Goal: Task Accomplishment & Management: Manage account settings

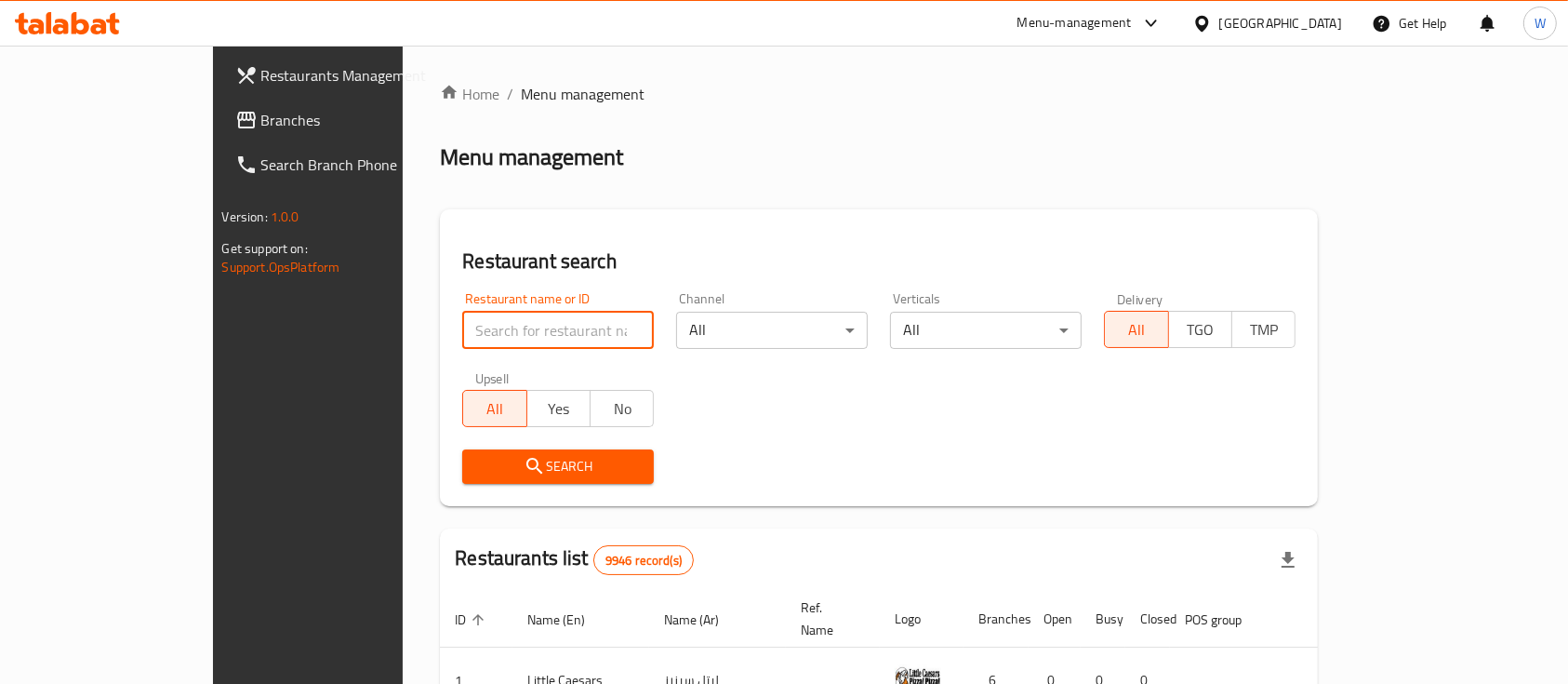
click at [478, 327] on input "search" at bounding box center [558, 330] width 191 height 38
type input "little ruby's"
click button "Search" at bounding box center [558, 467] width 191 height 35
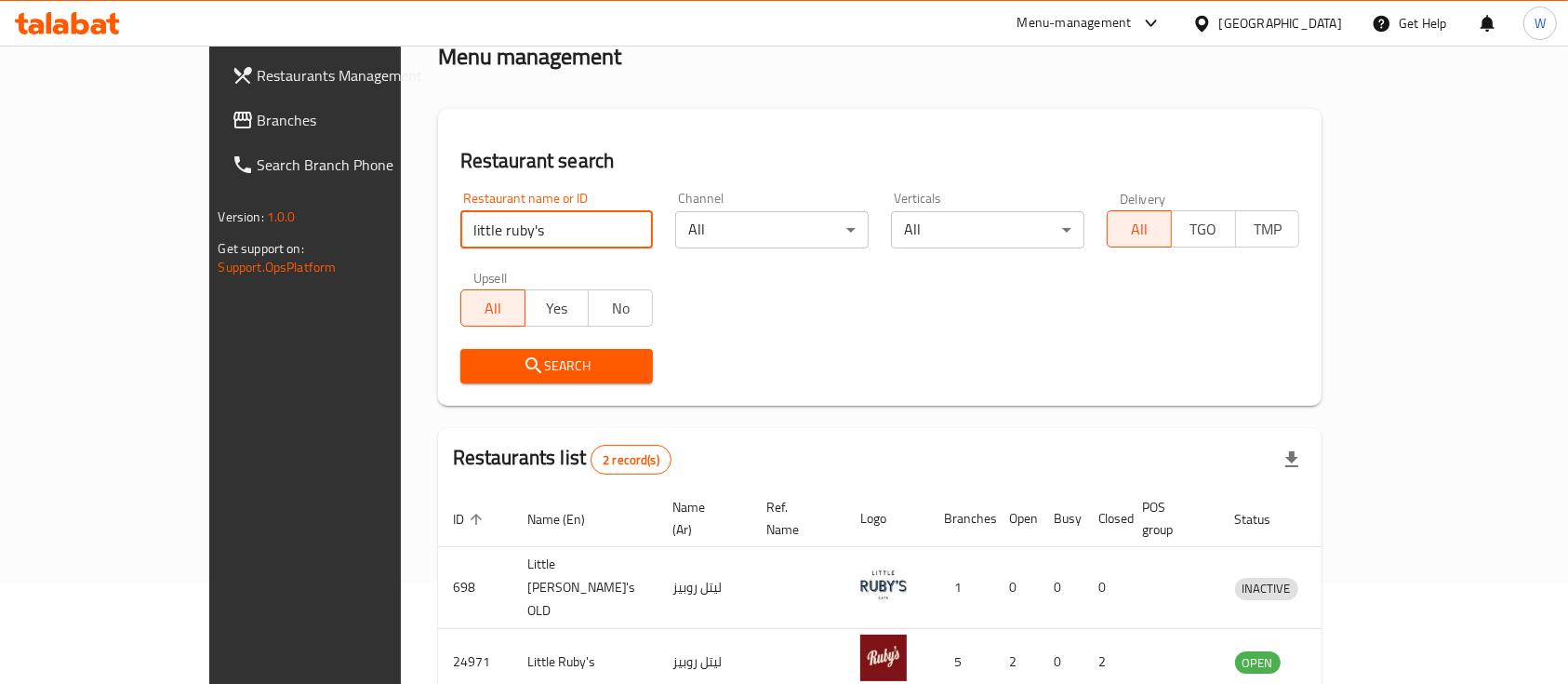
scroll to position [173, 0]
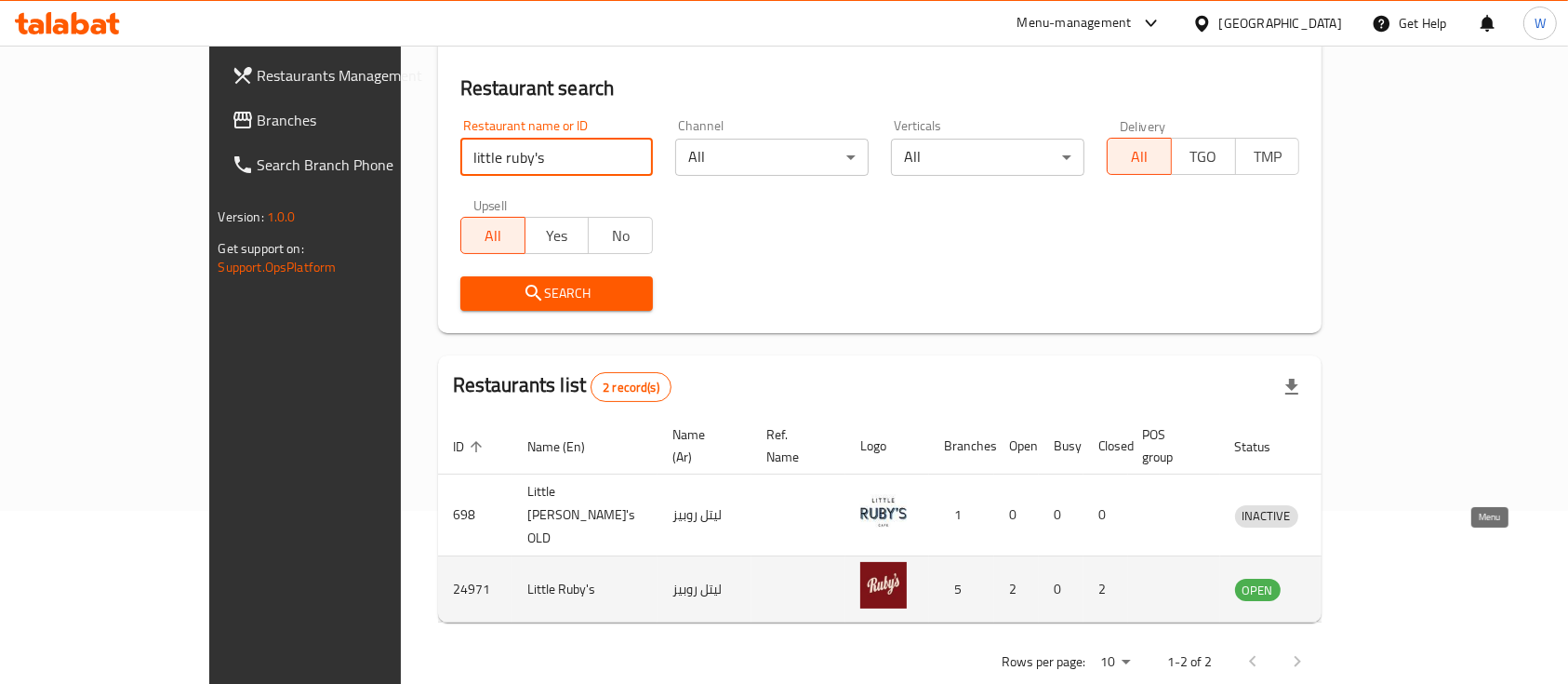
click at [1354, 586] on icon "enhanced table" at bounding box center [1350, 590] width 7 height 8
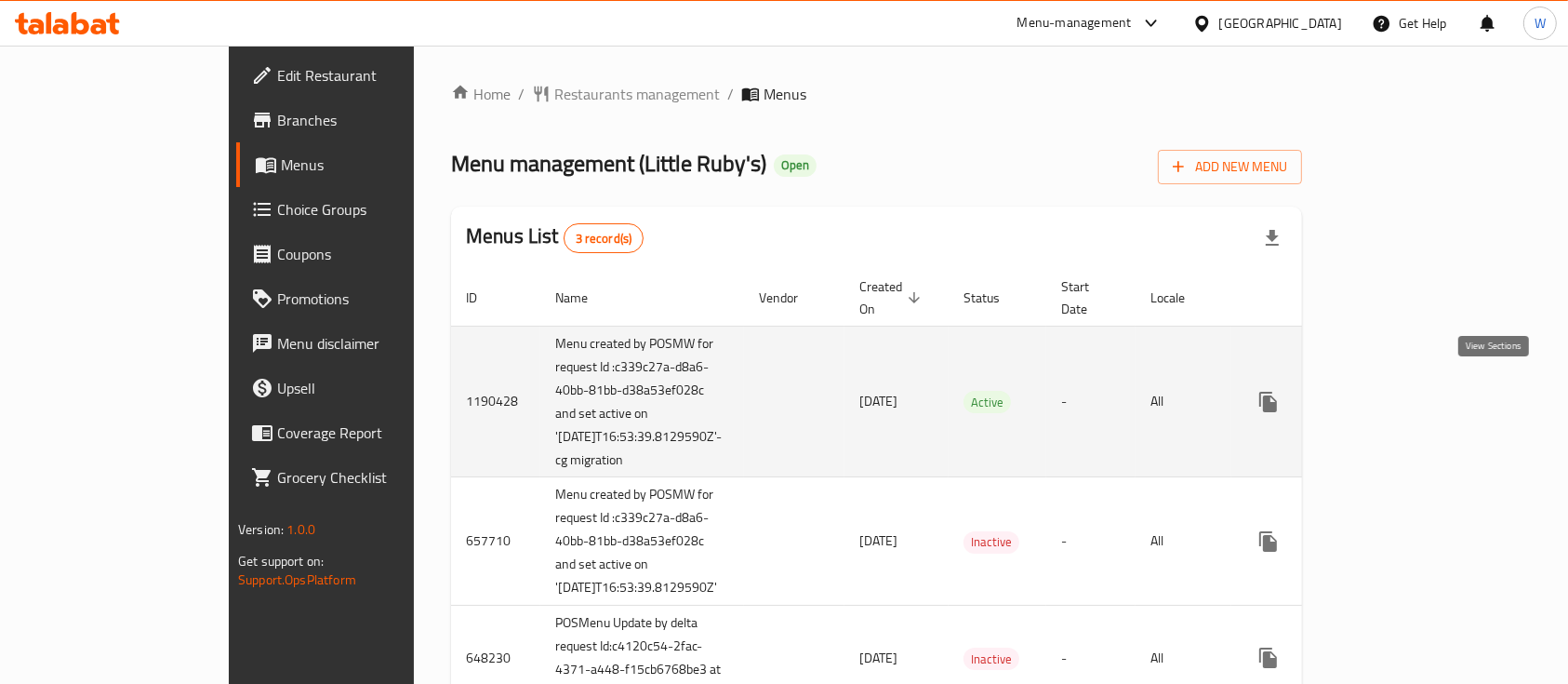
click at [1414, 390] on icon "enhanced table" at bounding box center [1402, 401] width 22 height 22
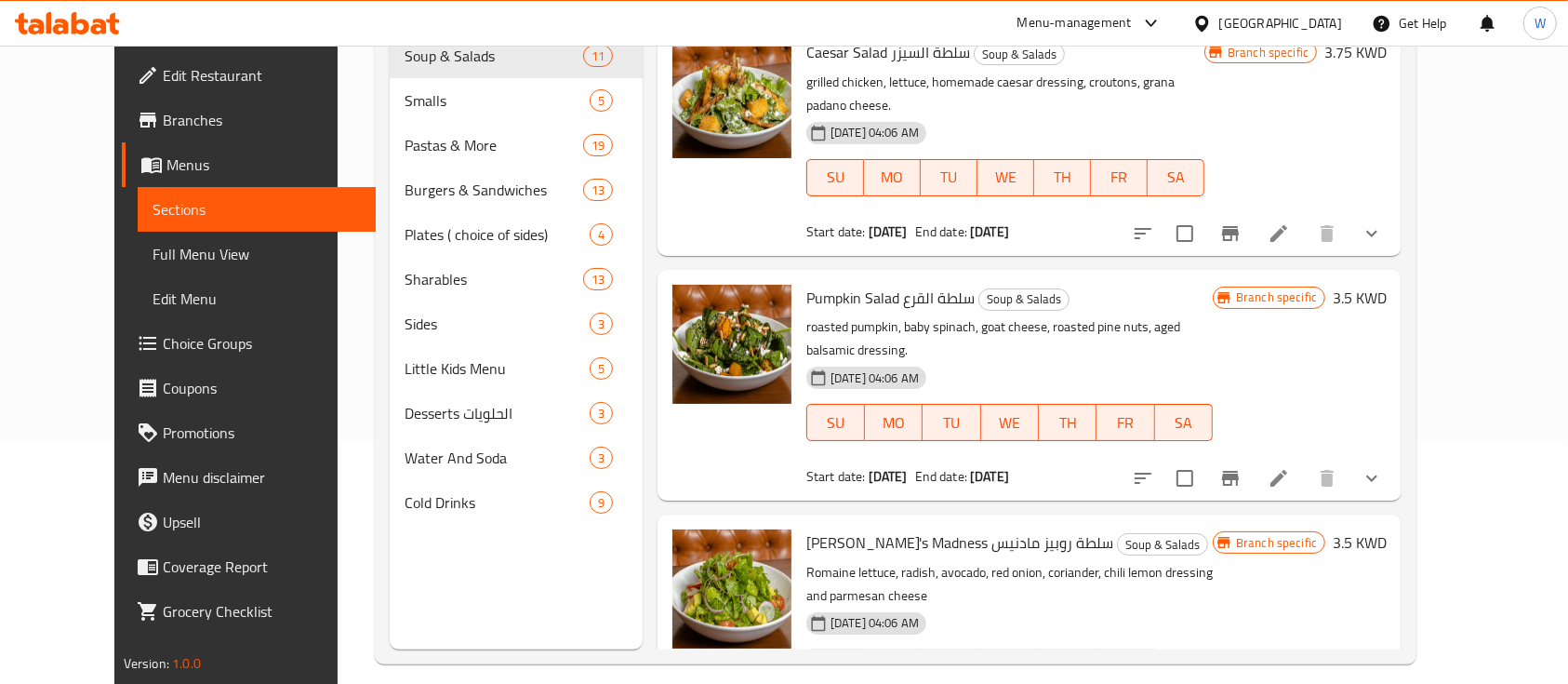
scroll to position [1756, 0]
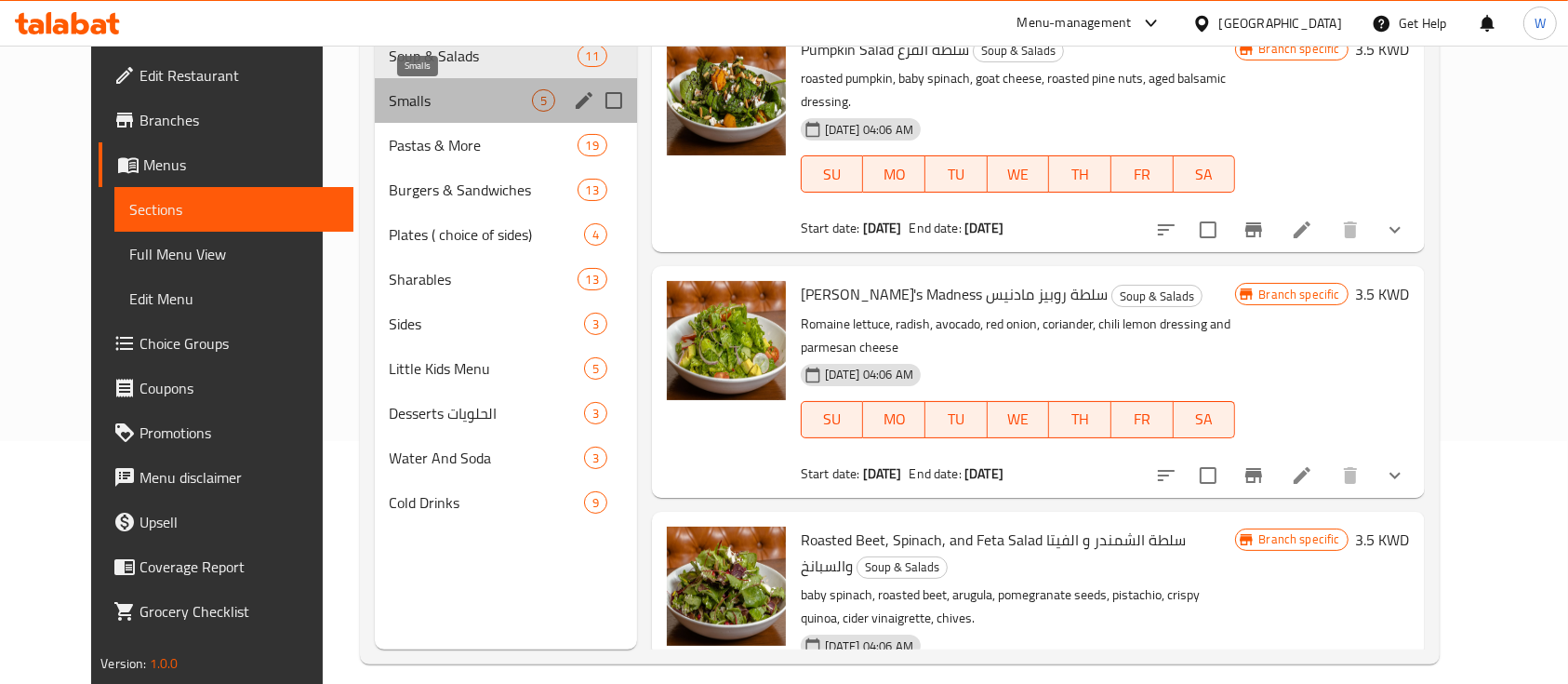
click at [390, 94] on span "Smalls" at bounding box center [461, 100] width 142 height 22
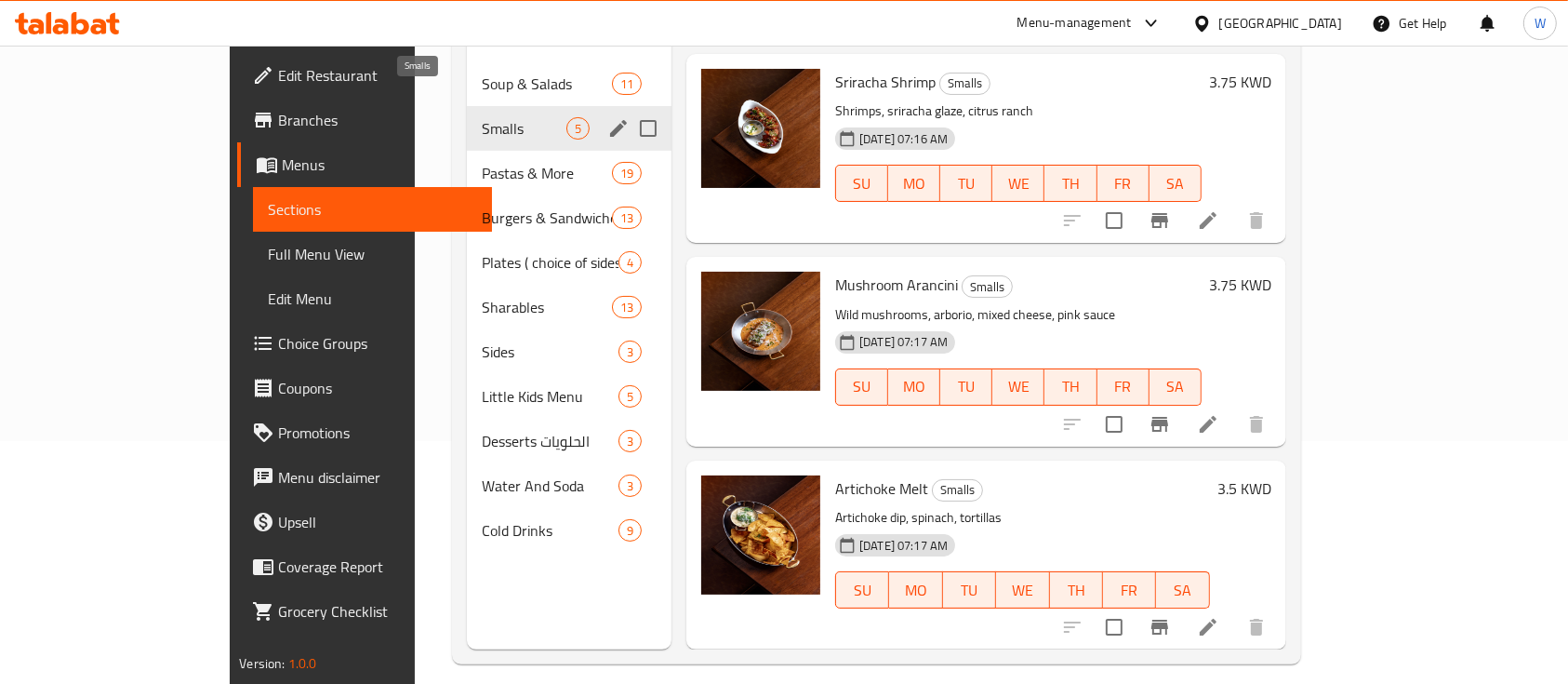
scroll to position [379, 0]
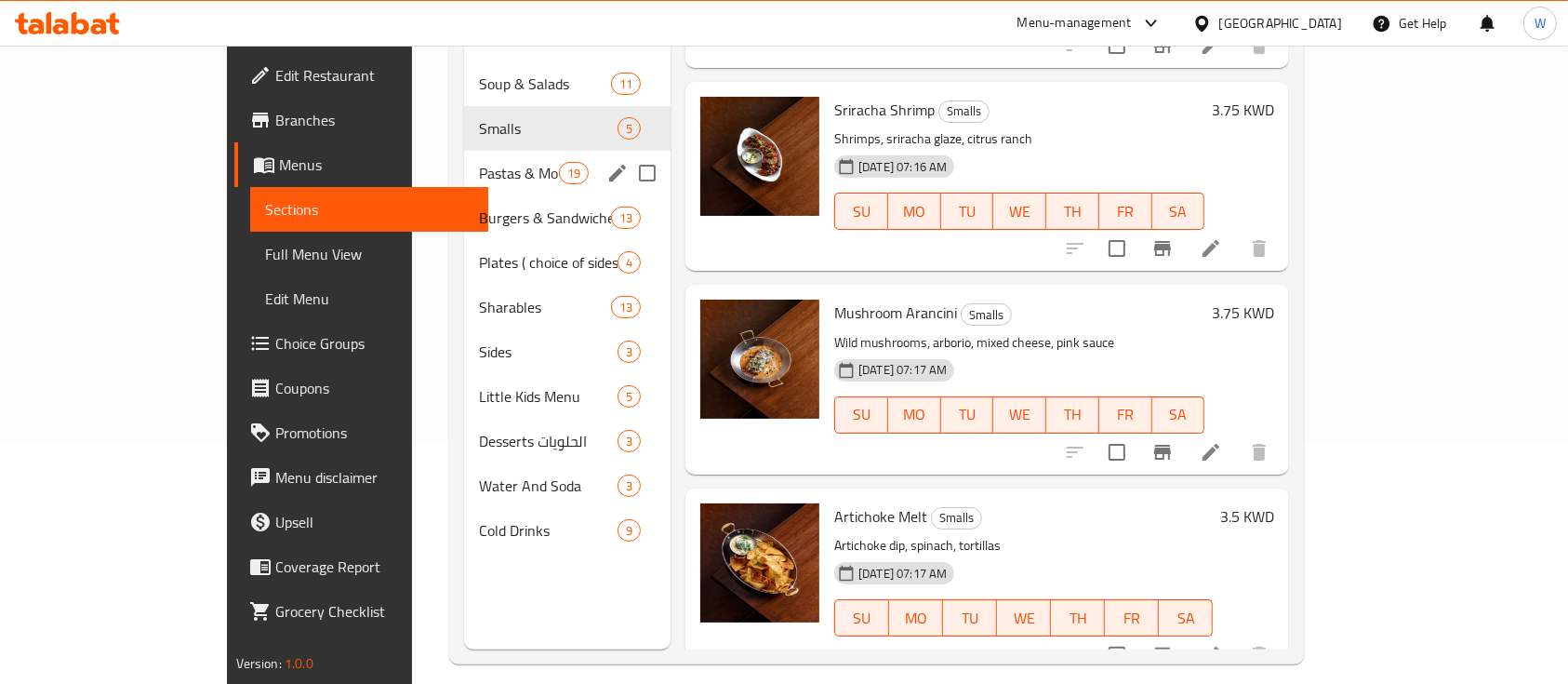
click at [464, 162] on div "Pastas & More 19" at bounding box center [568, 173] width 207 height 44
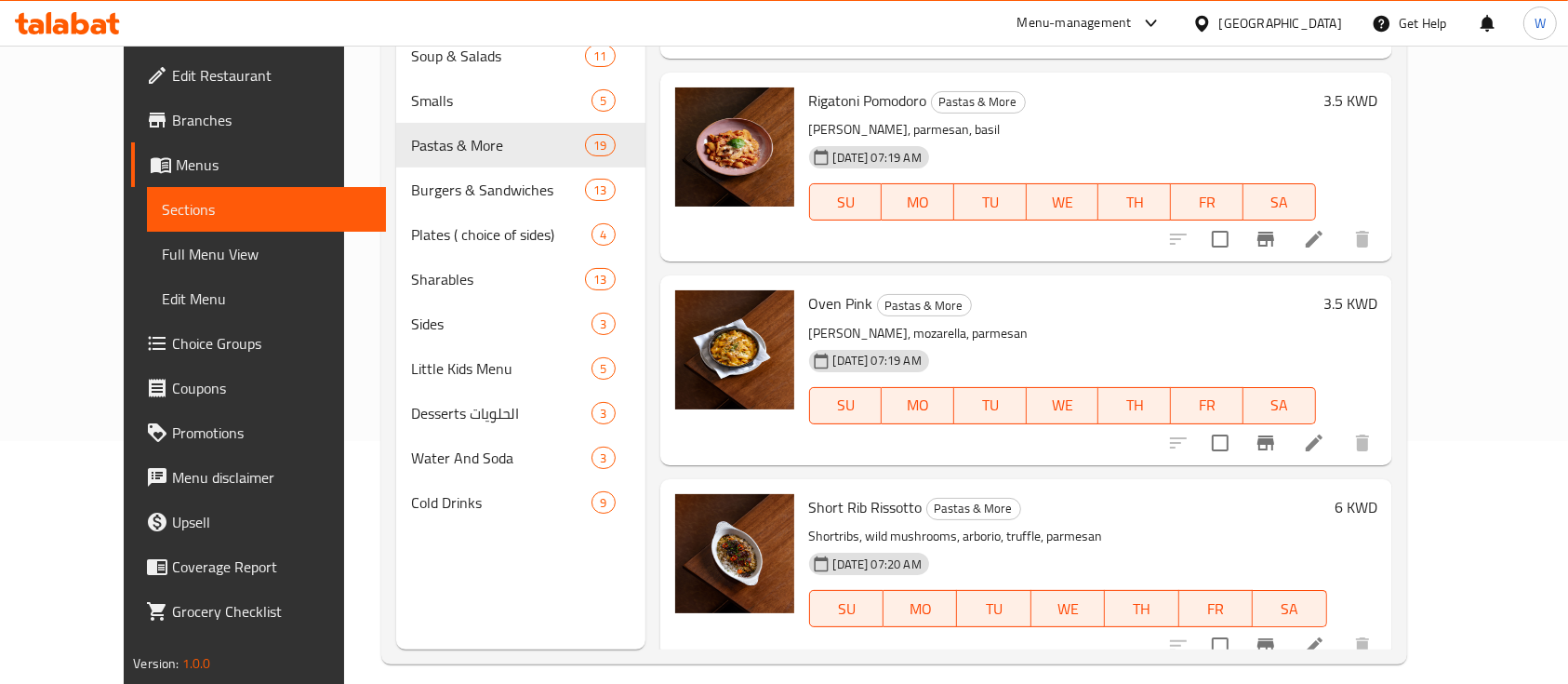
click at [1407, 515] on div "Menu sections Soup & Salads 11 Smalls 5 Pastas & More 19 Burgers & Sandwiches 1…" at bounding box center [894, 307] width 1025 height 714
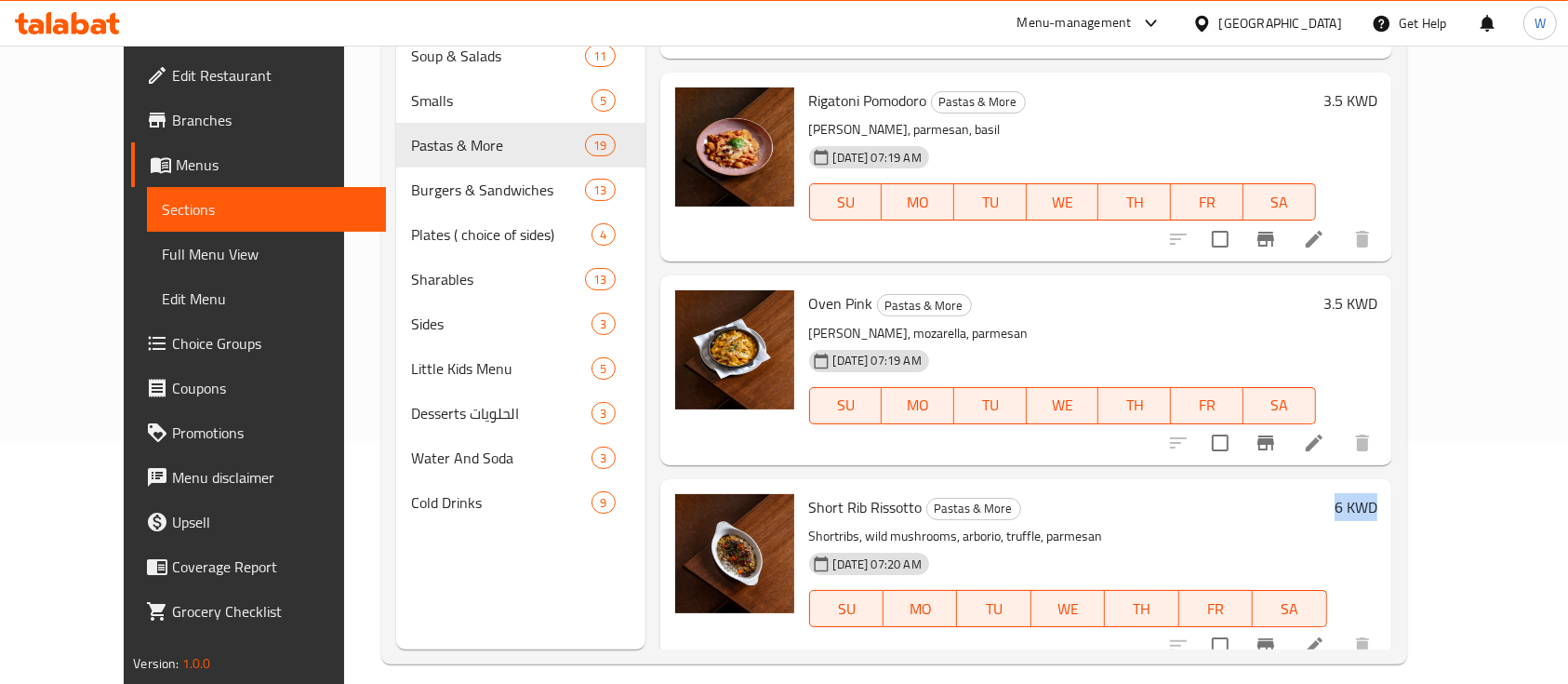
click at [1407, 515] on div "Menu sections Soup & Salads 11 Smalls 5 Pastas & More 19 Burgers & Sandwiches 1…" at bounding box center [894, 307] width 1025 height 714
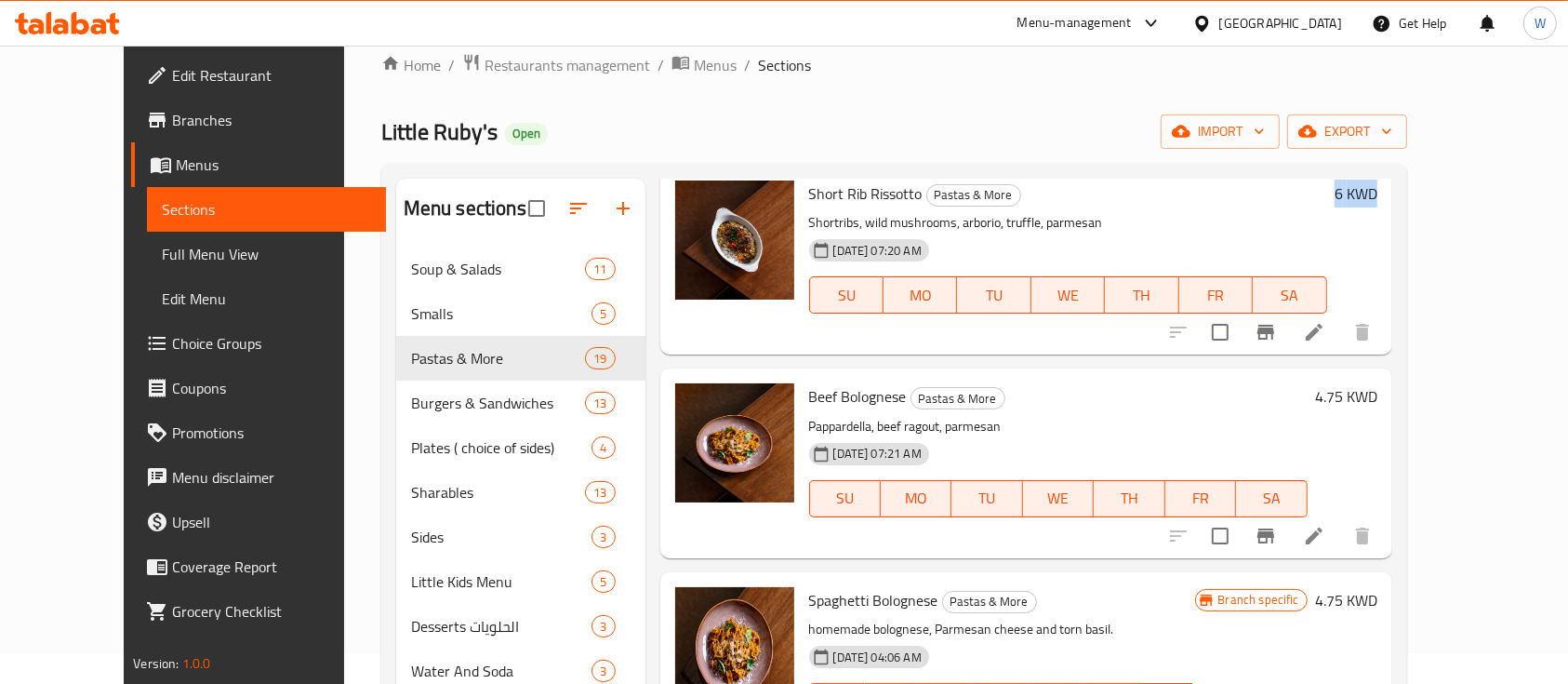
scroll to position [28, 0]
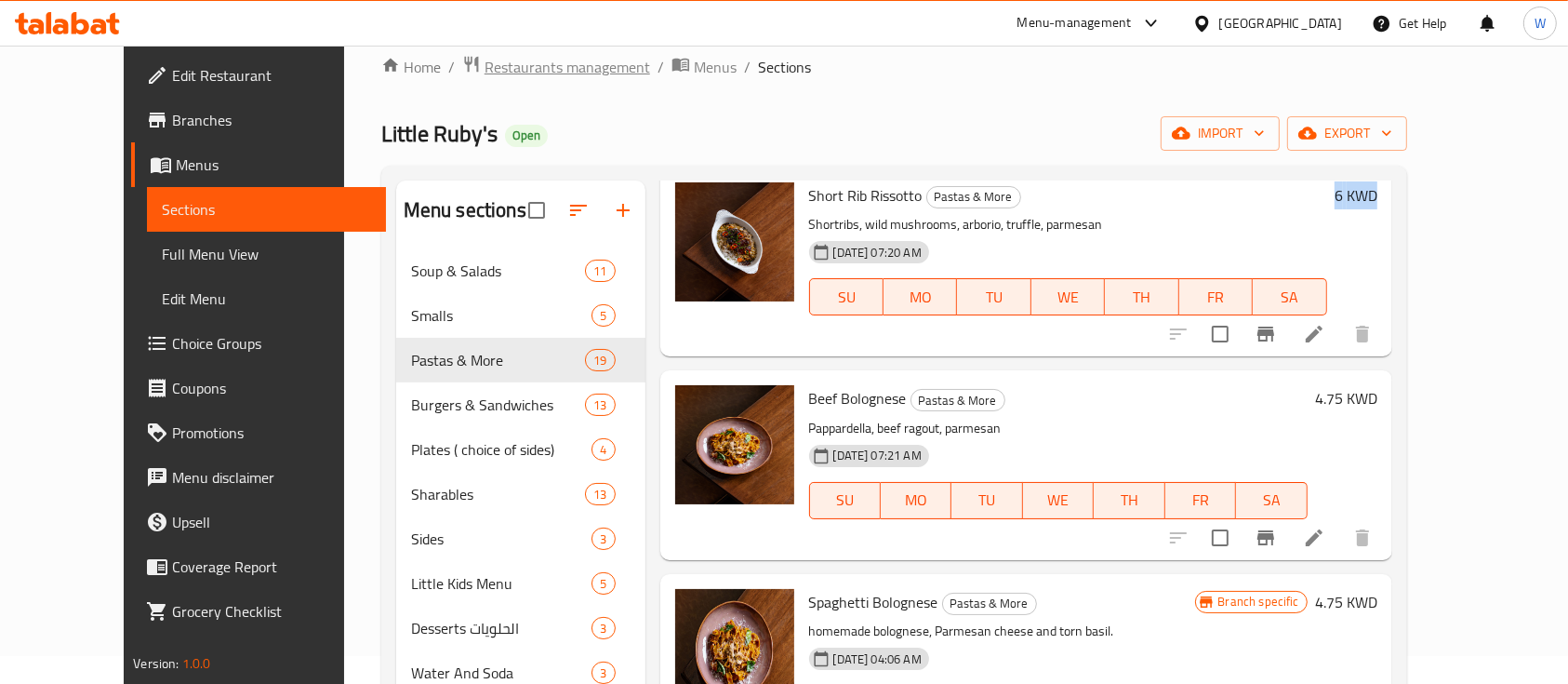
click at [551, 58] on span "Restaurants management" at bounding box center [567, 67] width 165 height 22
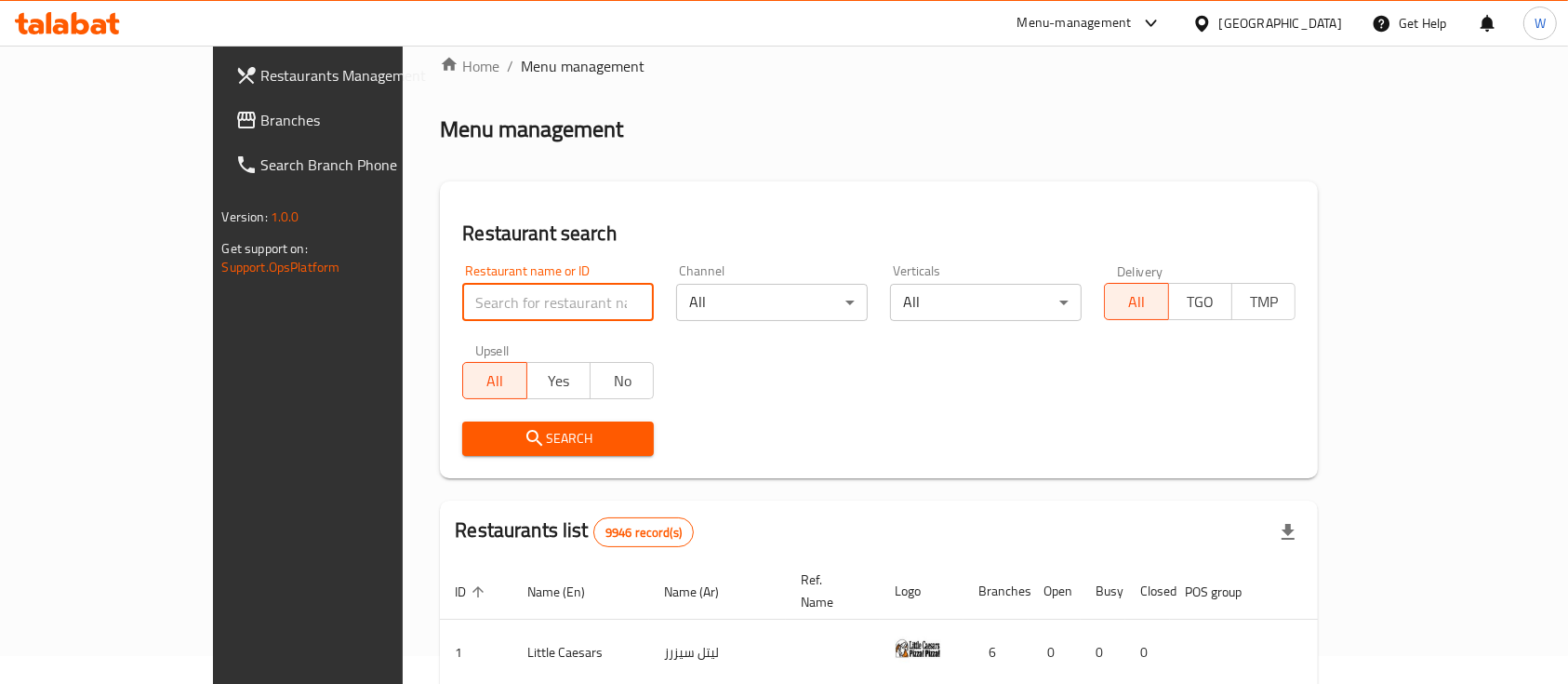
click at [528, 293] on input "search" at bounding box center [558, 302] width 191 height 38
click at [462, 310] on input "little ruby" at bounding box center [558, 302] width 191 height 38
type input "little ruby"
click button "Search" at bounding box center [558, 439] width 191 height 35
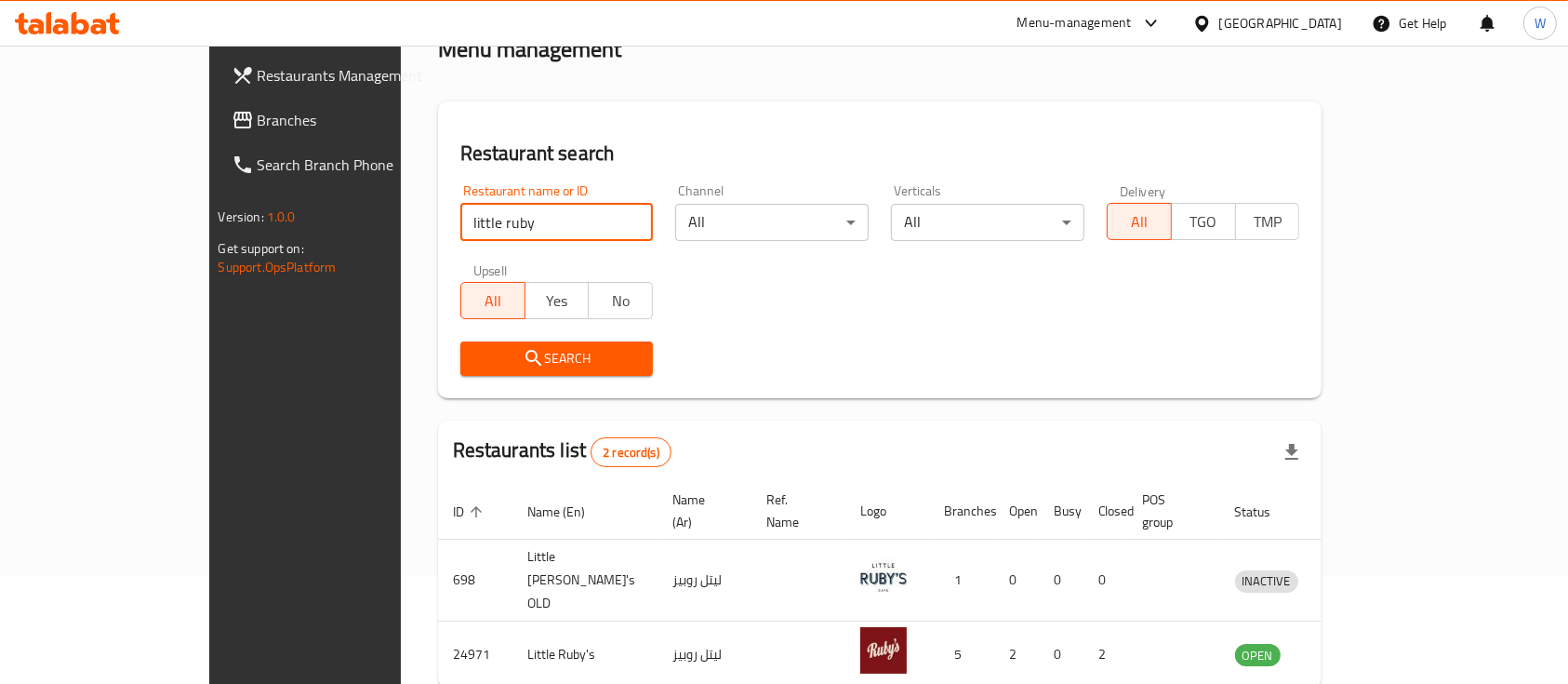
scroll to position [173, 0]
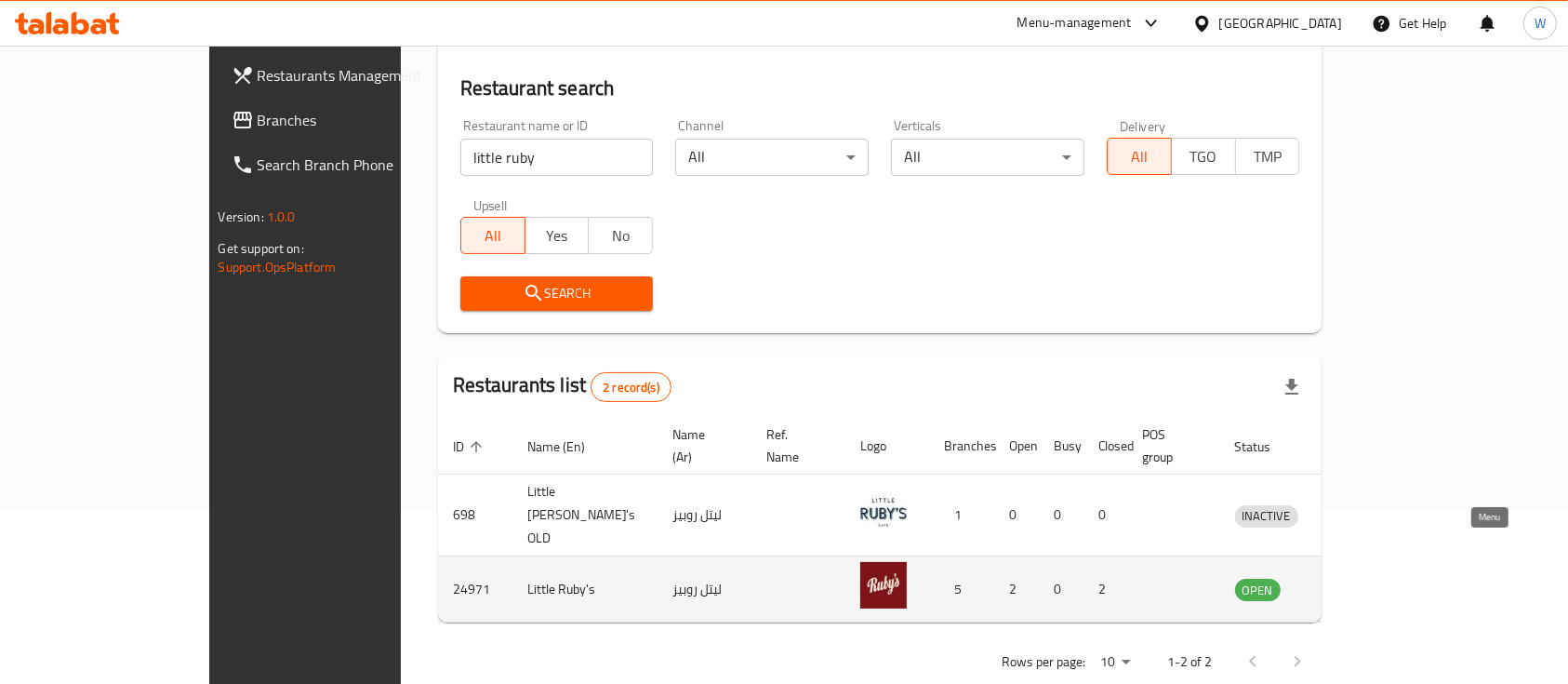
click at [1357, 583] on icon "enhanced table" at bounding box center [1346, 590] width 20 height 15
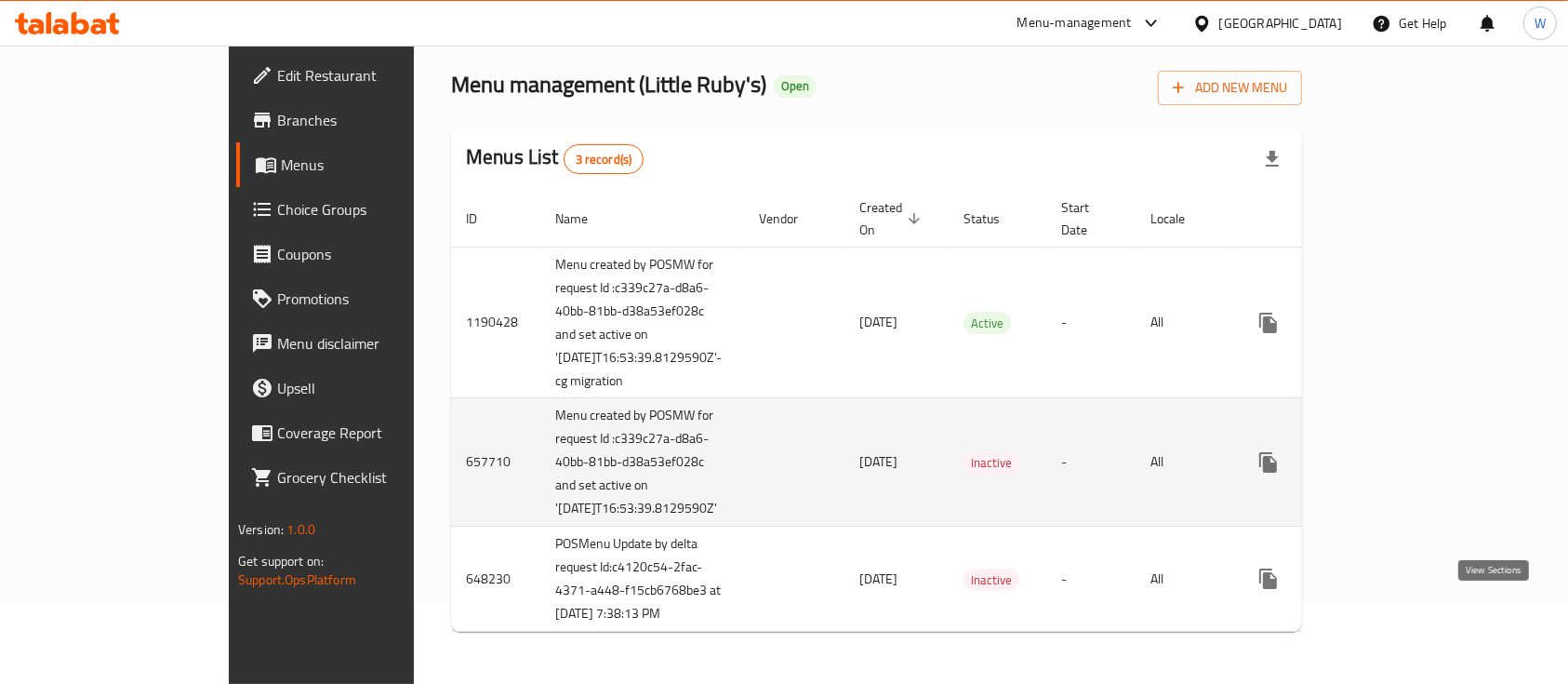
scroll to position [129, 0]
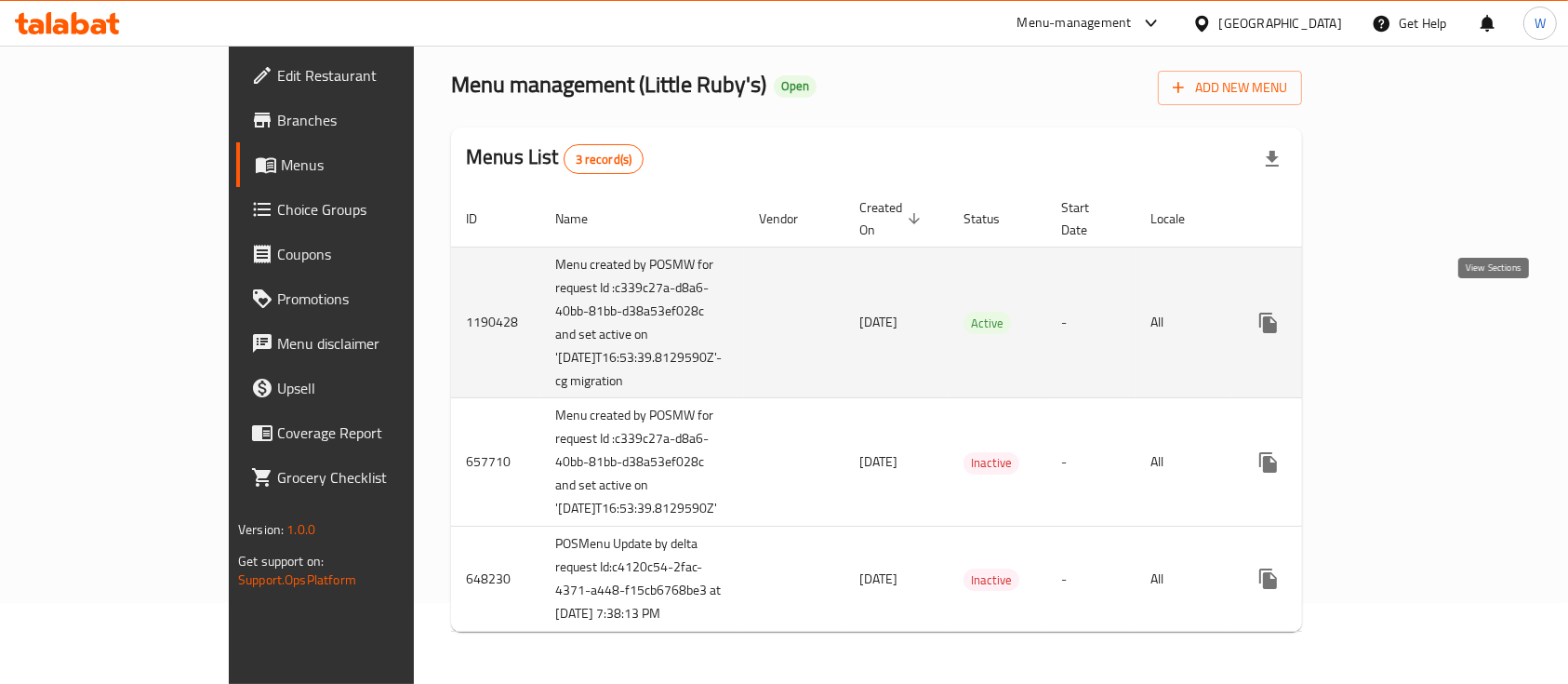
click at [1414, 312] on icon "enhanced table" at bounding box center [1402, 323] width 22 height 22
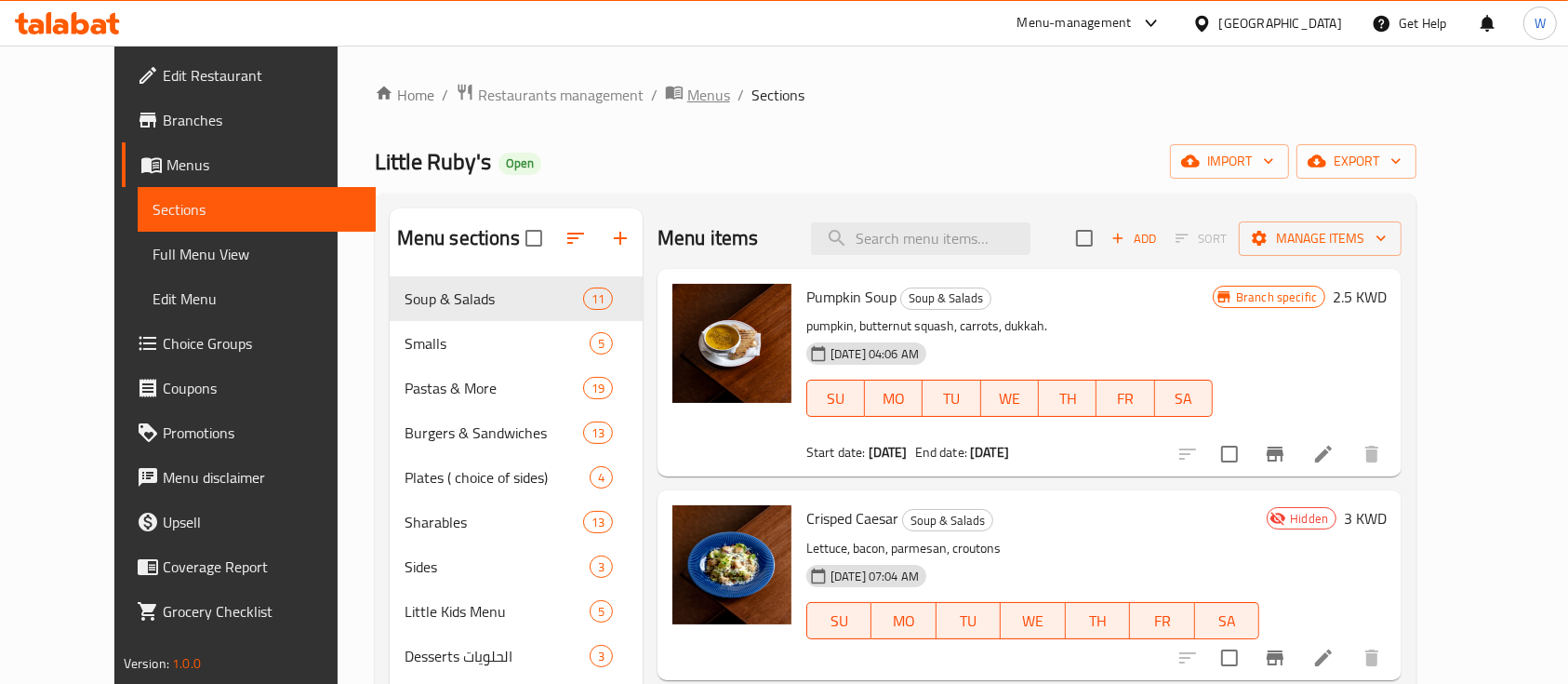
click at [687, 100] on span "Menus" at bounding box center [709, 95] width 42 height 22
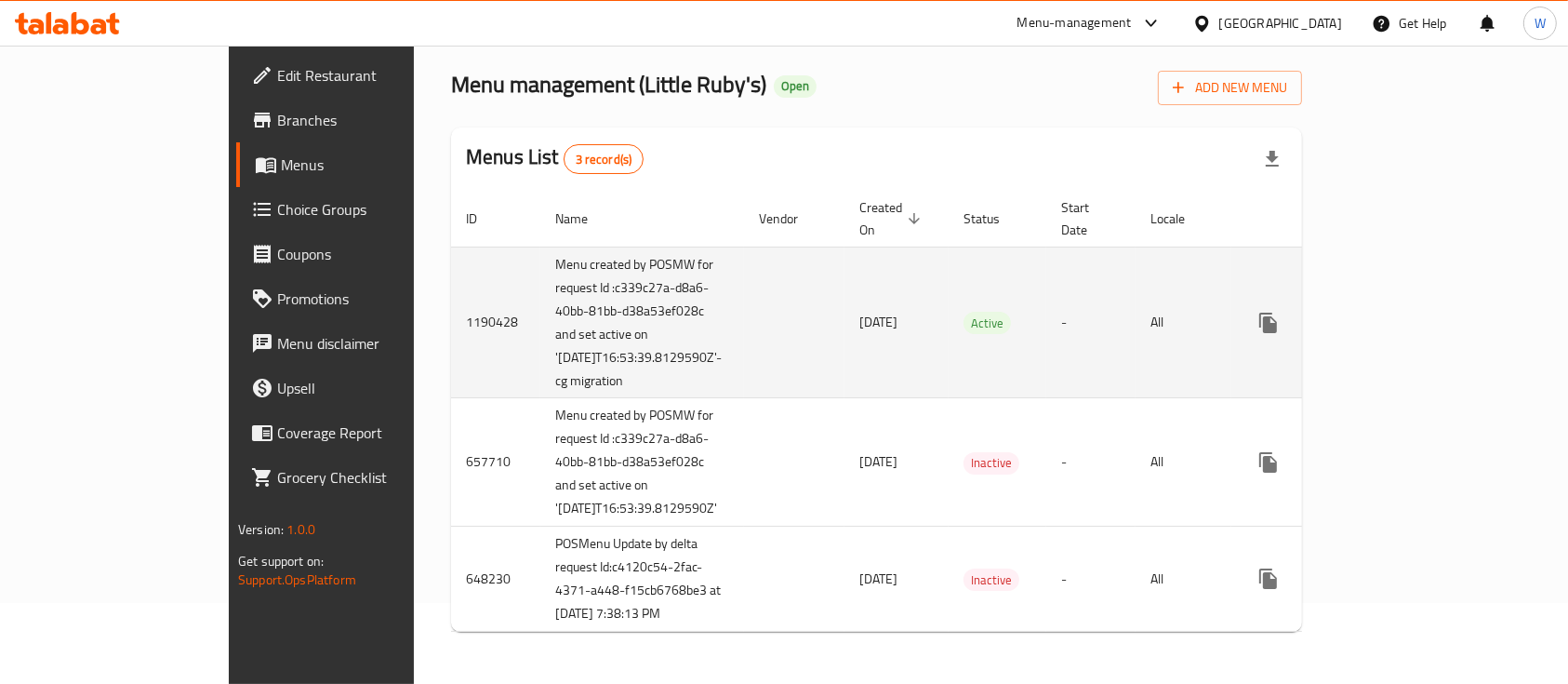
scroll to position [124, 0]
click at [1414, 312] on icon "enhanced table" at bounding box center [1402, 323] width 22 height 22
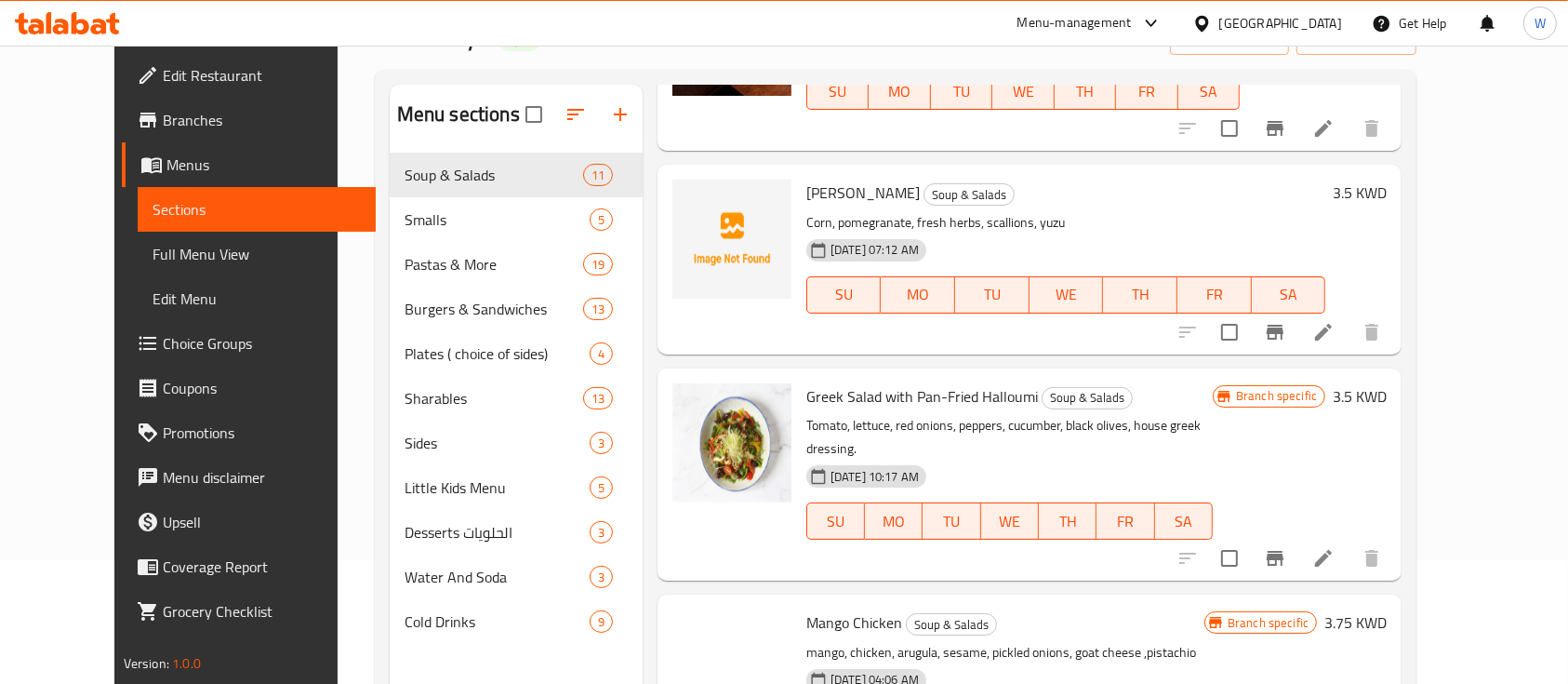
scroll to position [619, 0]
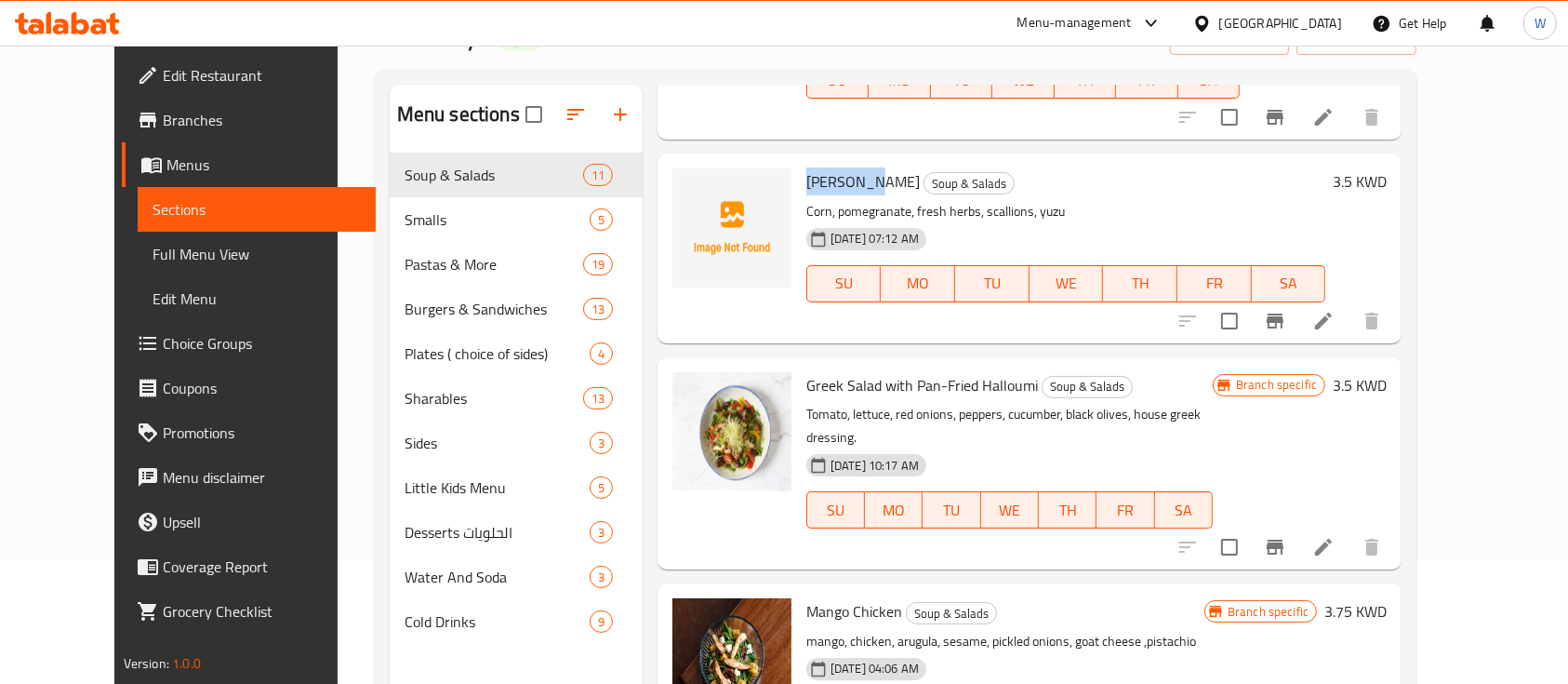
drag, startPoint x: 781, startPoint y: 178, endPoint x: 838, endPoint y: 181, distance: 57.1
click at [838, 181] on span "[PERSON_NAME]" at bounding box center [862, 181] width 113 height 28
copy span "[PERSON_NAME]"
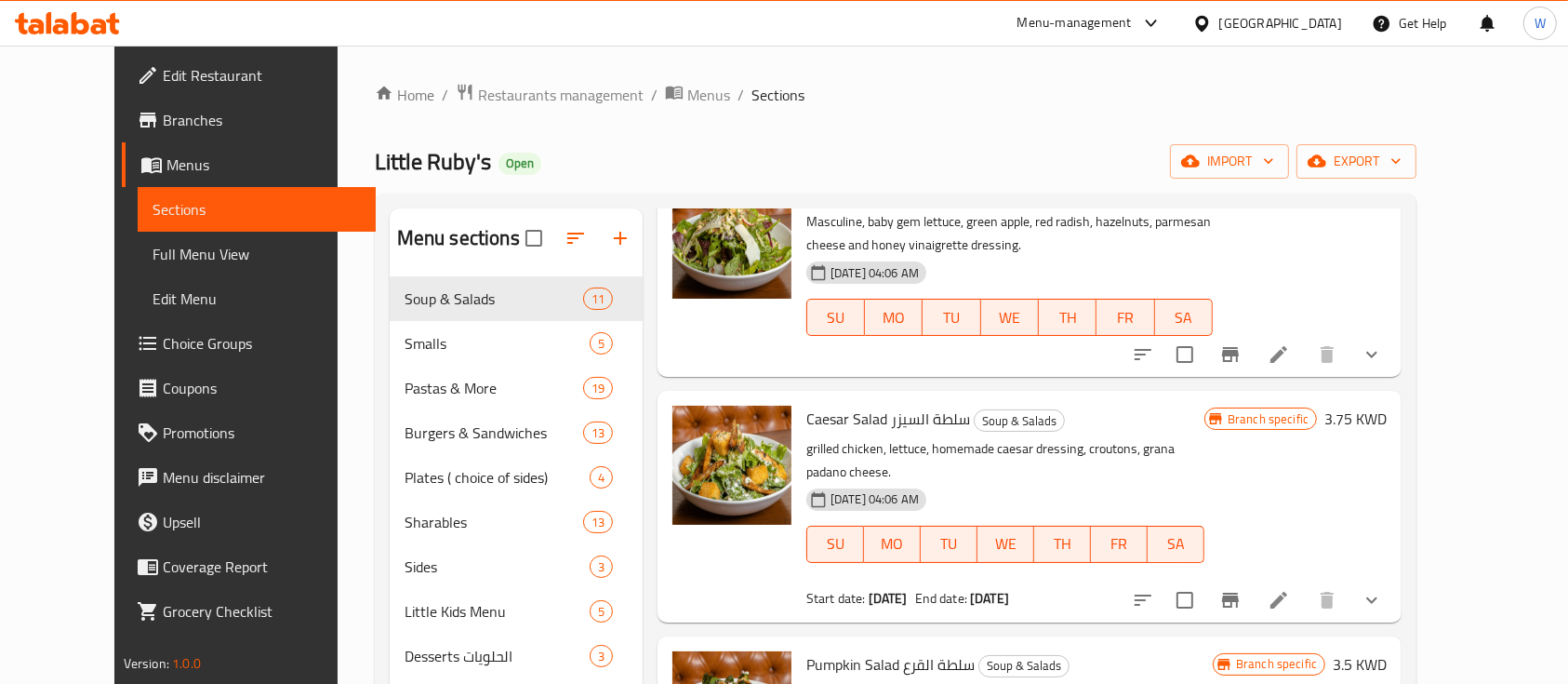
scroll to position [0, 0]
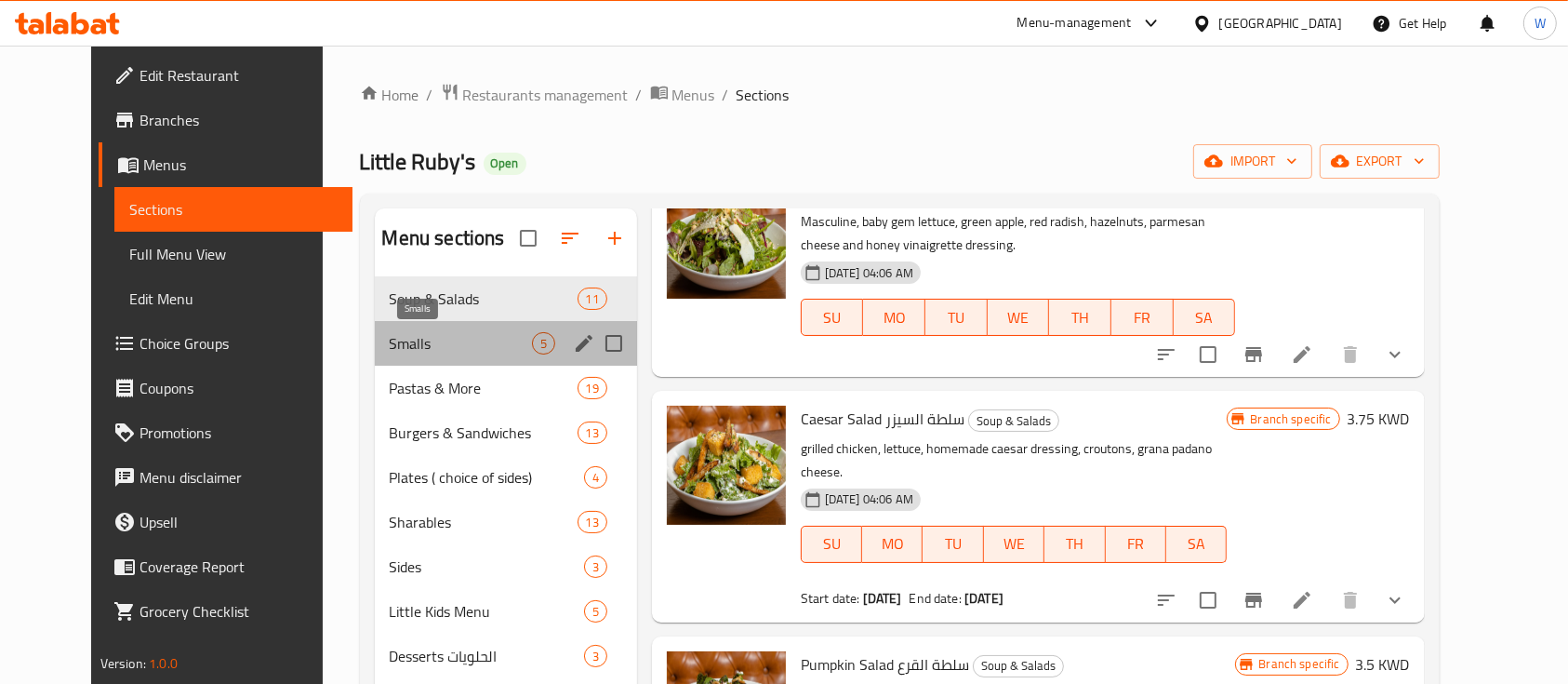
click at [390, 338] on span "Smalls" at bounding box center [461, 343] width 142 height 22
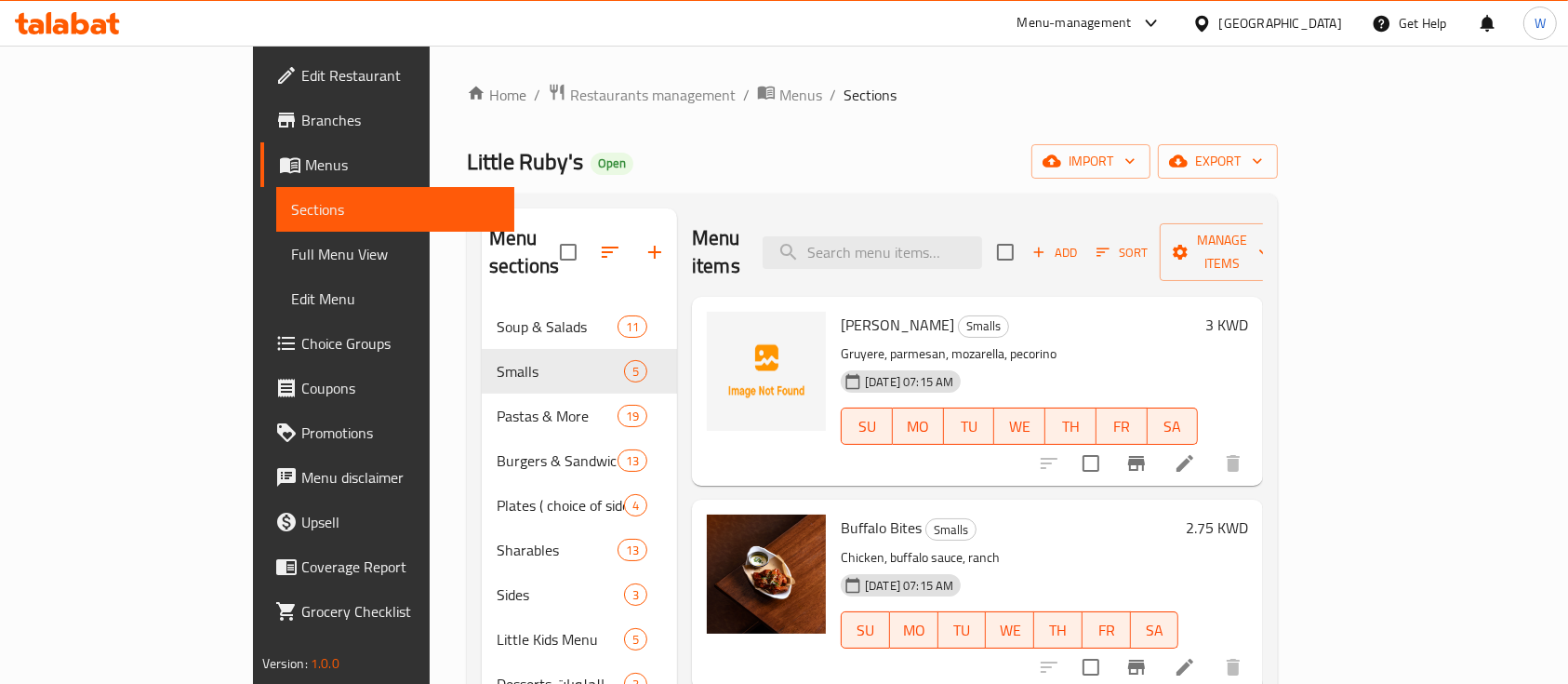
drag, startPoint x: 773, startPoint y: 294, endPoint x: 876, endPoint y: 295, distance: 103.0
click at [876, 304] on div "Cacio Pepe Fries Smalls Gruyere, parmesan, mozarella, pecorino 01-10-2025 07:15…" at bounding box center [1019, 391] width 372 height 174
copy span "[PERSON_NAME]"
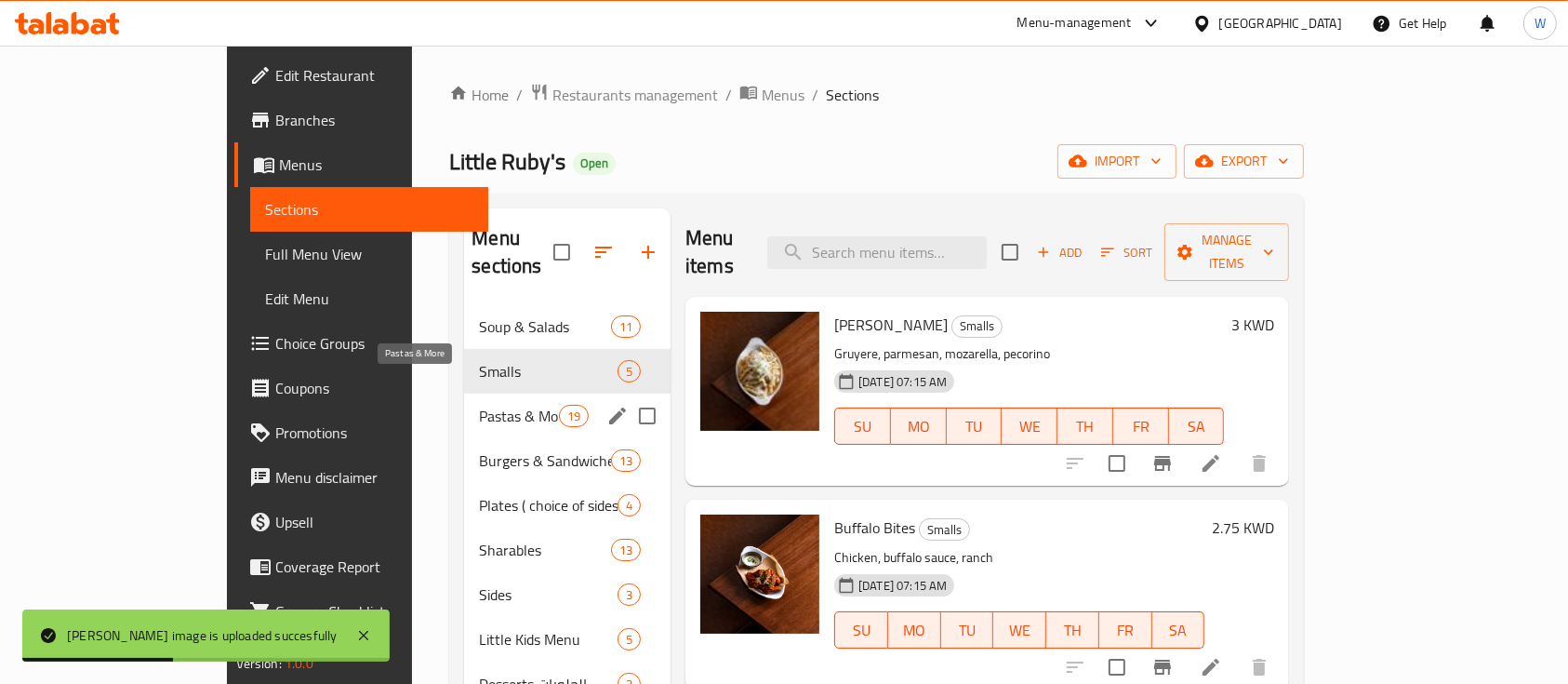
click at [479, 405] on span "Pastas & More" at bounding box center [518, 415] width 79 height 22
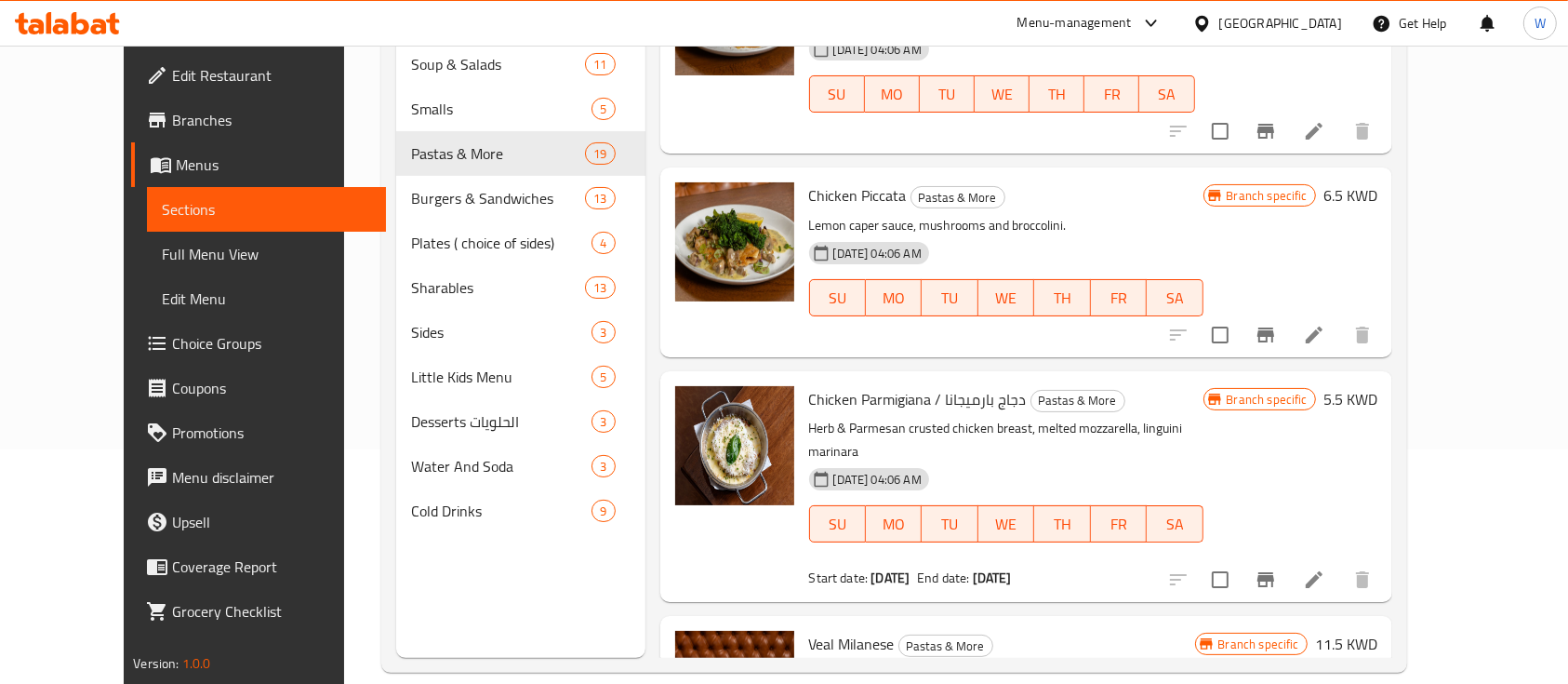
scroll to position [261, 0]
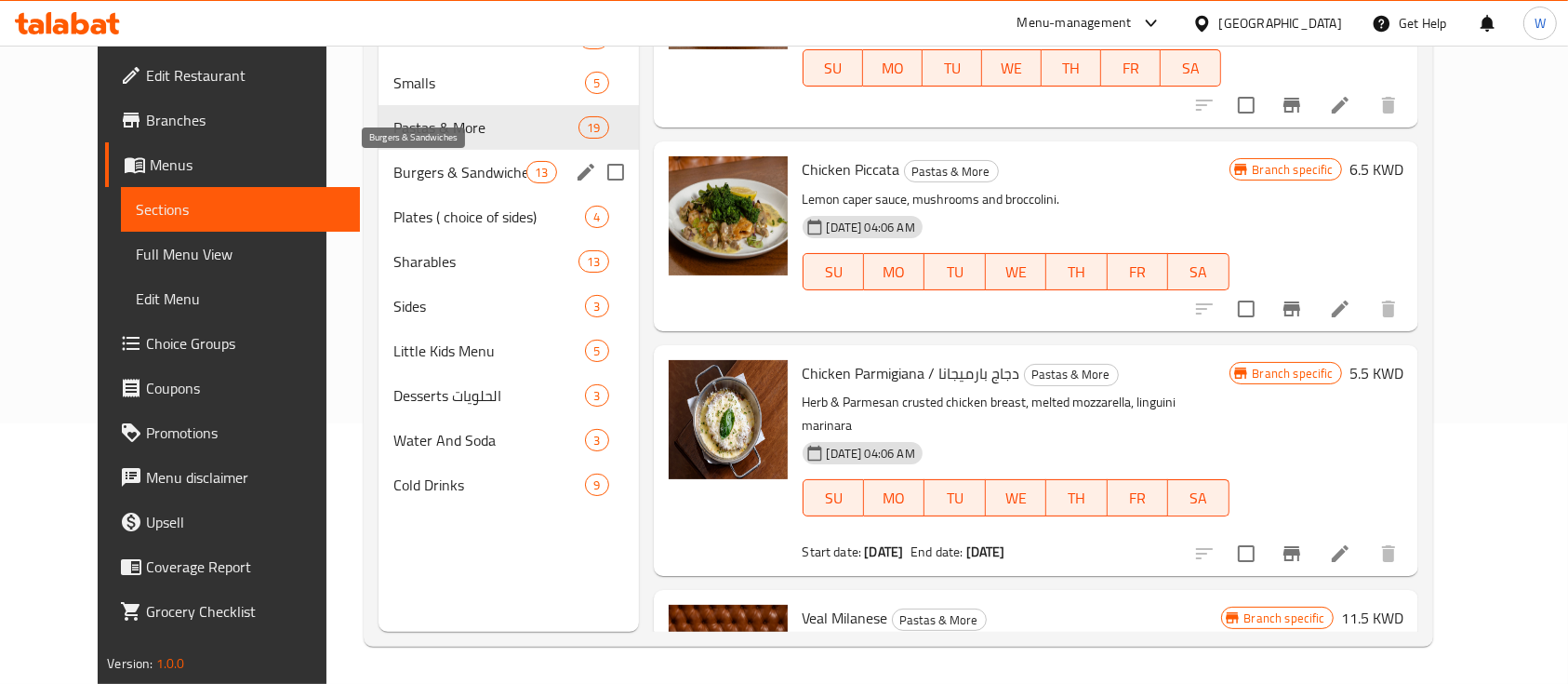
click at [414, 175] on span "Burgers & Sandwiches" at bounding box center [460, 172] width 133 height 22
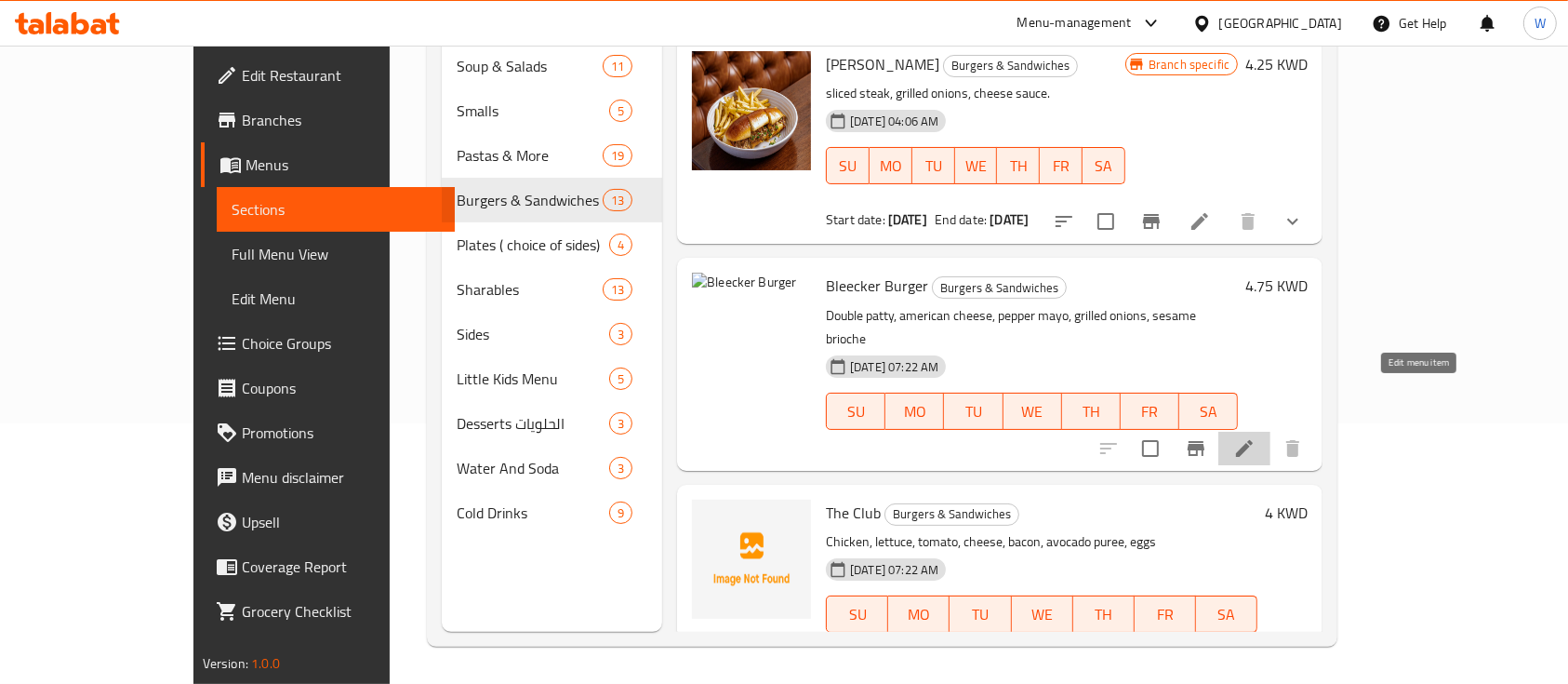
click at [1252, 441] on icon at bounding box center [1244, 448] width 16 height 16
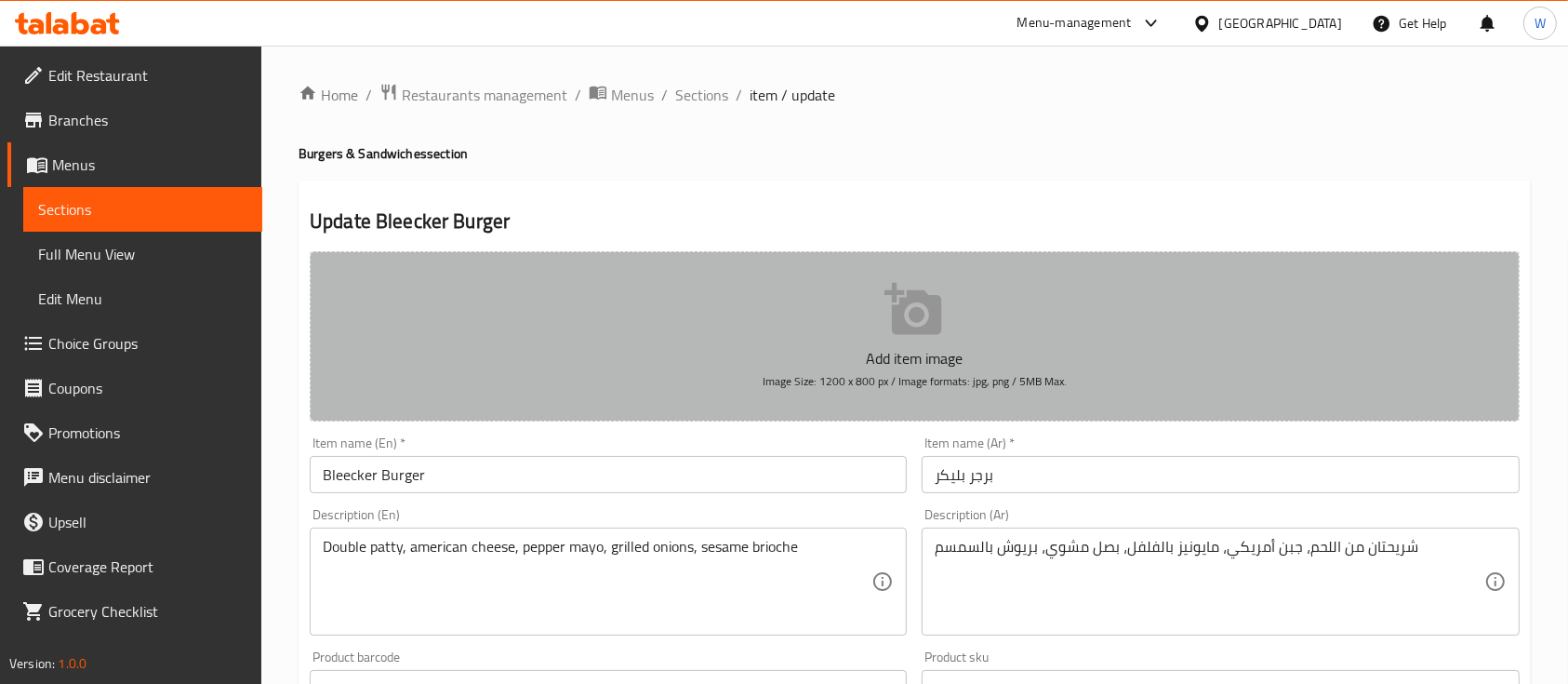
click at [917, 299] on icon "button" at bounding box center [912, 309] width 57 height 52
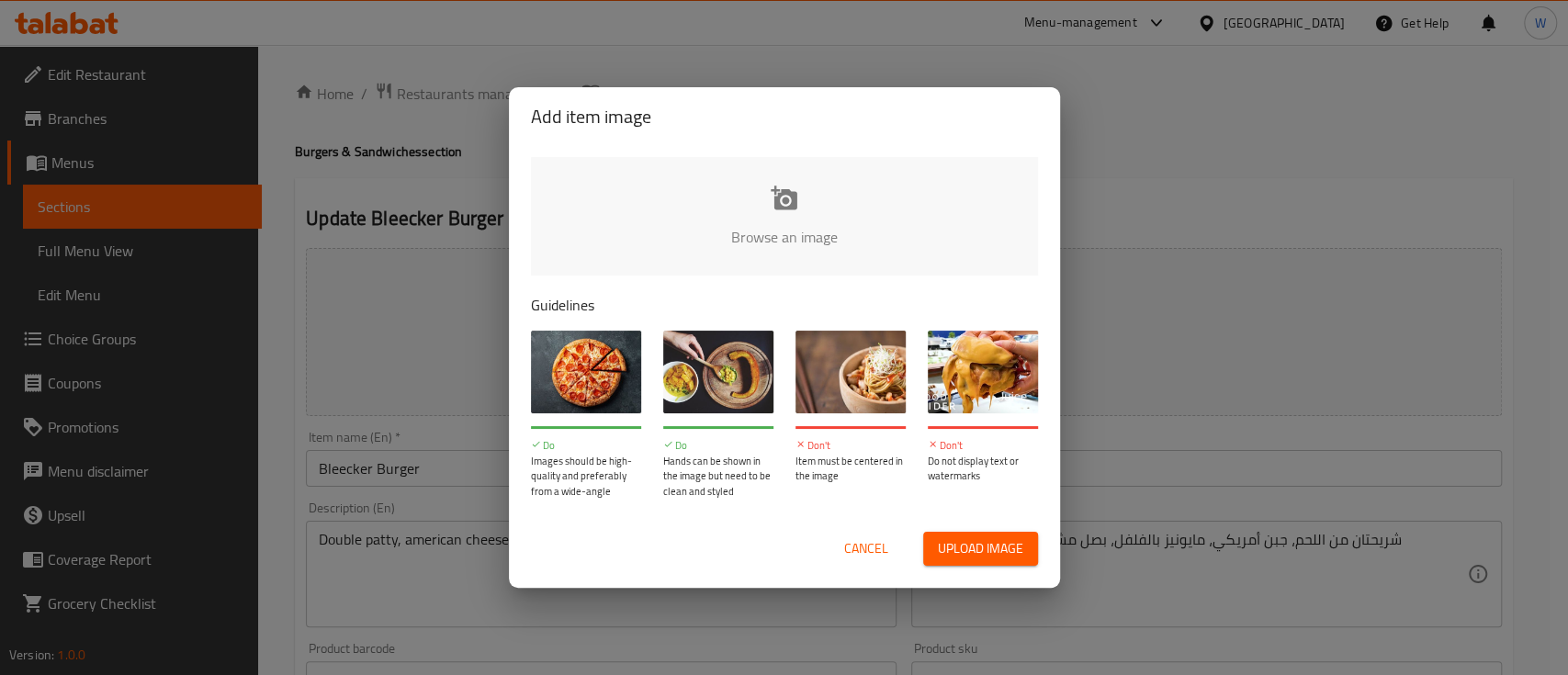
click at [785, 201] on input "file" at bounding box center [1406, 243] width 1749 height 172
type input "C:\fakepath\Bleecker.jpg"
click at [1095, 174] on div "Add item image Browse an image Guidelines Do Images should be high-quality and …" at bounding box center [784, 338] width 1568 height 675
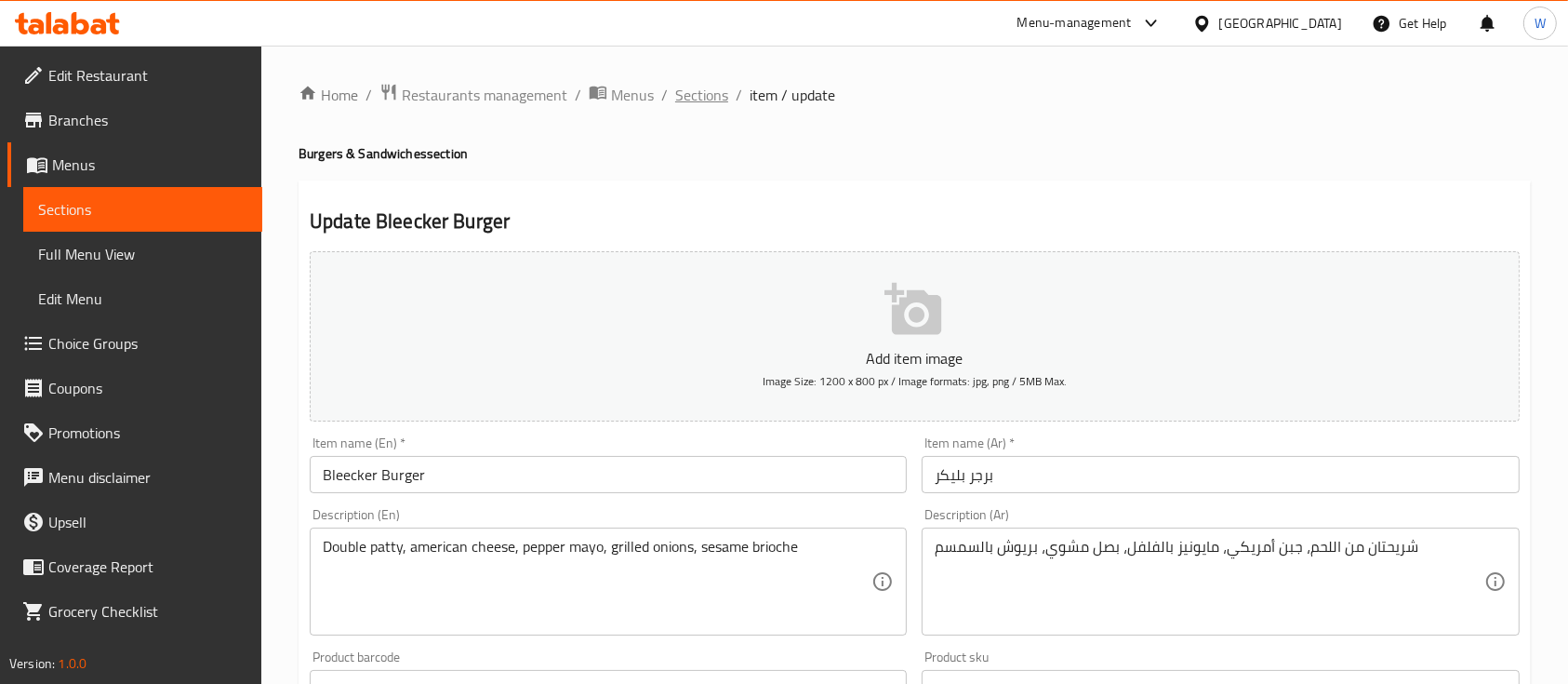
click at [697, 100] on span "Sections" at bounding box center [701, 95] width 53 height 22
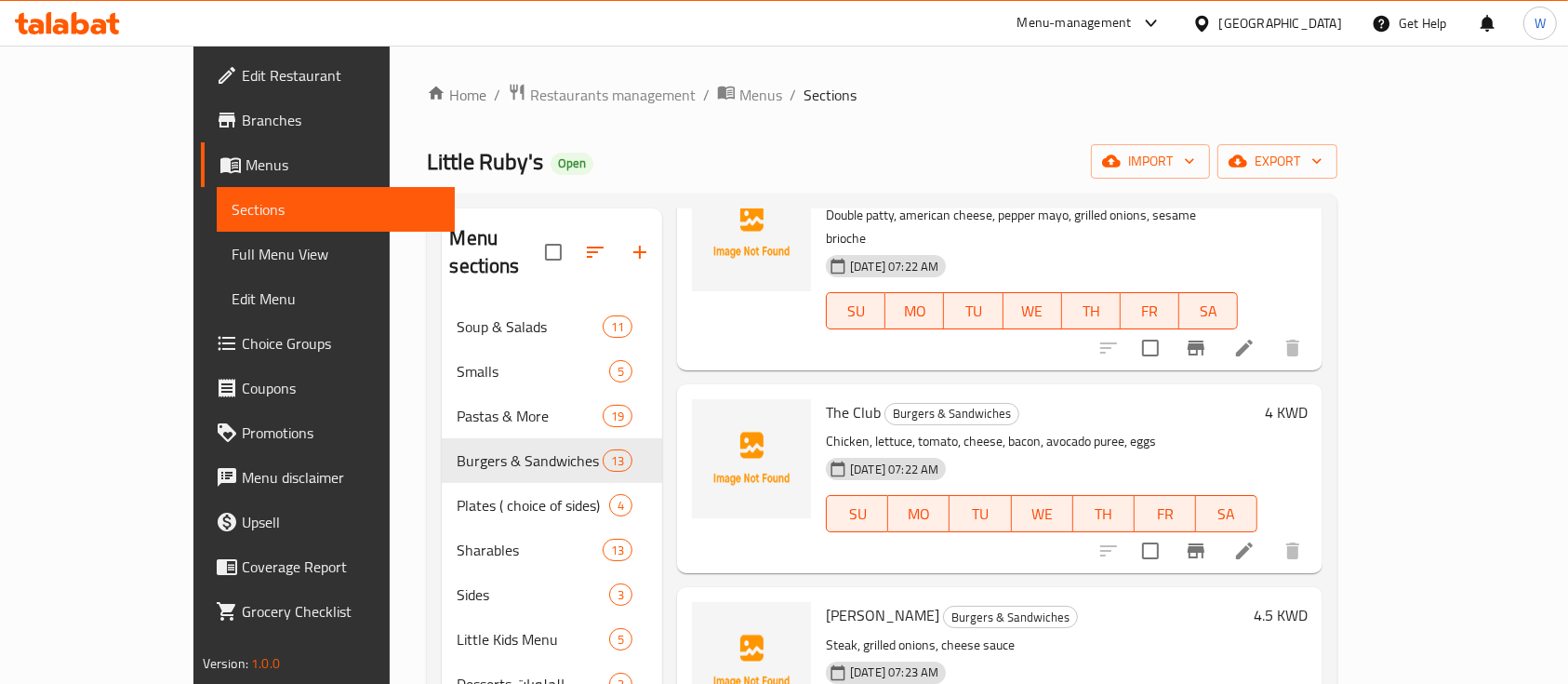
scroll to position [372, 0]
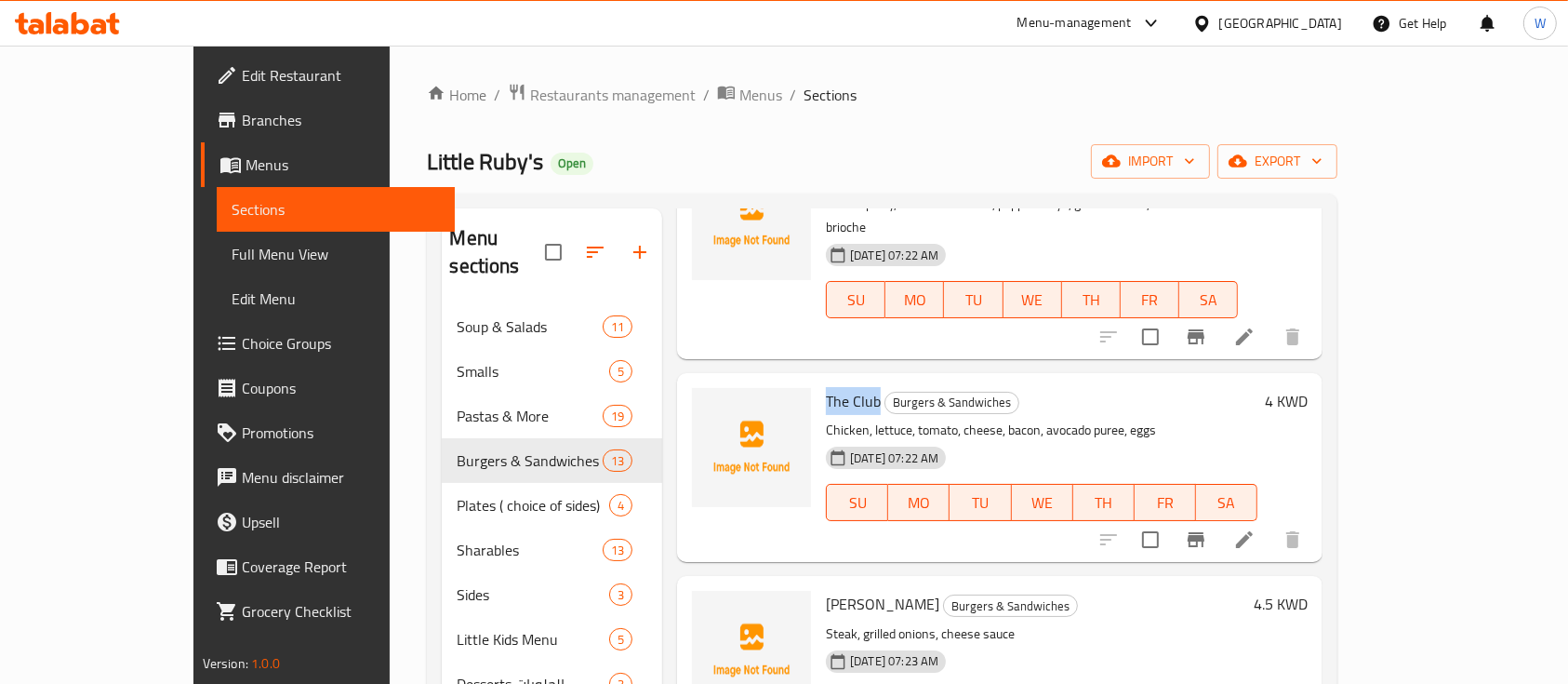
drag, startPoint x: 773, startPoint y: 349, endPoint x: 830, endPoint y: 347, distance: 57.0
click at [830, 381] on div "The Club Burgers & Sandwiches Chicken, lettuce, tomato, cheese, bacon, avocado …" at bounding box center [1041, 468] width 446 height 174
copy span "The Club"
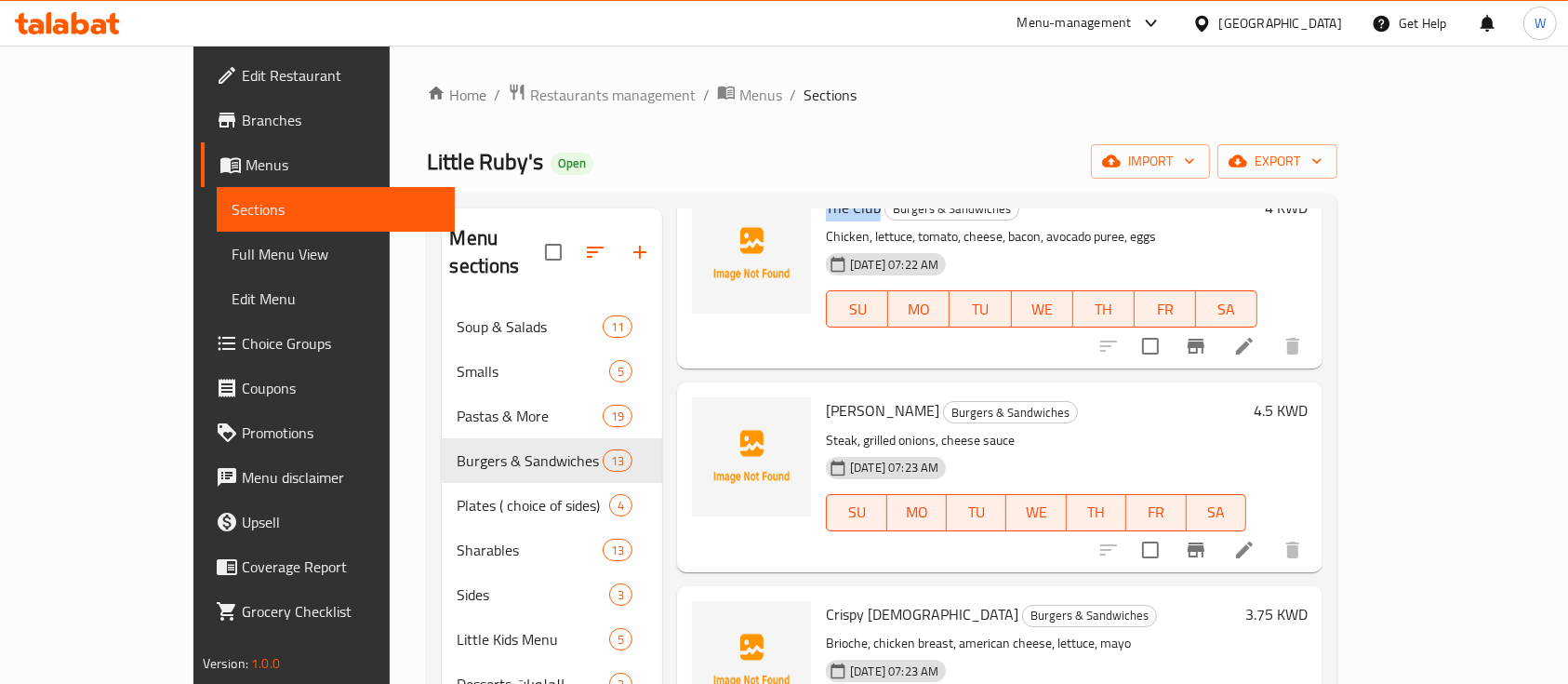
scroll to position [619, 0]
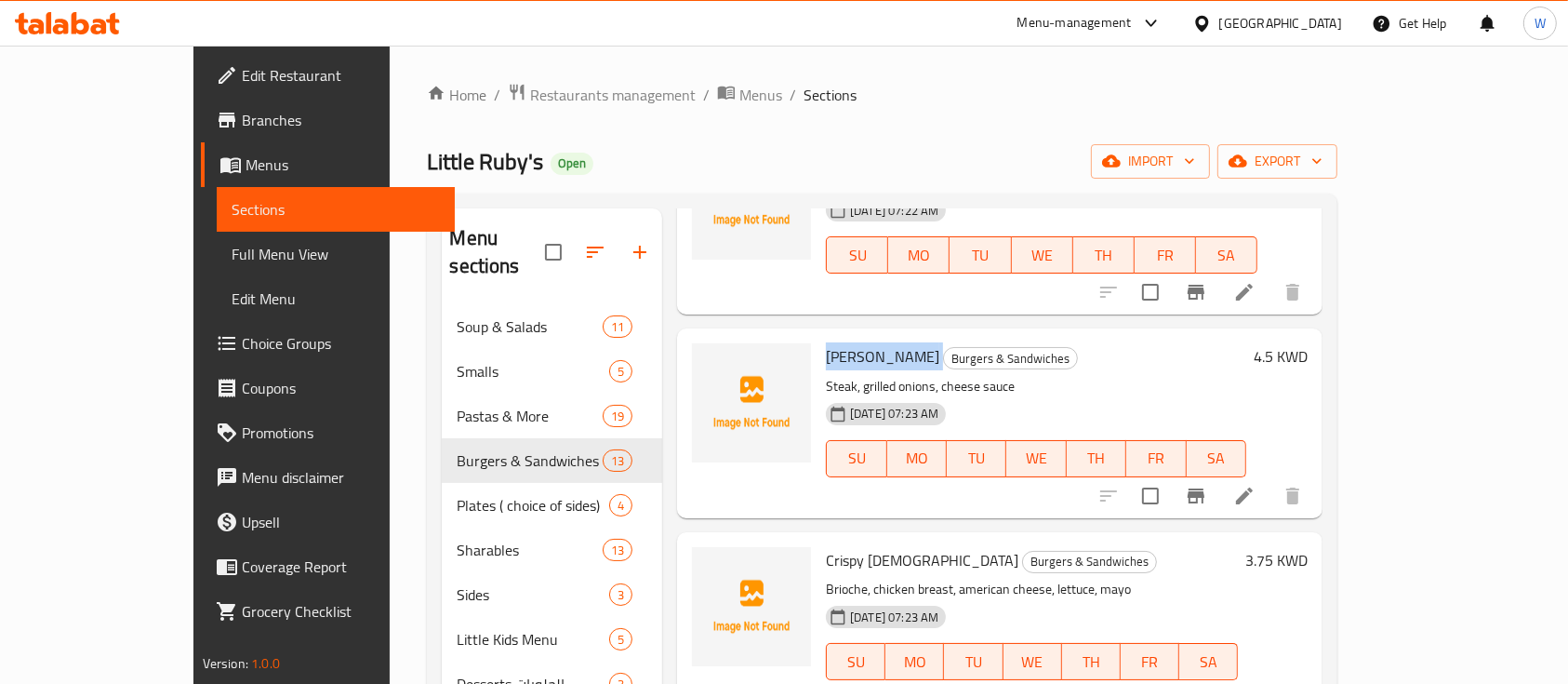
drag, startPoint x: 774, startPoint y: 301, endPoint x: 896, endPoint y: 300, distance: 122.0
click at [896, 336] on div "Philly Cheesesteak Burgers & Sandwiches Steak, grilled onions, cheese sauce 01-…" at bounding box center [1035, 423] width 435 height 174
copy h6 "[PERSON_NAME]"
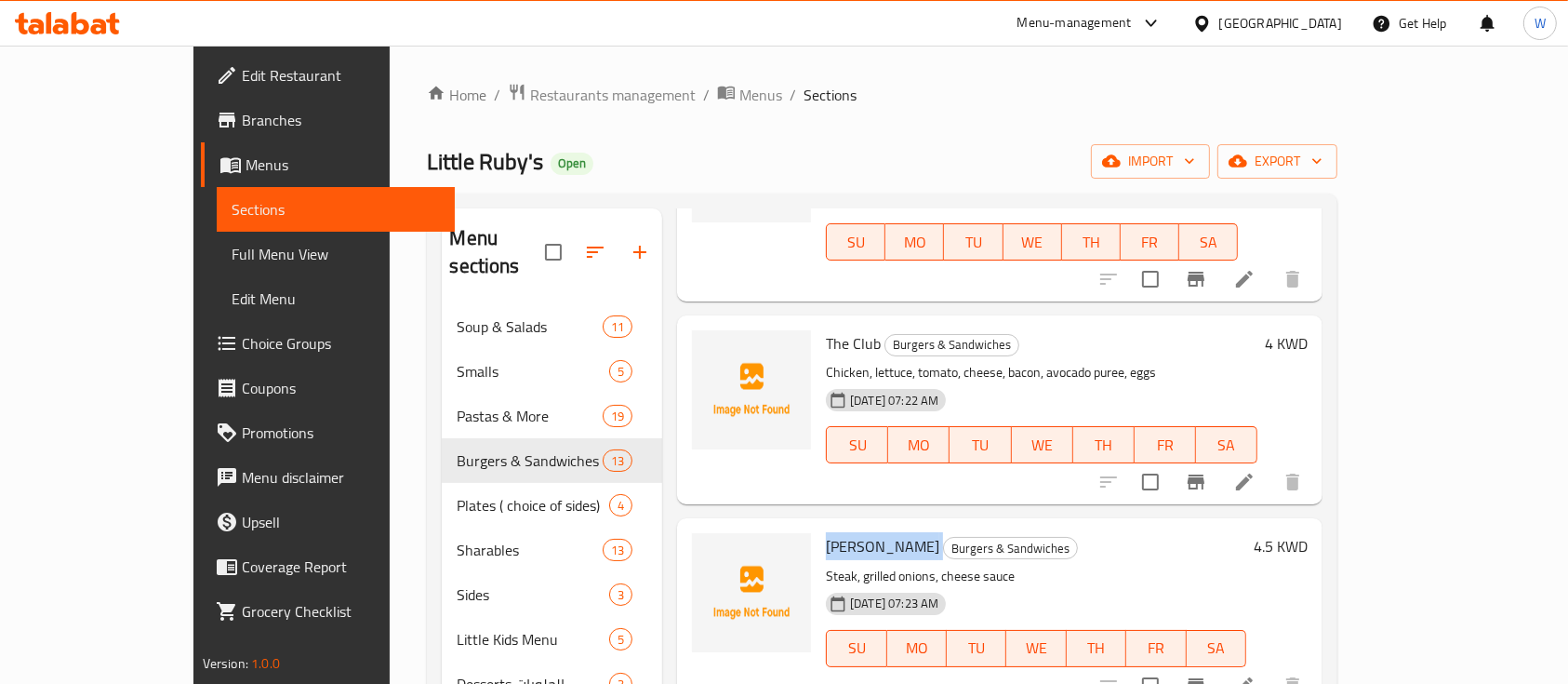
scroll to position [372, 0]
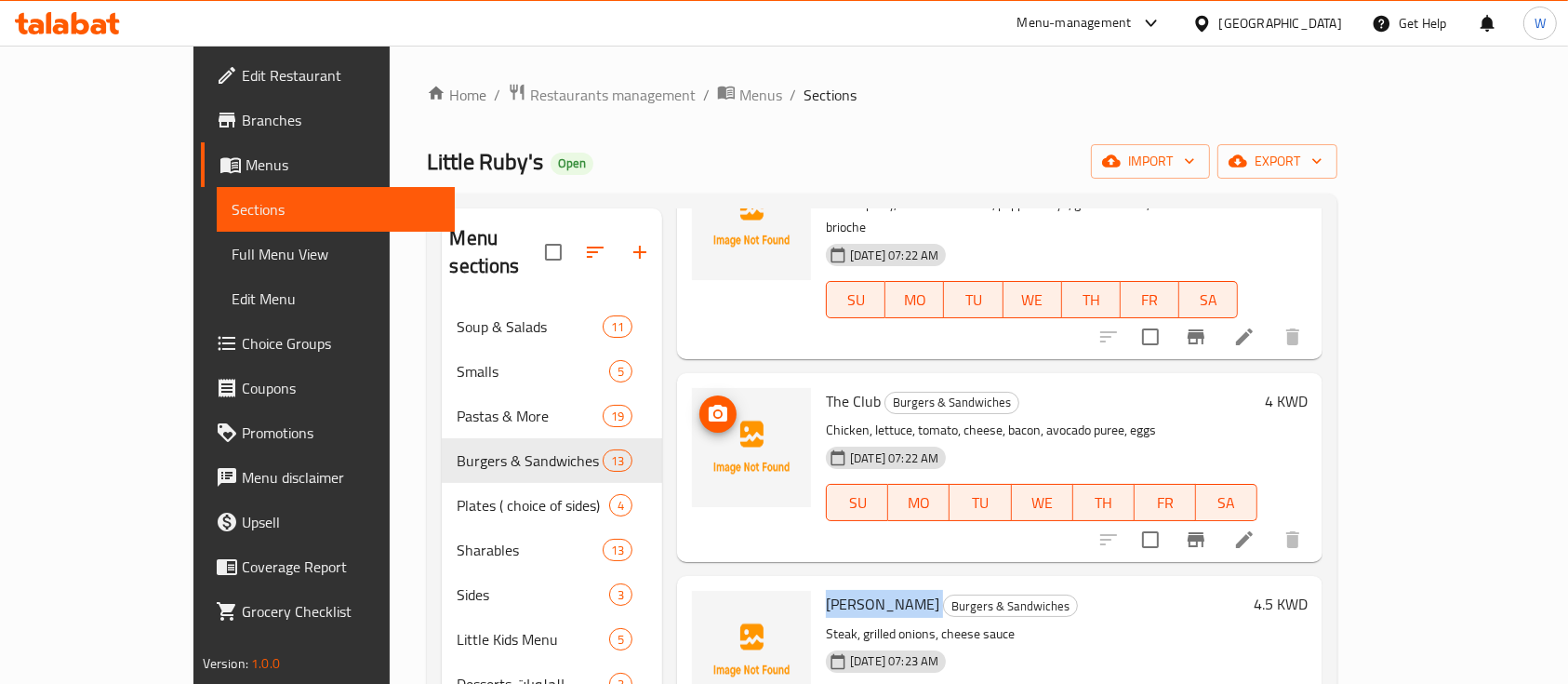
click at [716, 397] on img at bounding box center [750, 447] width 119 height 119
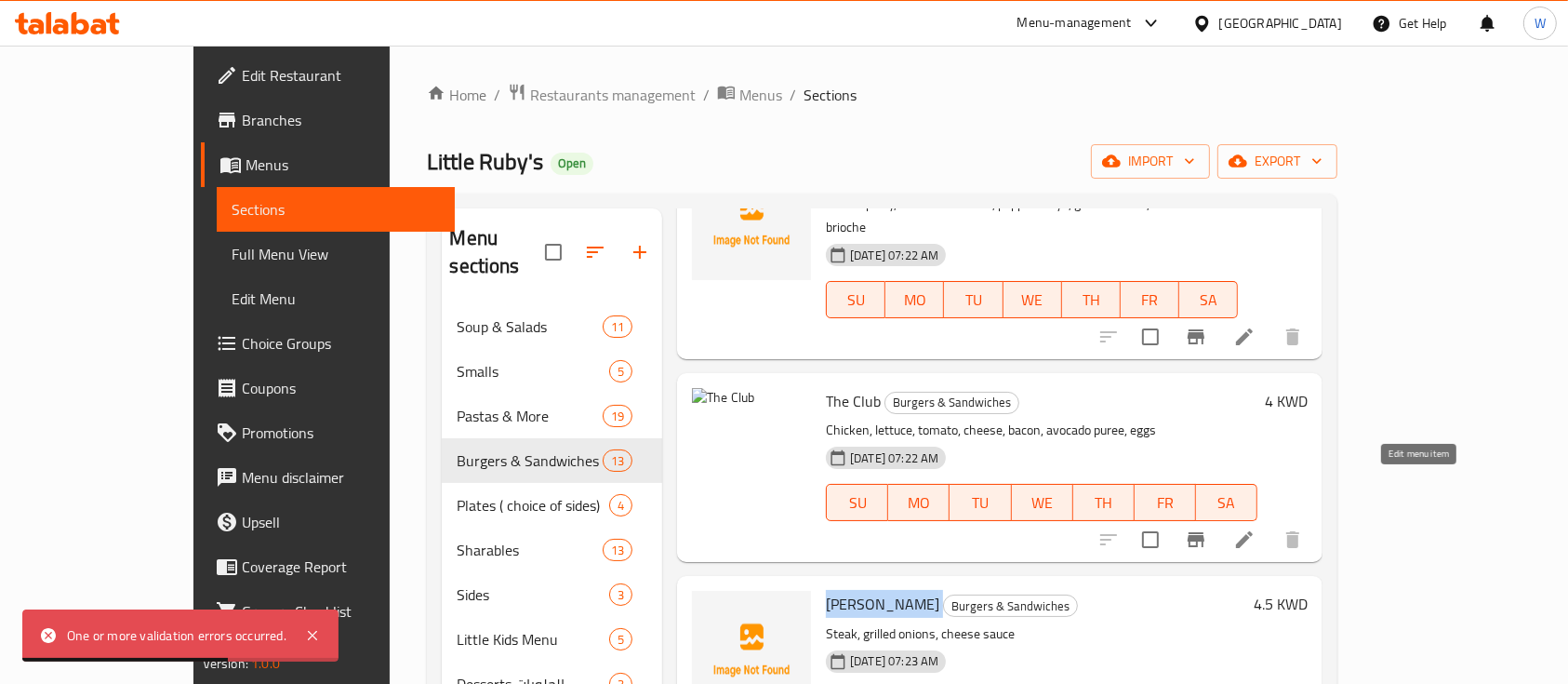
click at [1255, 528] on icon at bounding box center [1244, 539] width 22 height 22
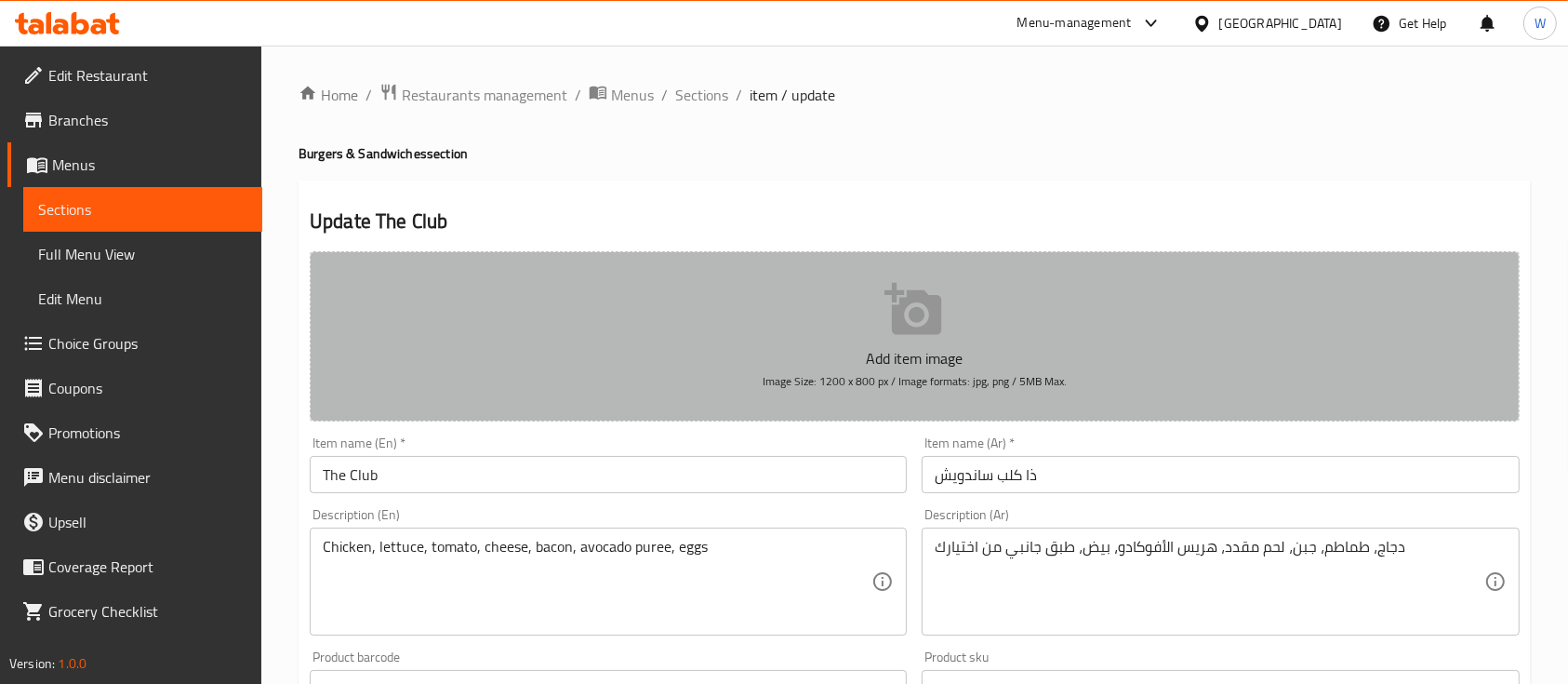
click at [927, 309] on icon "button" at bounding box center [914, 310] width 60 height 60
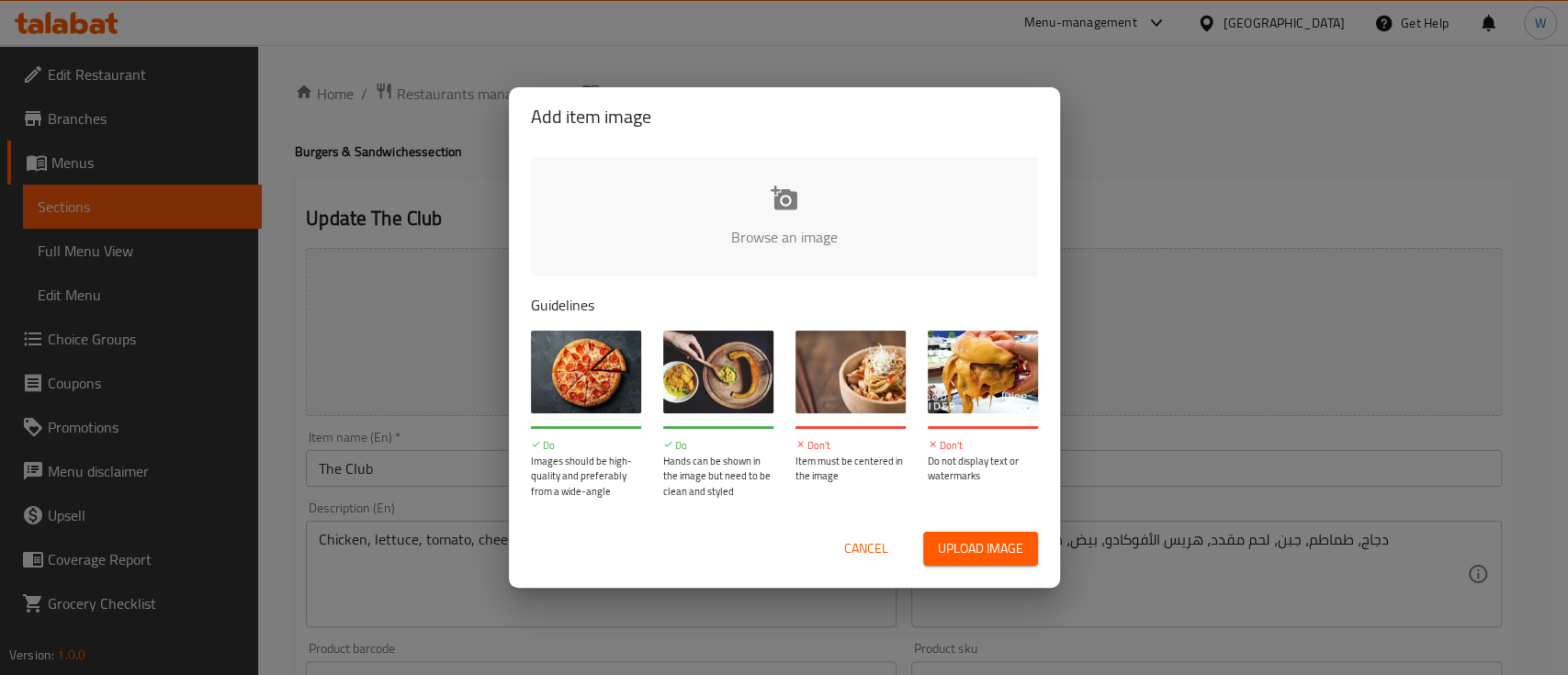
click at [783, 187] on input "file" at bounding box center [1406, 243] width 1749 height 172
type input "C:\fakepath\Club Sandwich.jpg"
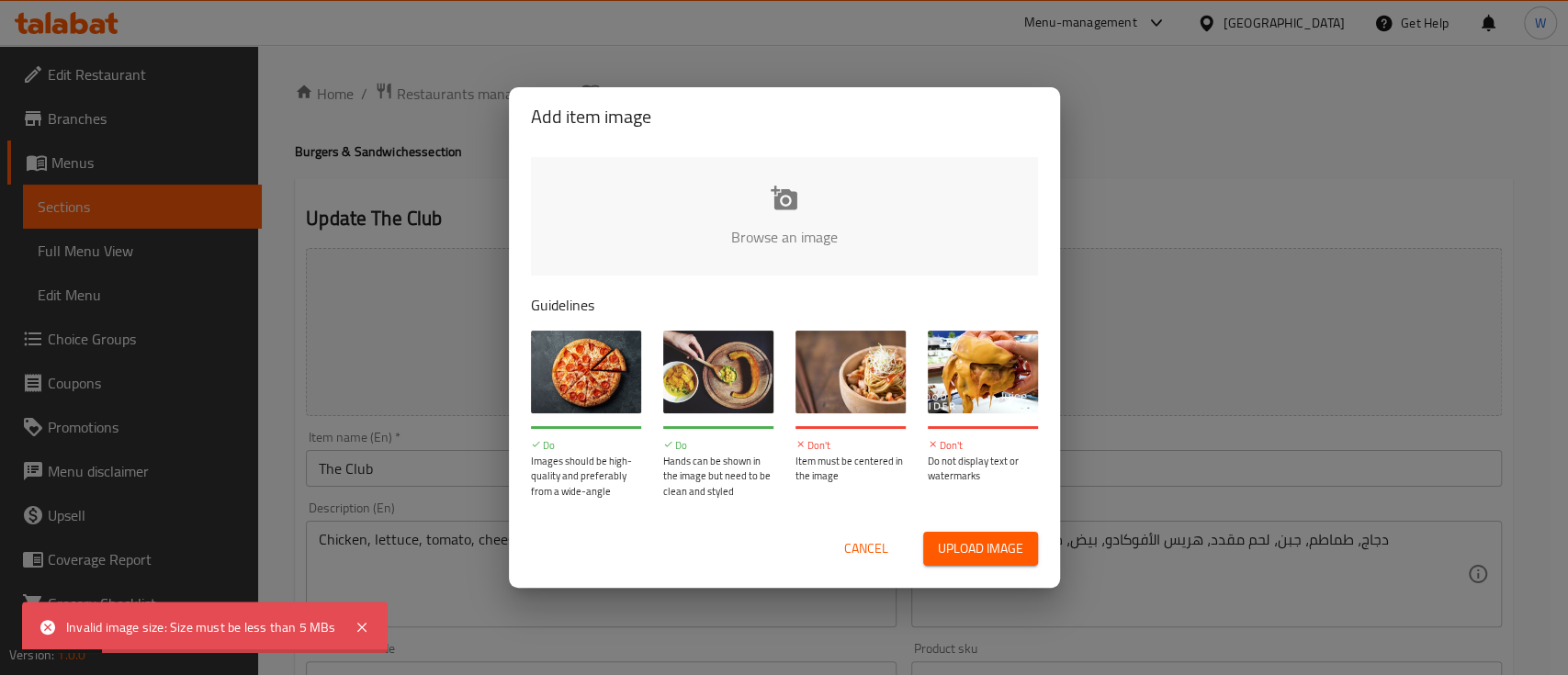
drag, startPoint x: 1260, startPoint y: 339, endPoint x: 1249, endPoint y: 358, distance: 22.0
click at [1262, 340] on div "Add item image Browse an image Guidelines Do Images should be high-quality and …" at bounding box center [784, 338] width 1568 height 675
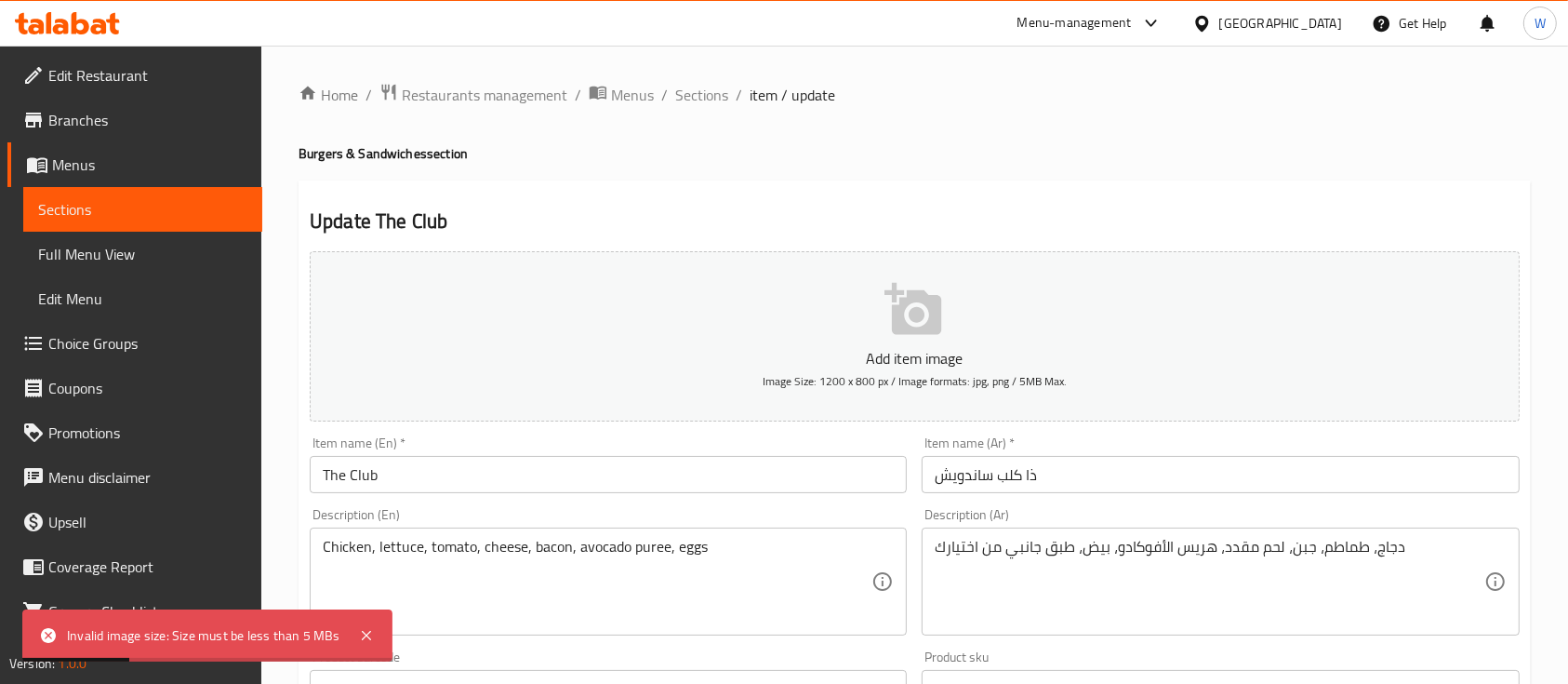
click at [1198, 176] on div "Home / Restaurants management / Menus / Sections / item / update Burgers & Sand…" at bounding box center [914, 680] width 1232 height 1195
click at [426, 159] on h4 "Burgers & Sandwiches section" at bounding box center [914, 153] width 1232 height 18
click at [469, 90] on span "Restaurants management" at bounding box center [484, 95] width 165 height 22
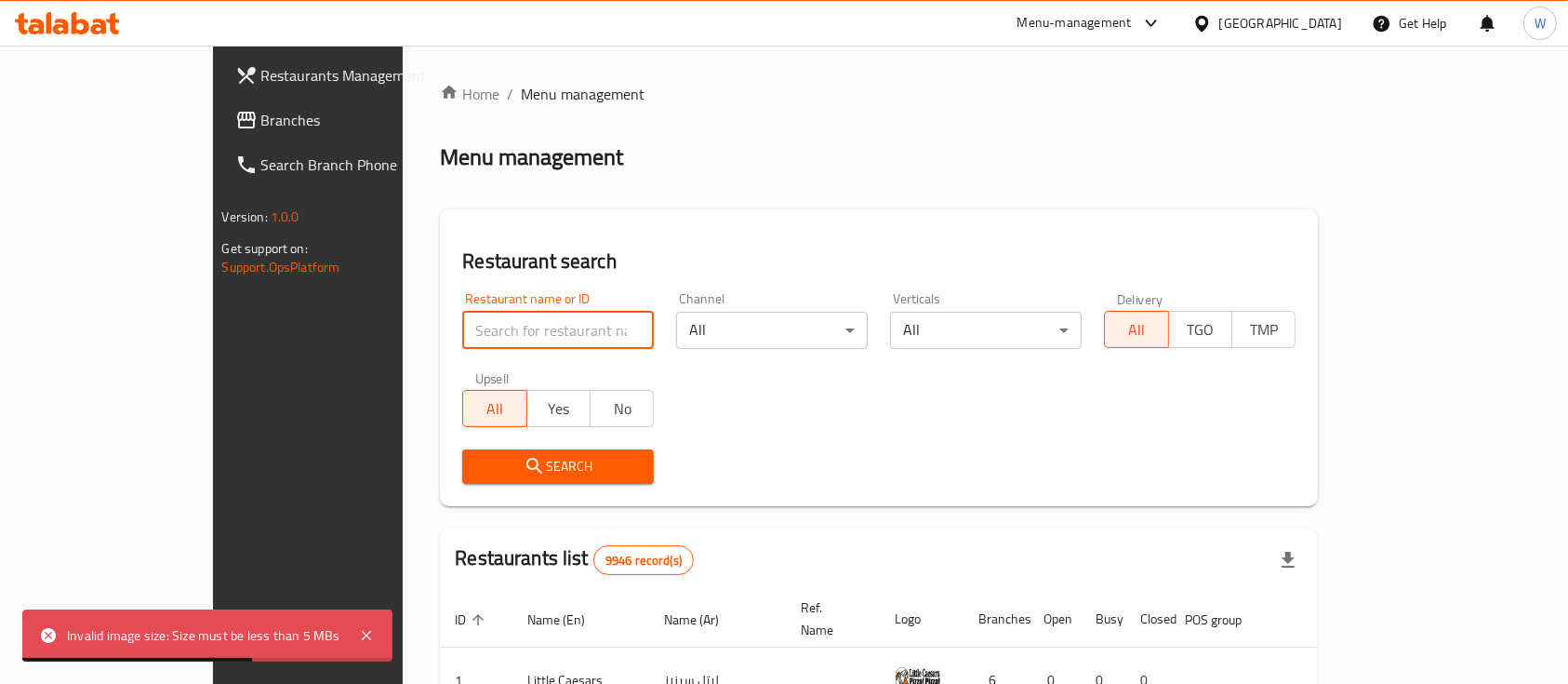
click at [462, 317] on input "search" at bounding box center [558, 330] width 191 height 38
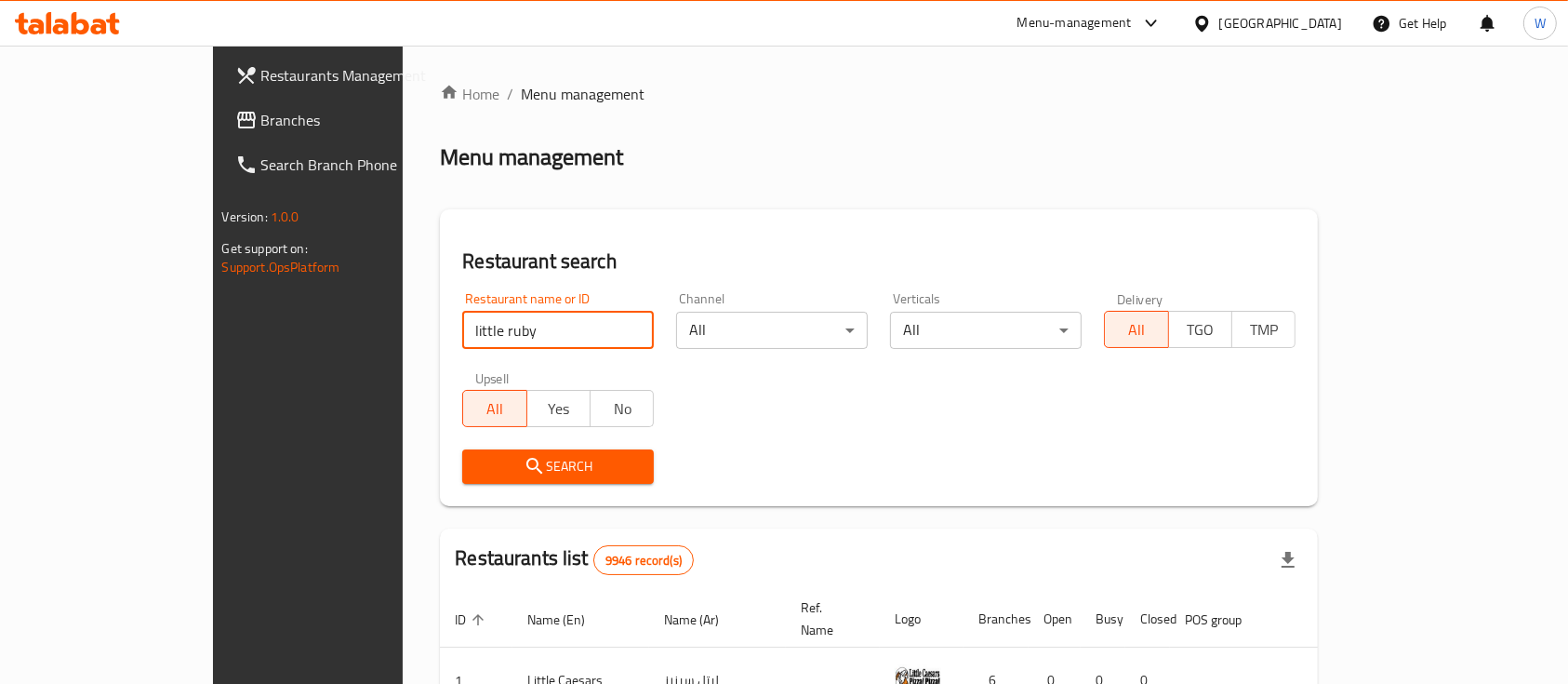
type input "little ruby"
click at [494, 466] on span "Search" at bounding box center [558, 467] width 162 height 23
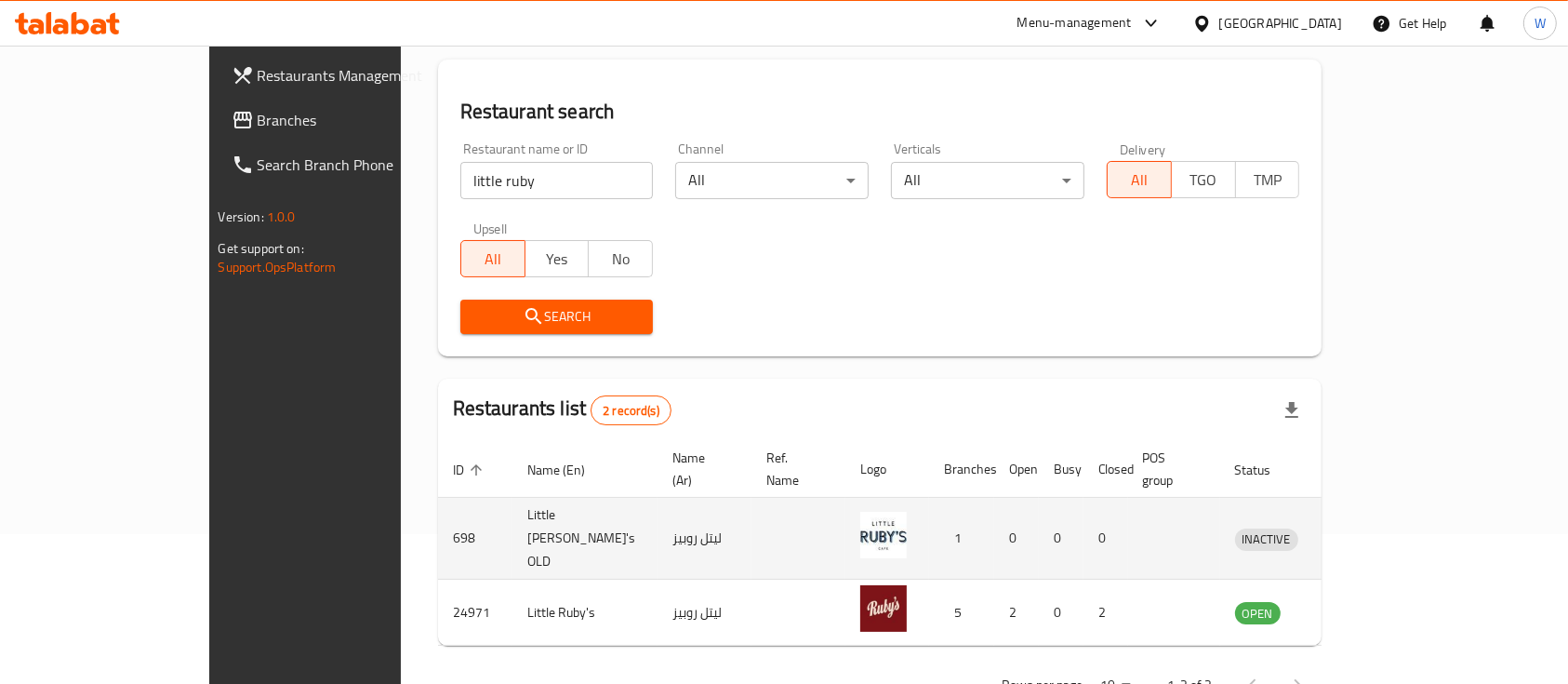
scroll to position [173, 0]
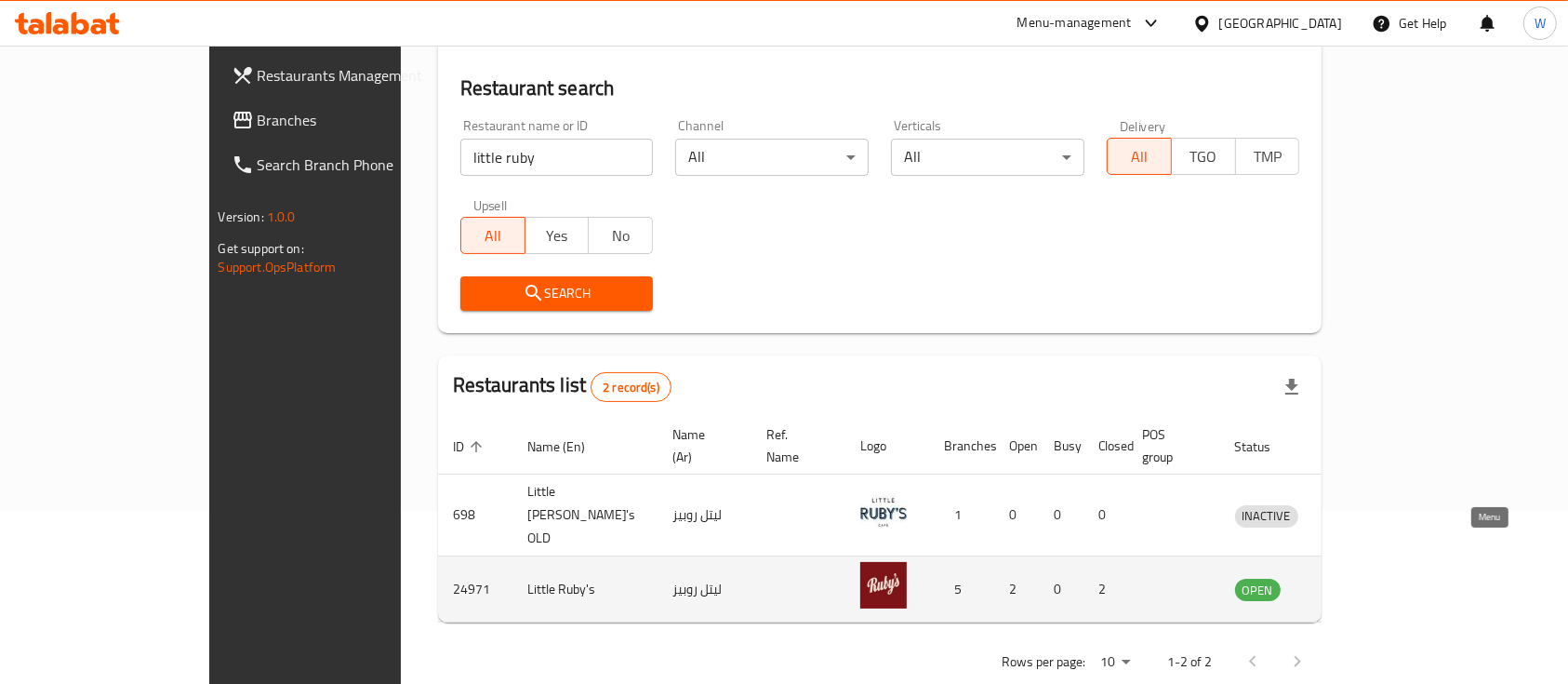
click at [1357, 583] on icon "enhanced table" at bounding box center [1346, 590] width 20 height 15
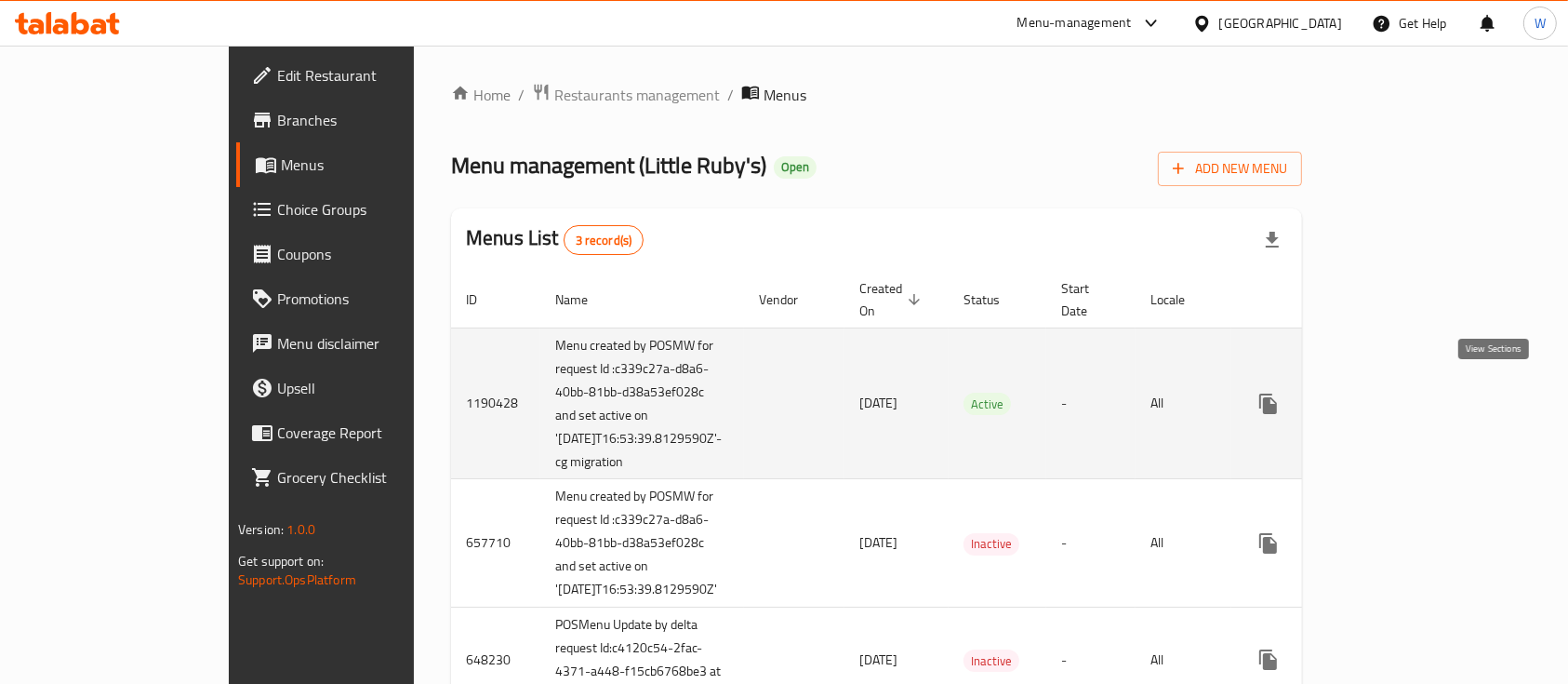
click at [1414, 398] on icon "enhanced table" at bounding box center [1402, 403] width 22 height 22
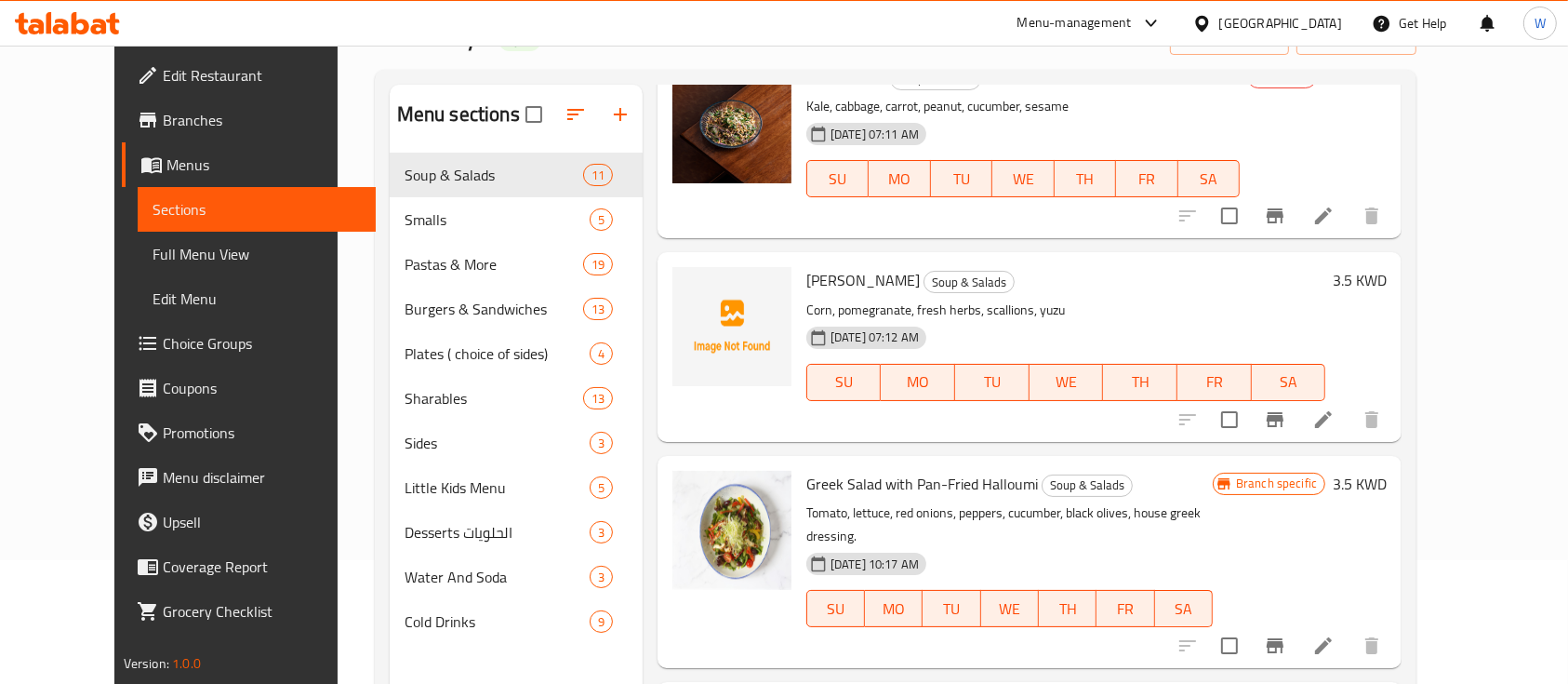
scroll to position [372, 0]
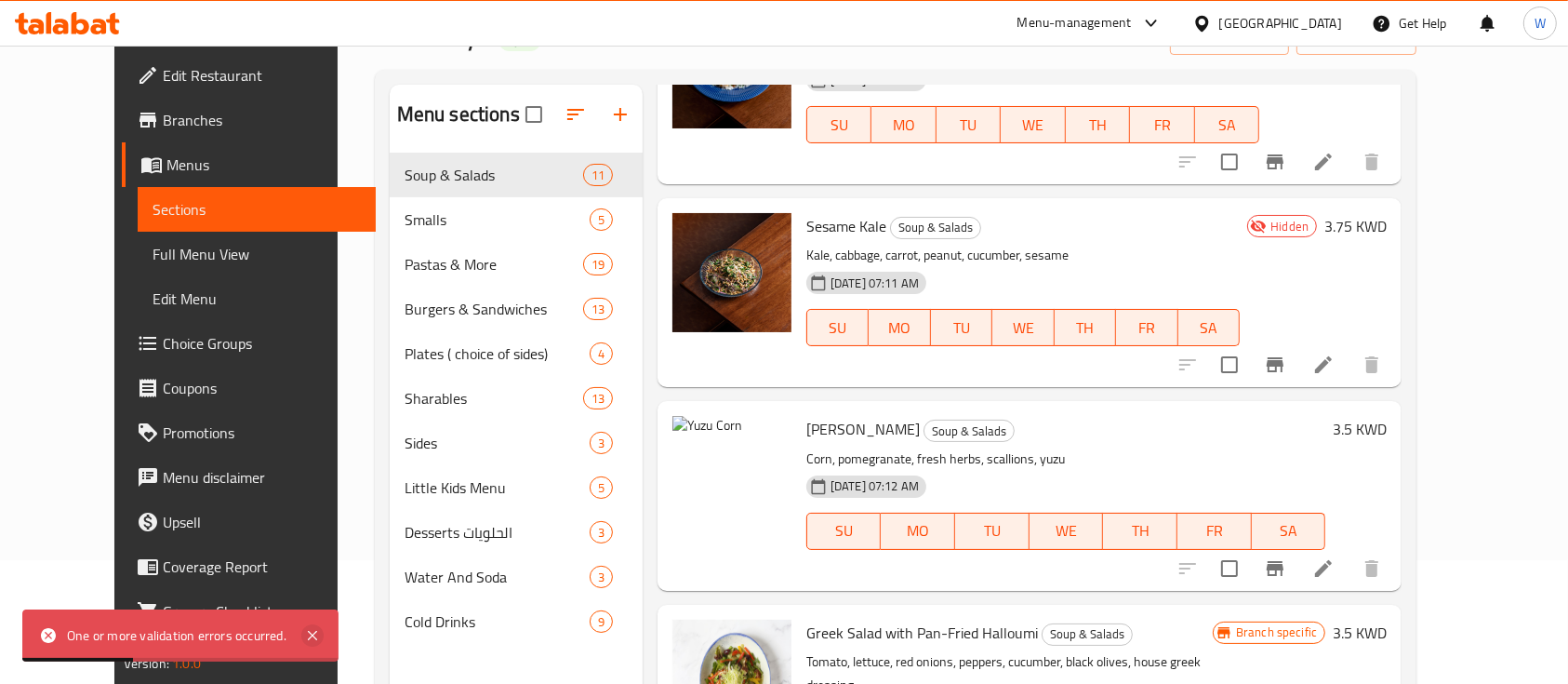
click at [308, 634] on icon at bounding box center [312, 635] width 22 height 22
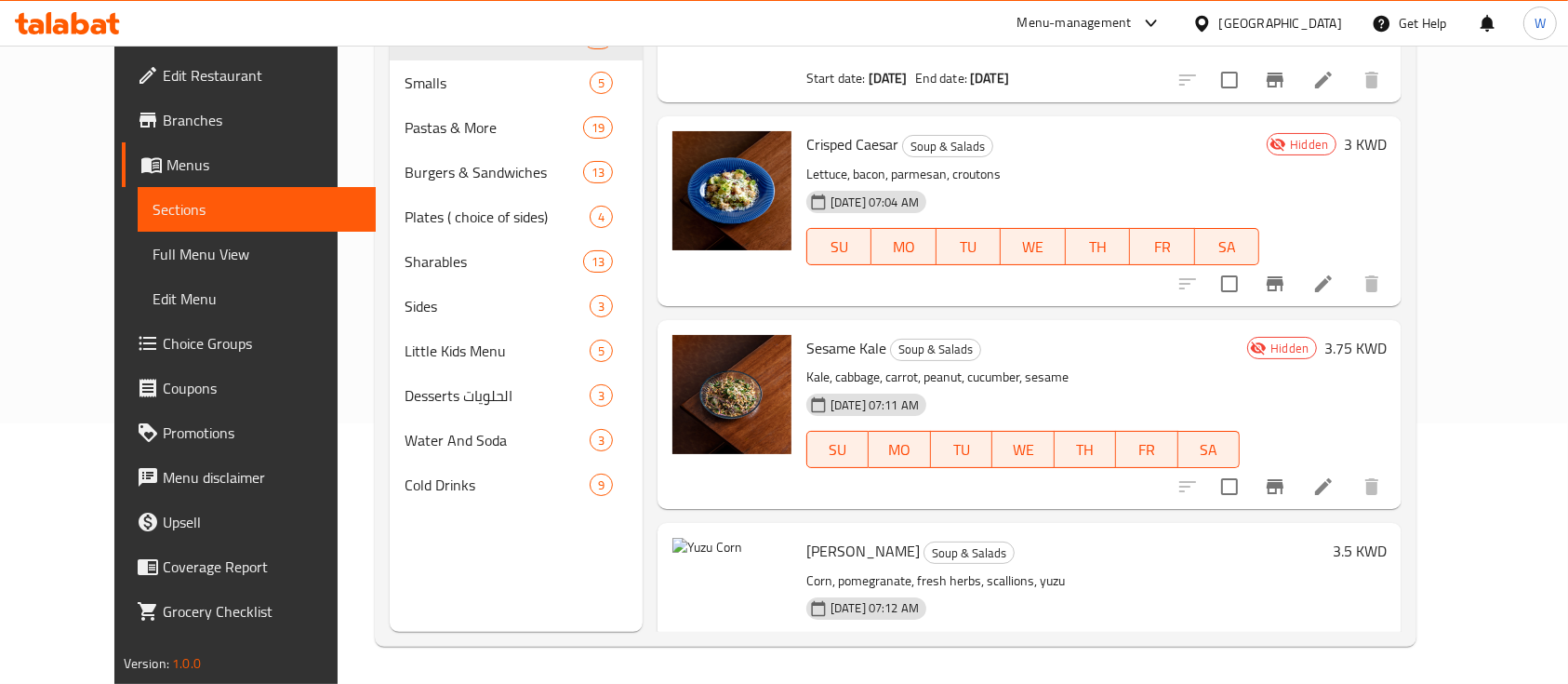
scroll to position [0, 0]
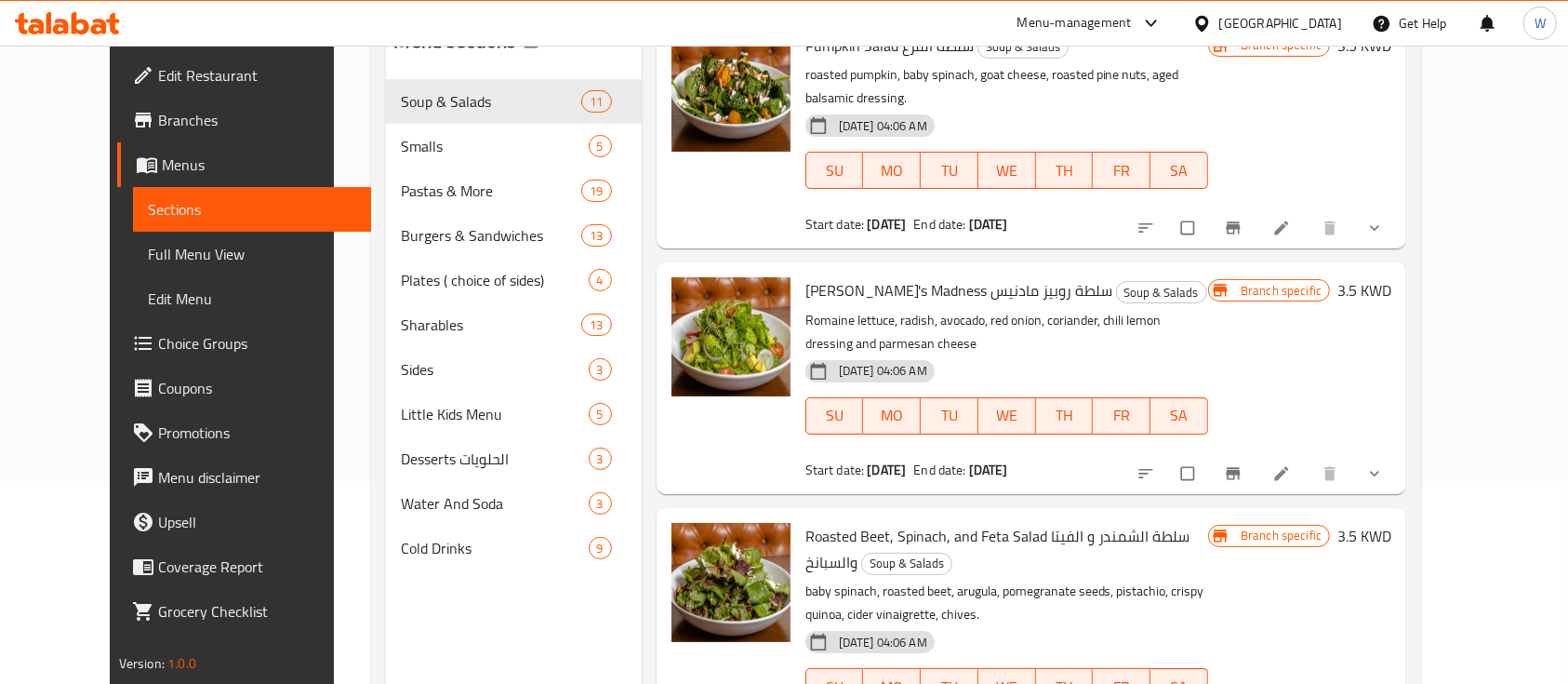
scroll to position [261, 0]
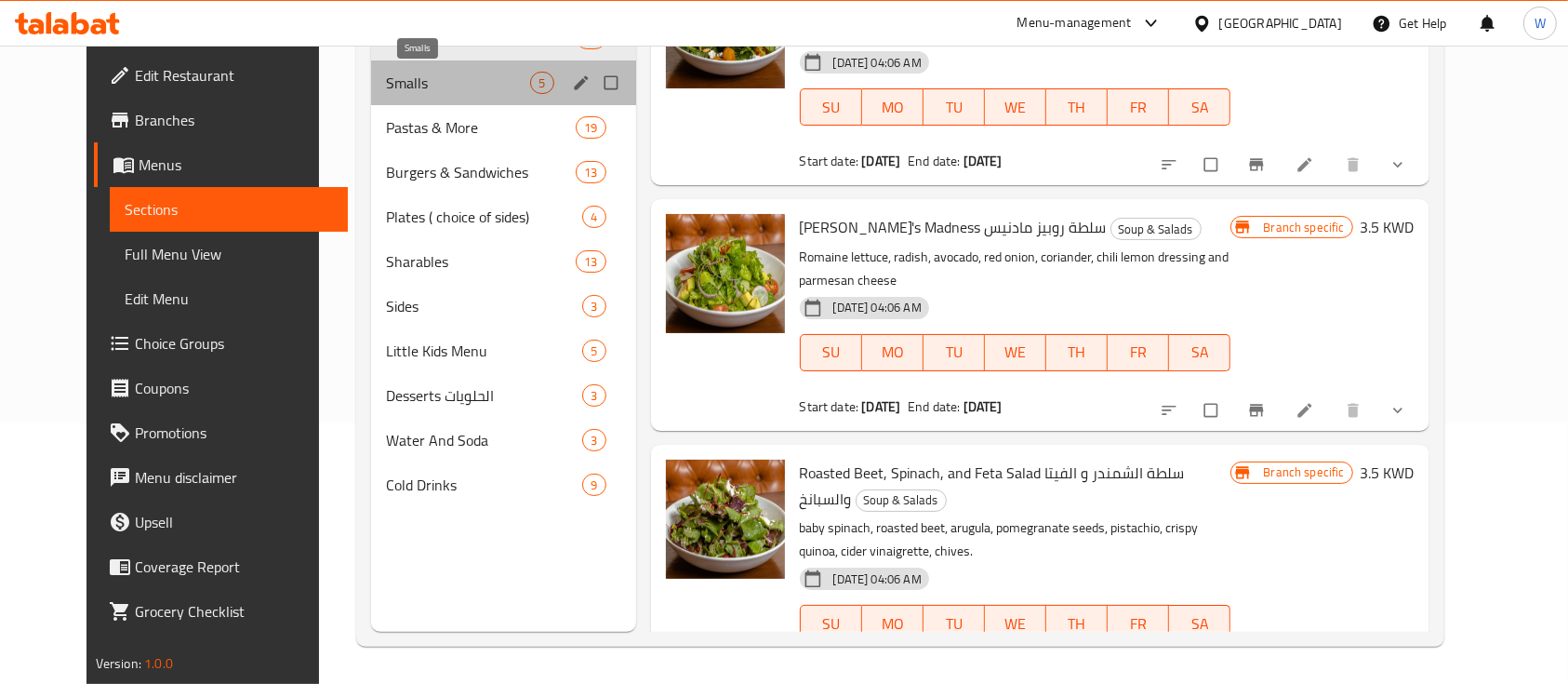
click at [439, 77] on span "Smalls" at bounding box center [458, 82] width 144 height 22
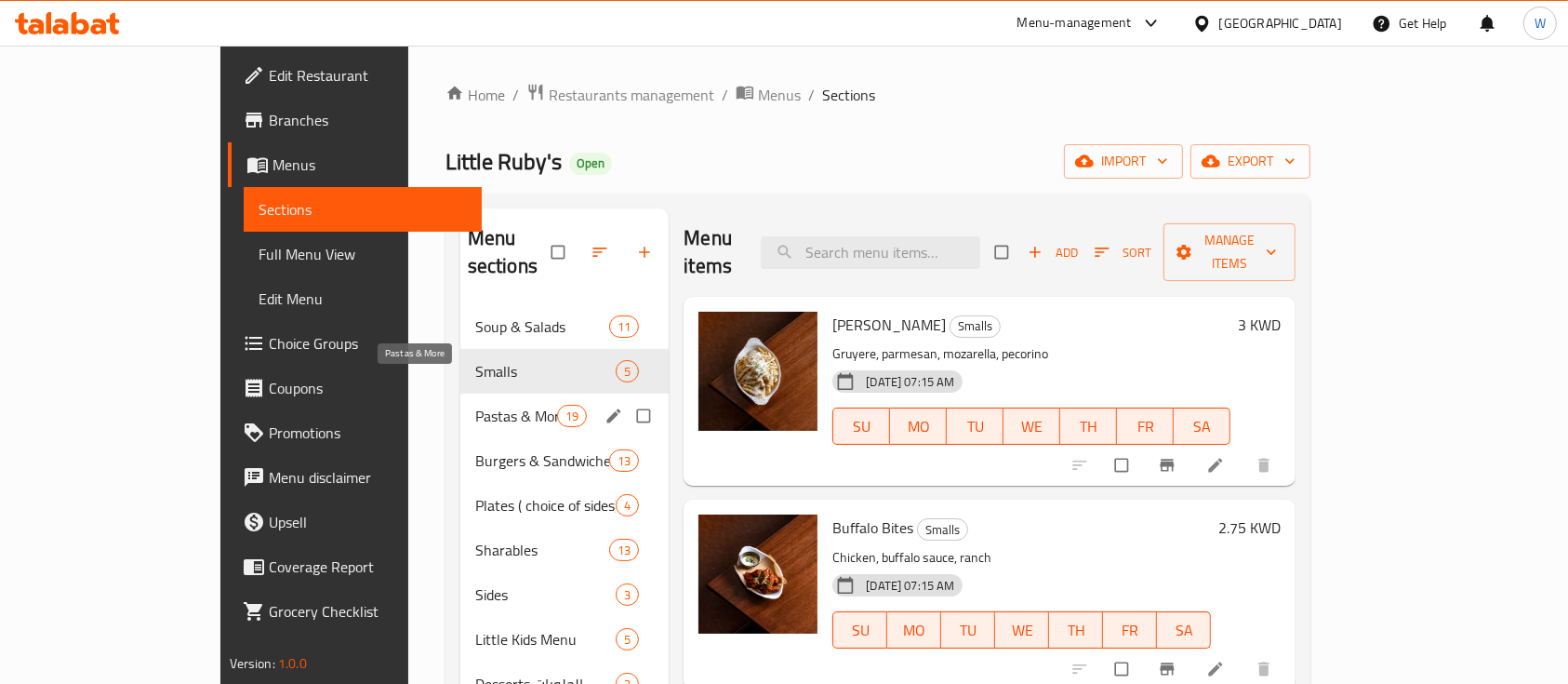
click at [475, 405] on span "Pastas & More" at bounding box center [516, 415] width 82 height 22
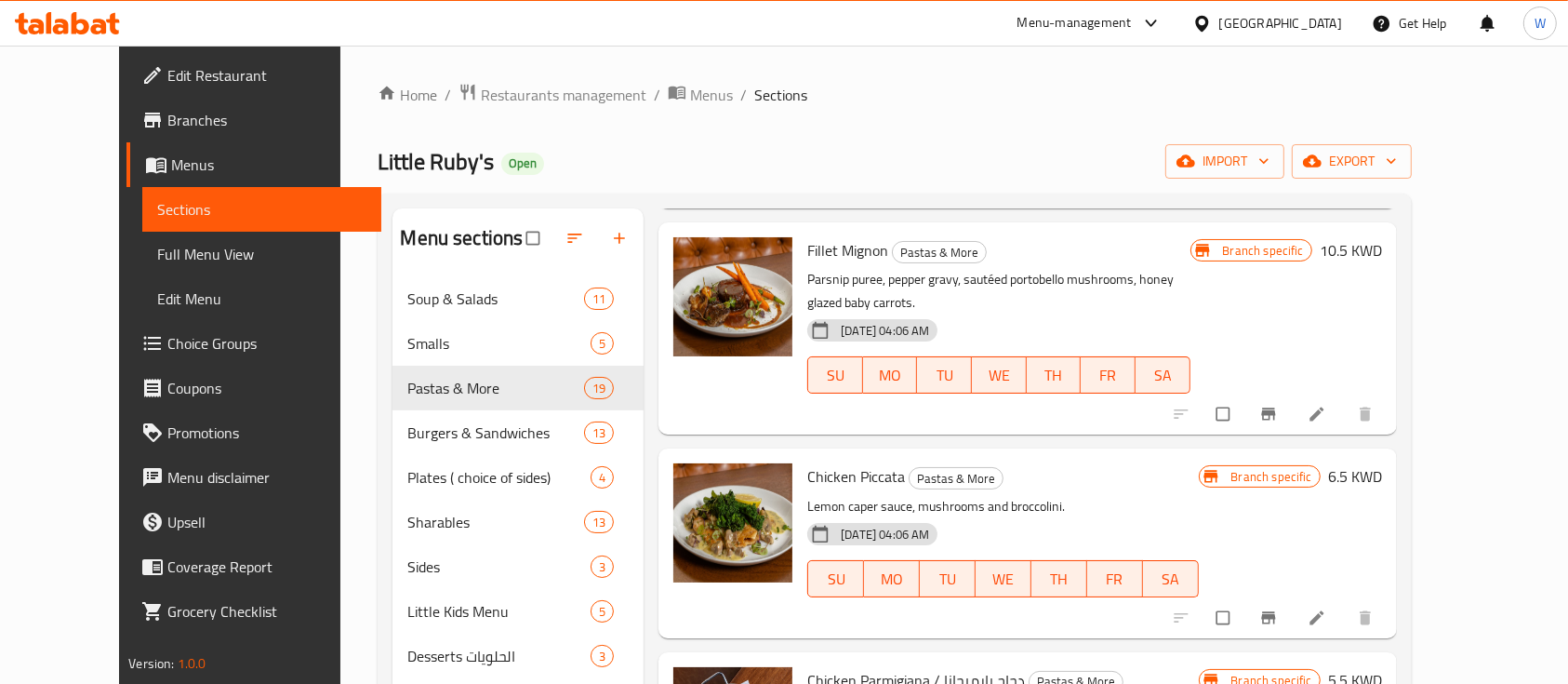
scroll to position [3396, 0]
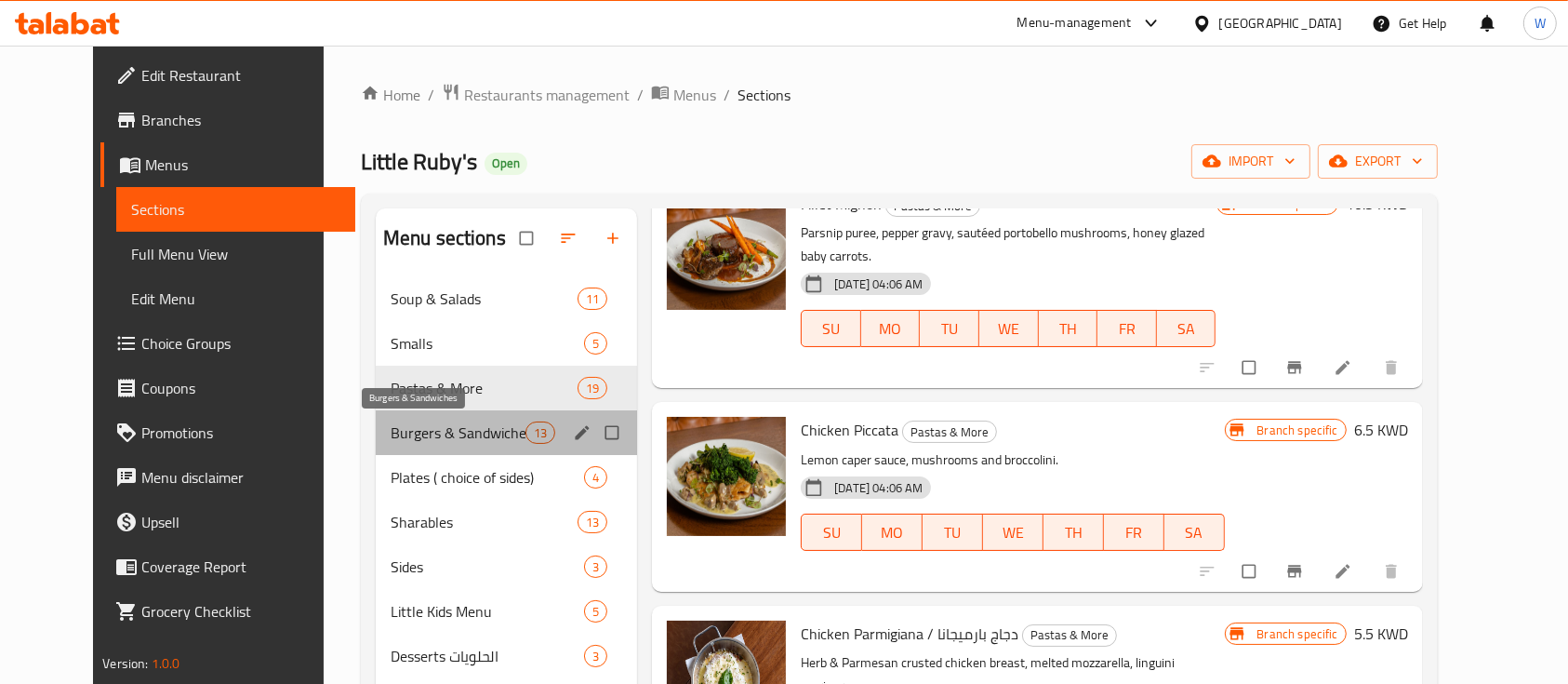
click at [430, 428] on span "Burgers & Sandwiches" at bounding box center [458, 432] width 135 height 22
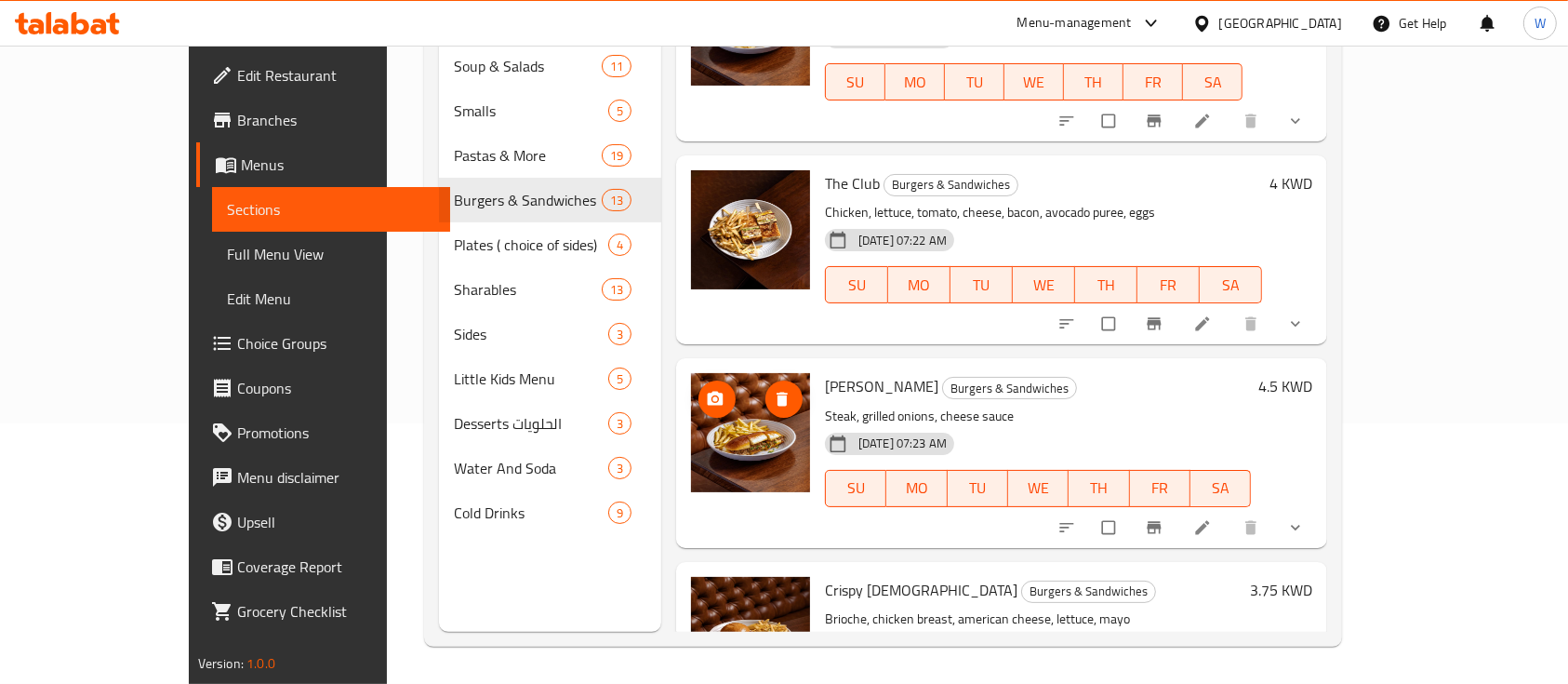
scroll to position [150, 0]
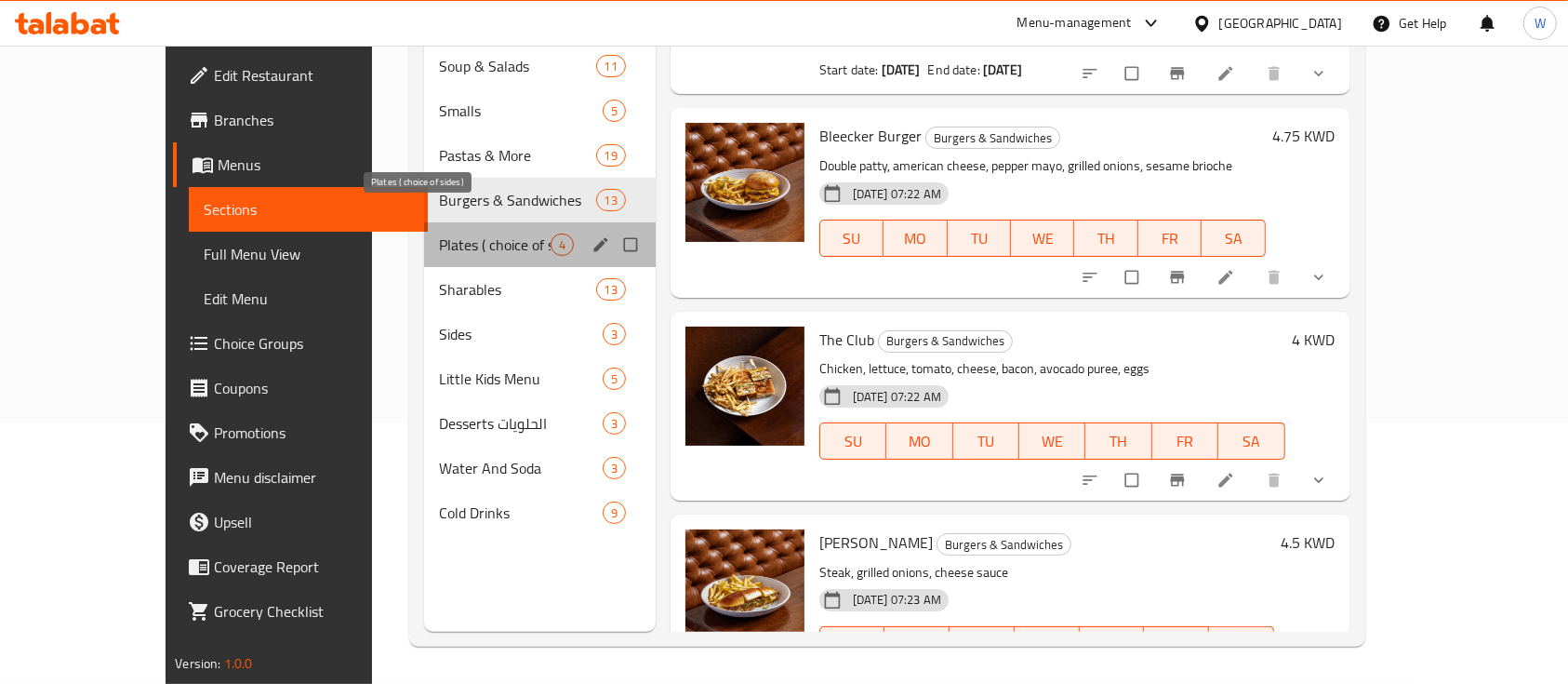
click at [439, 234] on span "Plates ( choice of sides)" at bounding box center [495, 244] width 112 height 22
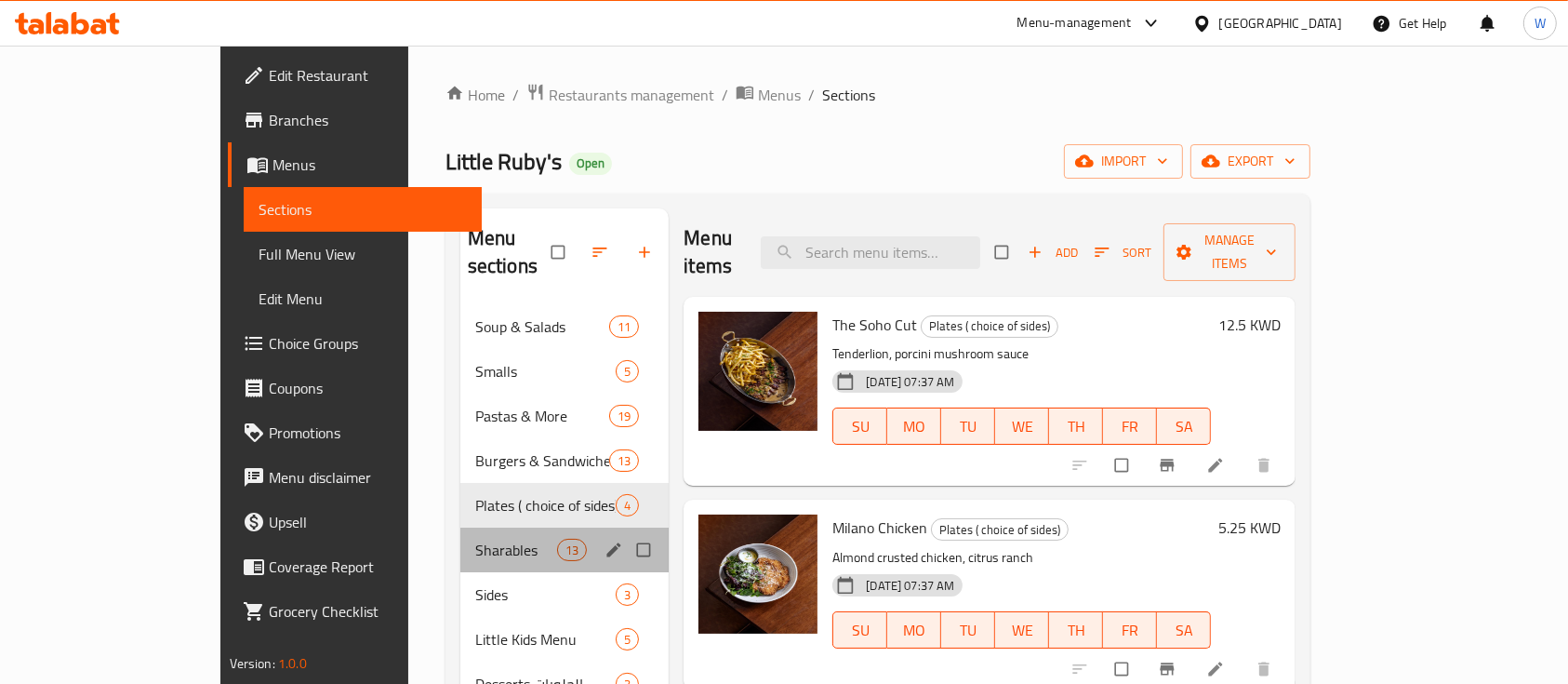
click at [461, 527] on div "Sharables 13" at bounding box center [565, 550] width 210 height 44
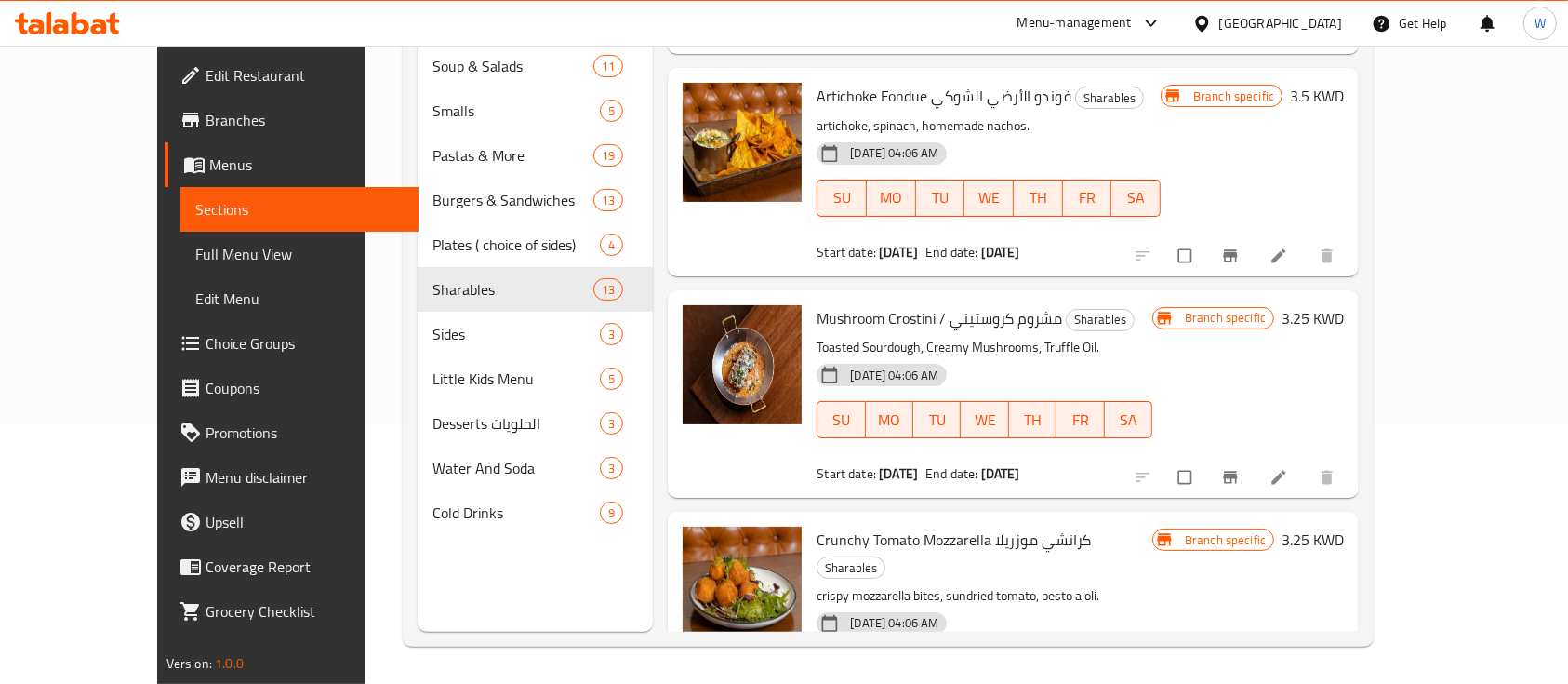
scroll to position [1713, 0]
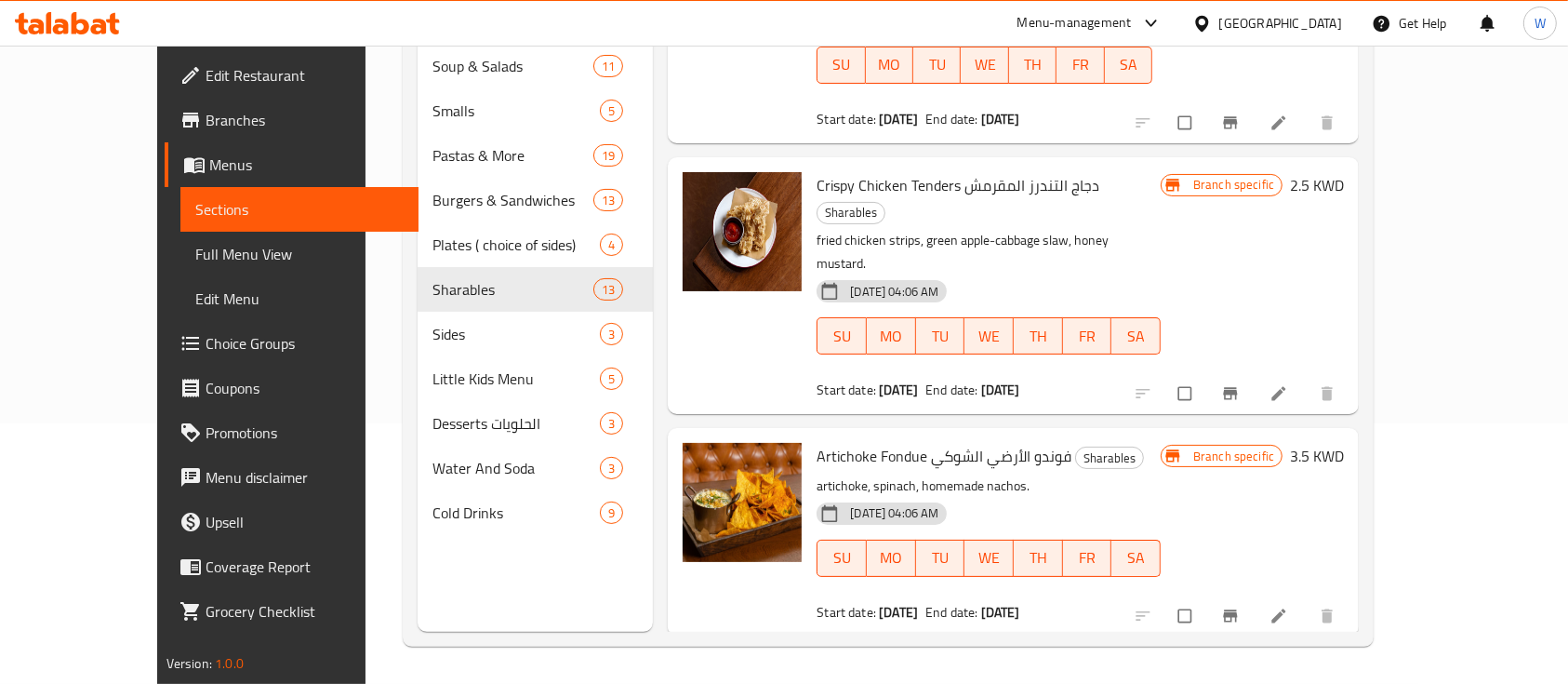
click at [403, 331] on div "Menu sections Soup & Salads 11 Smalls 5 Pastas & More 19 Burgers & Sandwiches 1…" at bounding box center [887, 290] width 970 height 714
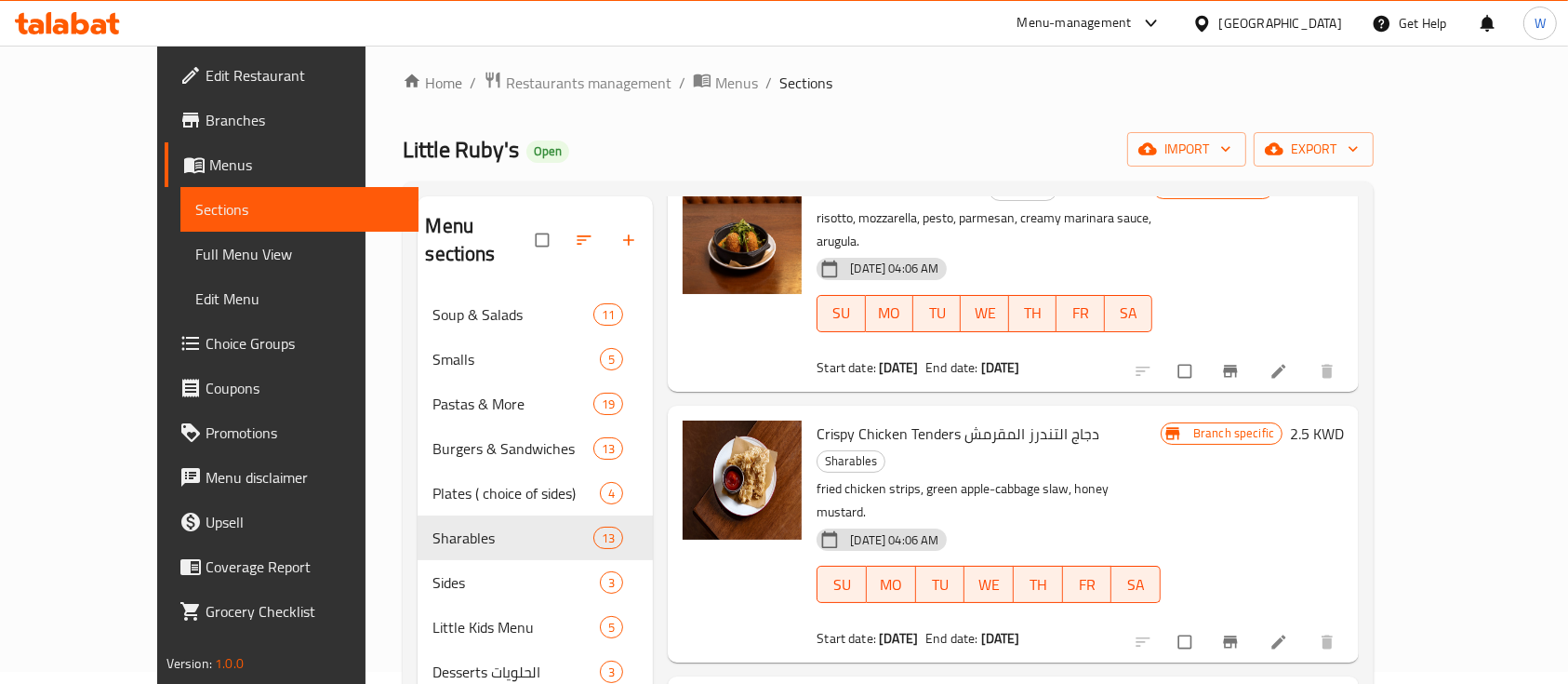
scroll to position [0, 0]
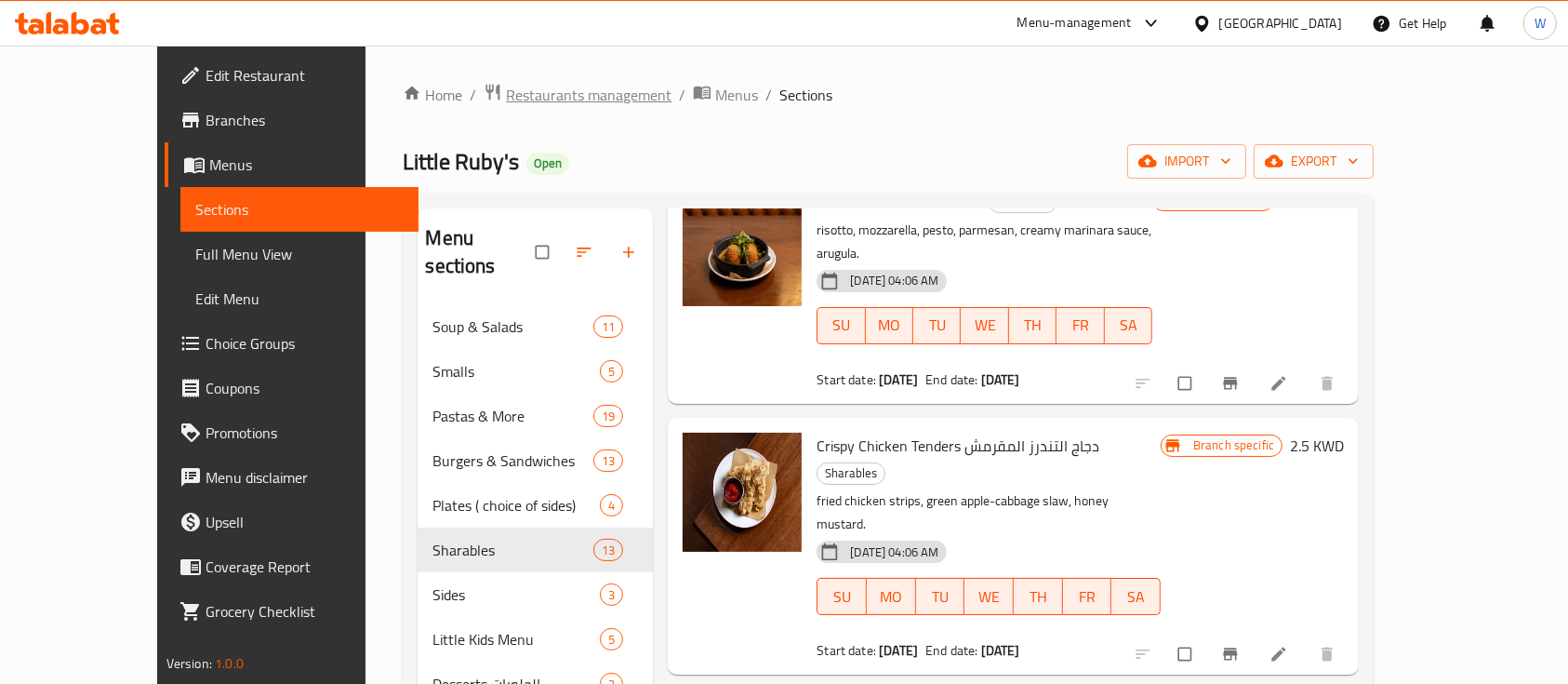
click at [506, 100] on span "Restaurants management" at bounding box center [588, 95] width 165 height 22
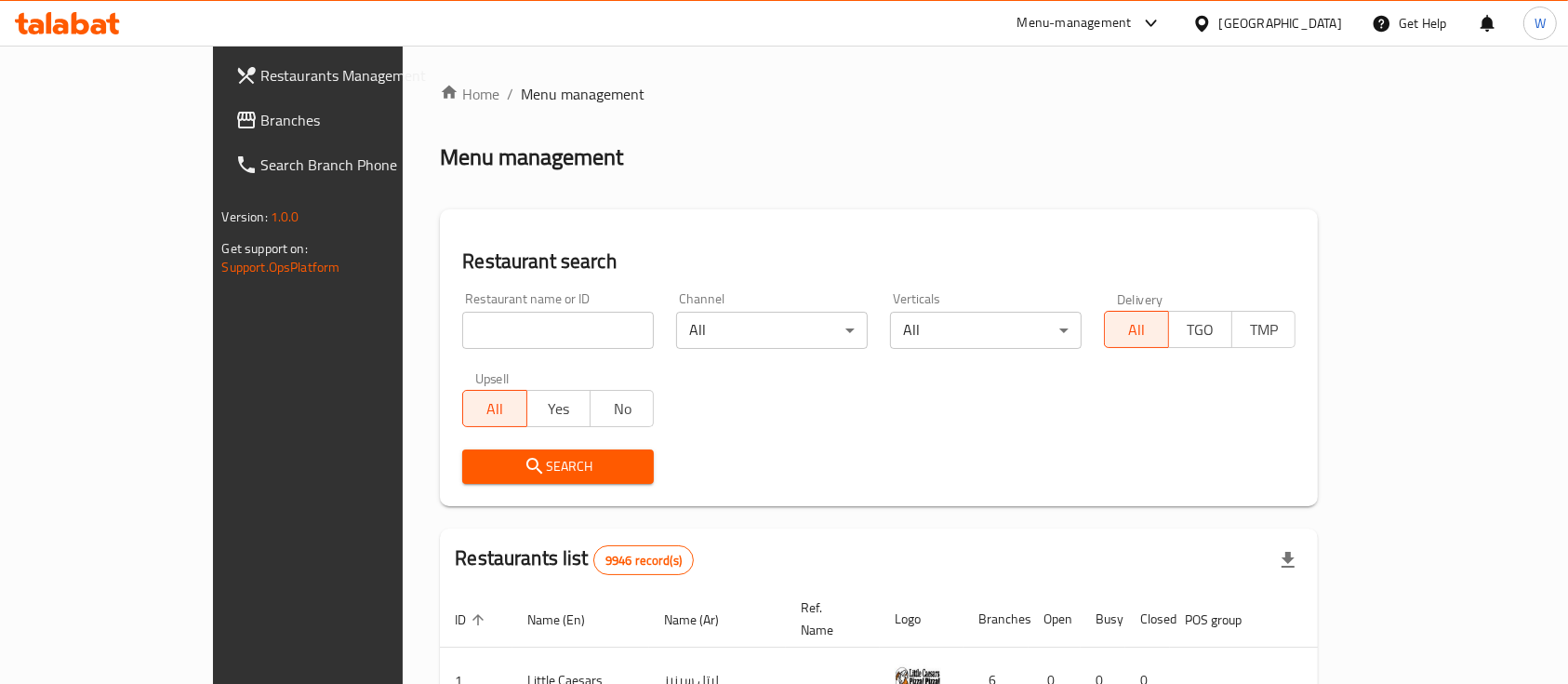
click at [922, 192] on div "Home / Menu management Menu management Restaurant search Restaurant name or ID …" at bounding box center [879, 637] width 878 height 1107
click at [470, 349] on div "Restaurant name or ID Restaurant name or ID" at bounding box center [557, 321] width 213 height 79
click at [491, 337] on input "search" at bounding box center [558, 330] width 191 height 38
type input "quick kitchen"
click button "Search" at bounding box center [558, 467] width 191 height 35
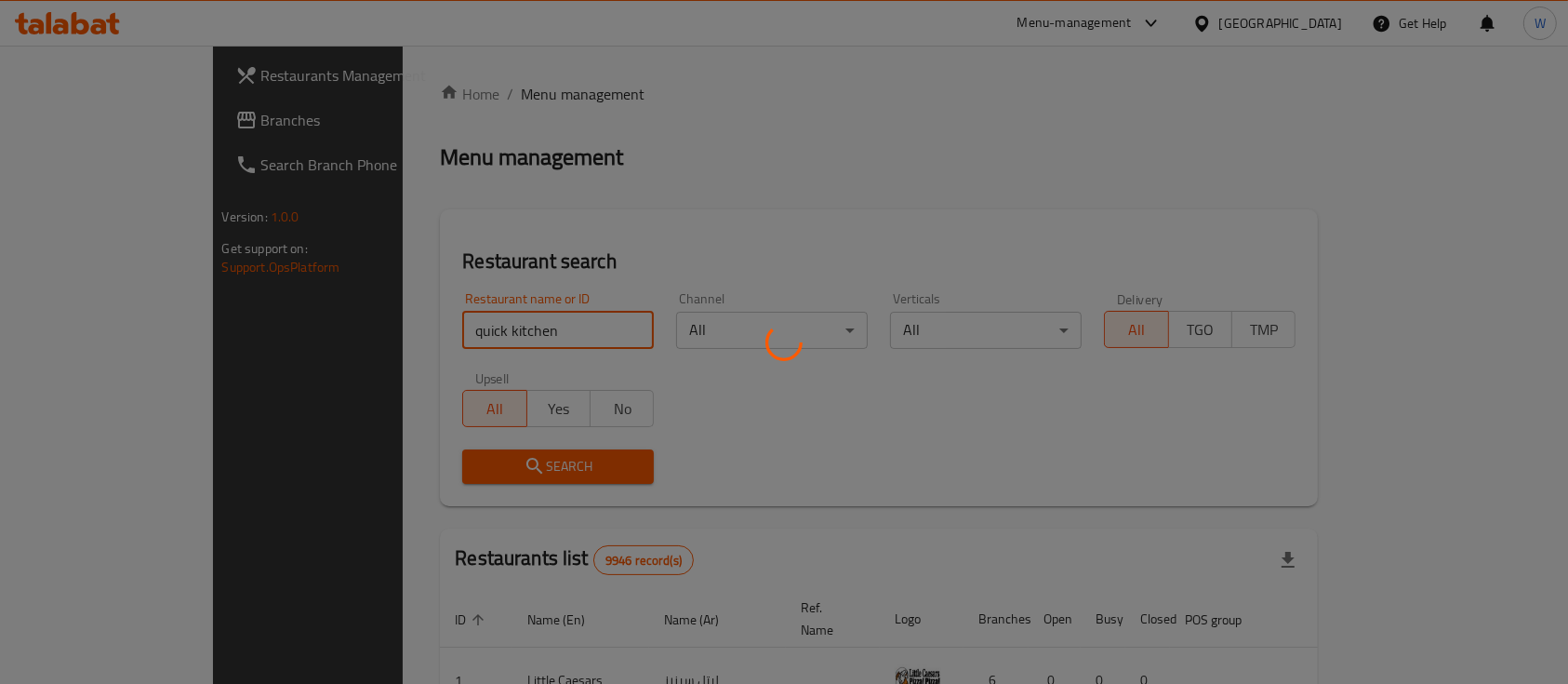
click button "Search" at bounding box center [558, 467] width 191 height 35
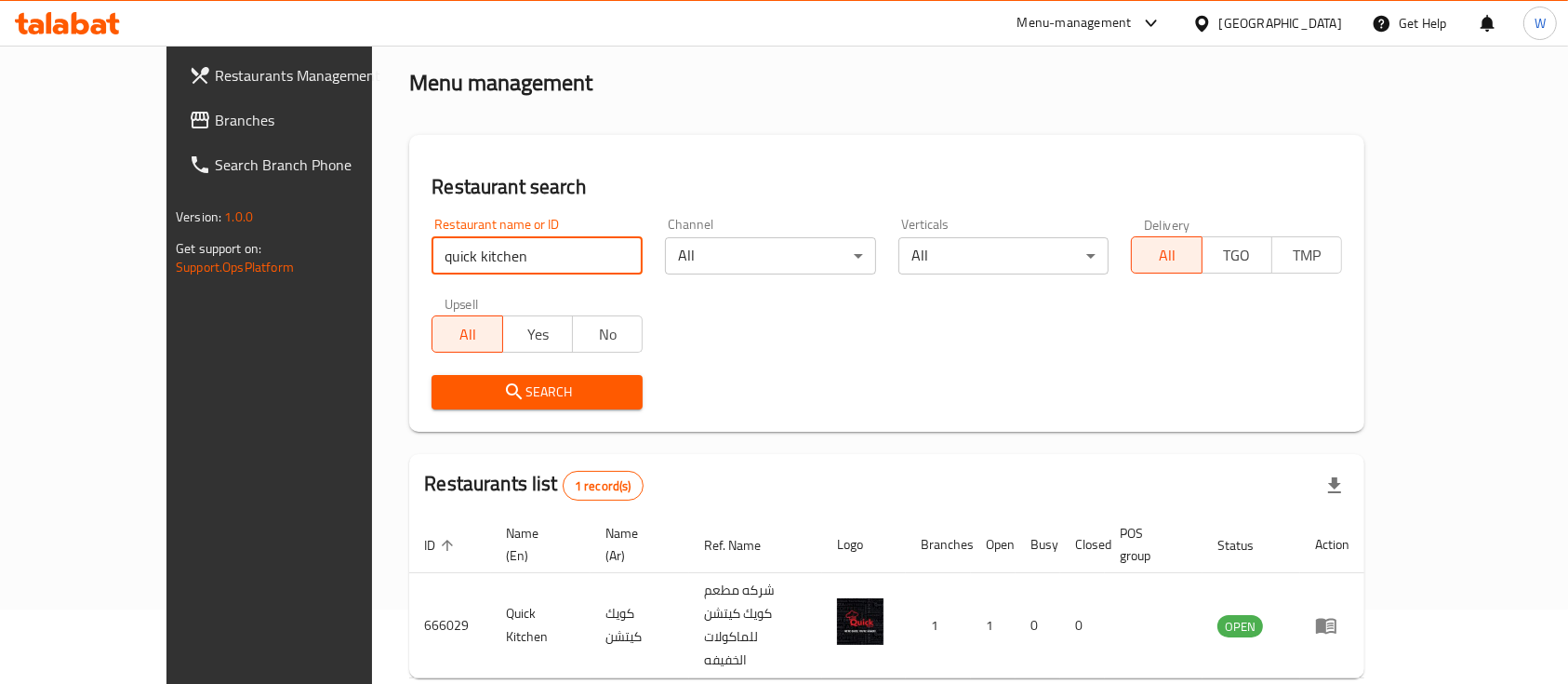
scroll to position [109, 0]
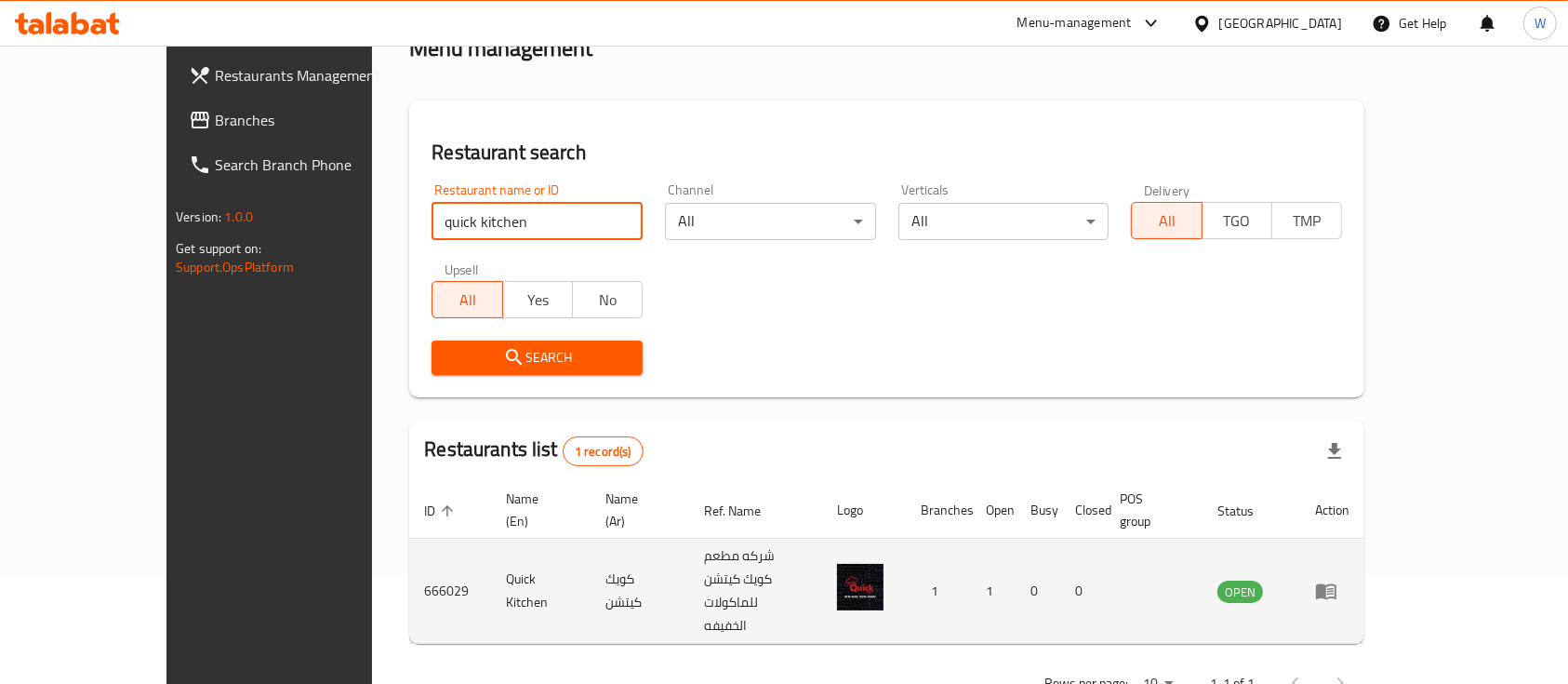
click at [1337, 580] on icon "enhanced table" at bounding box center [1326, 590] width 22 height 22
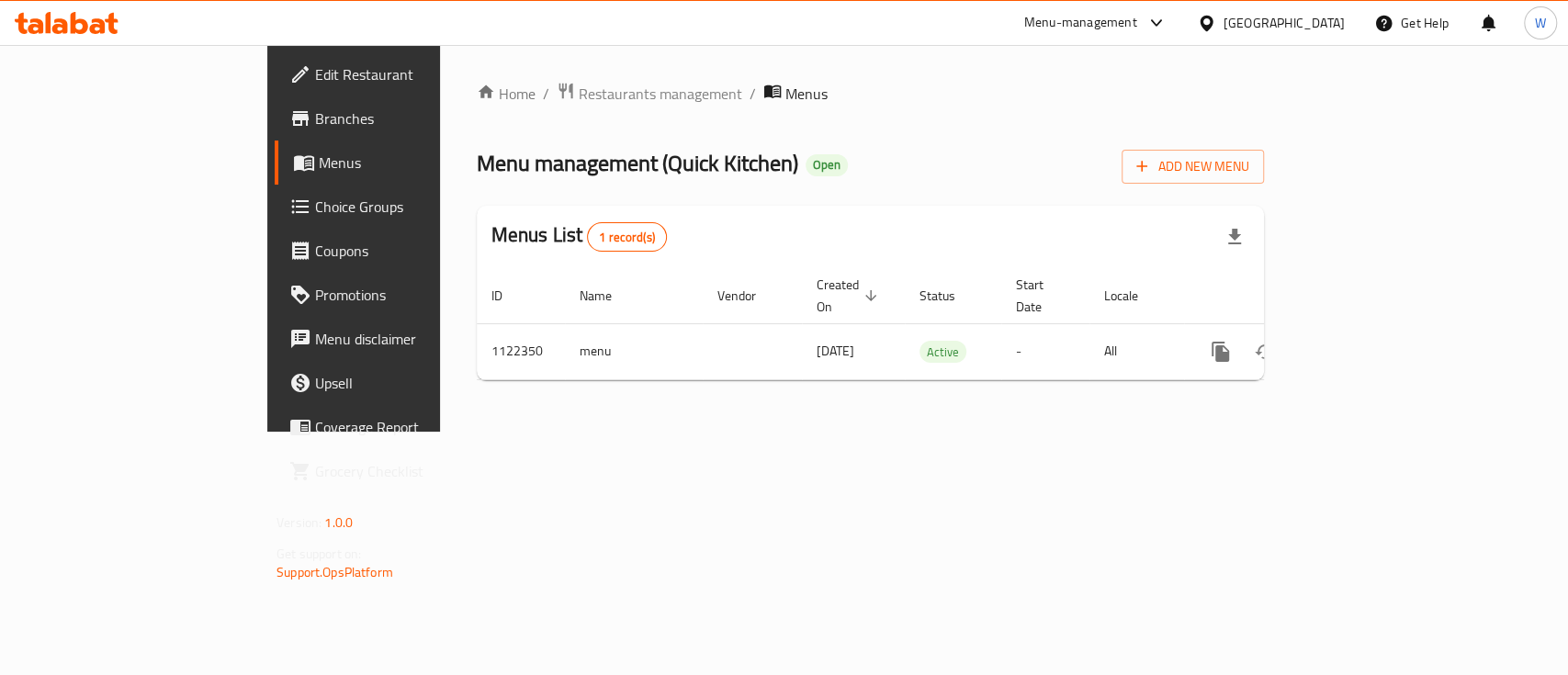
click at [315, 116] on span "Branches" at bounding box center [414, 118] width 199 height 22
